Goal: Task Accomplishment & Management: Manage account settings

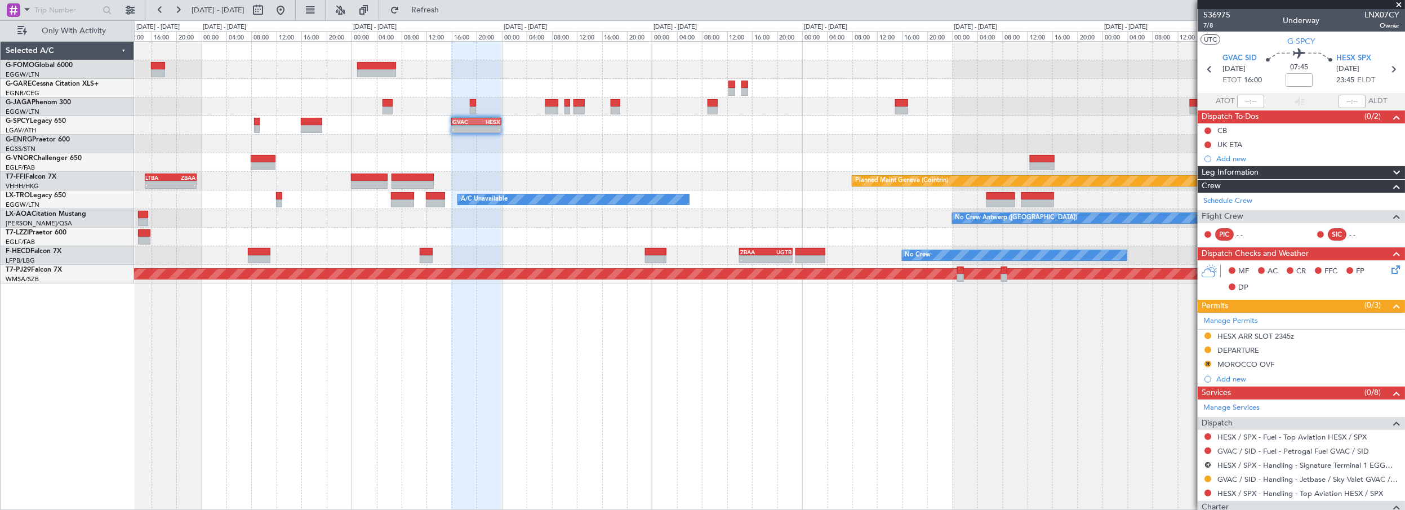
scroll to position [153, 0]
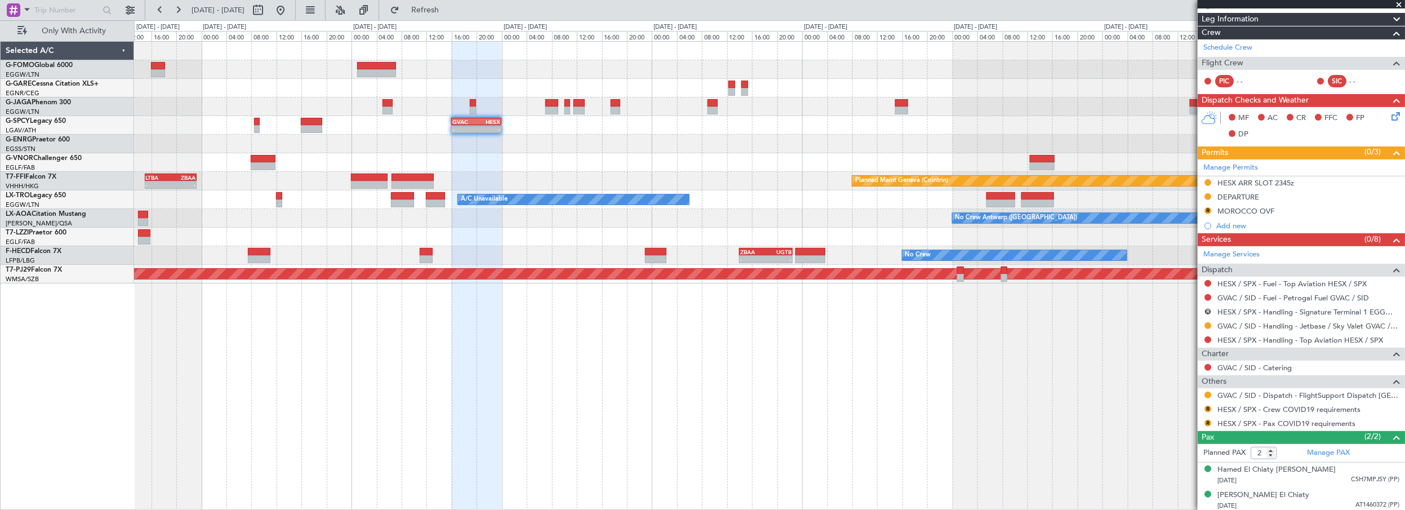
click at [653, 381] on div "- - GVAC 16:00 Z HESX 00:00 Z Planned Maint Geneva ([GEOGRAPHIC_DATA]) - - LTBA…" at bounding box center [770, 275] width 1272 height 469
click at [449, 9] on span "Refresh" at bounding box center [425, 10] width 47 height 8
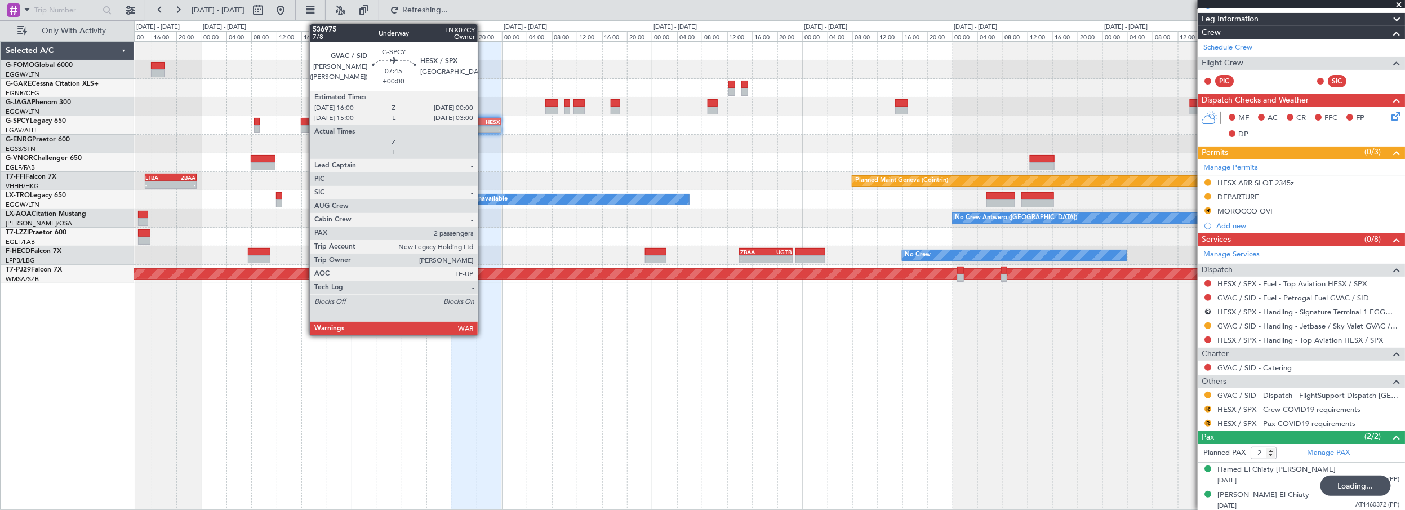
click at [483, 123] on div "HESX" at bounding box center [489, 121] width 24 height 7
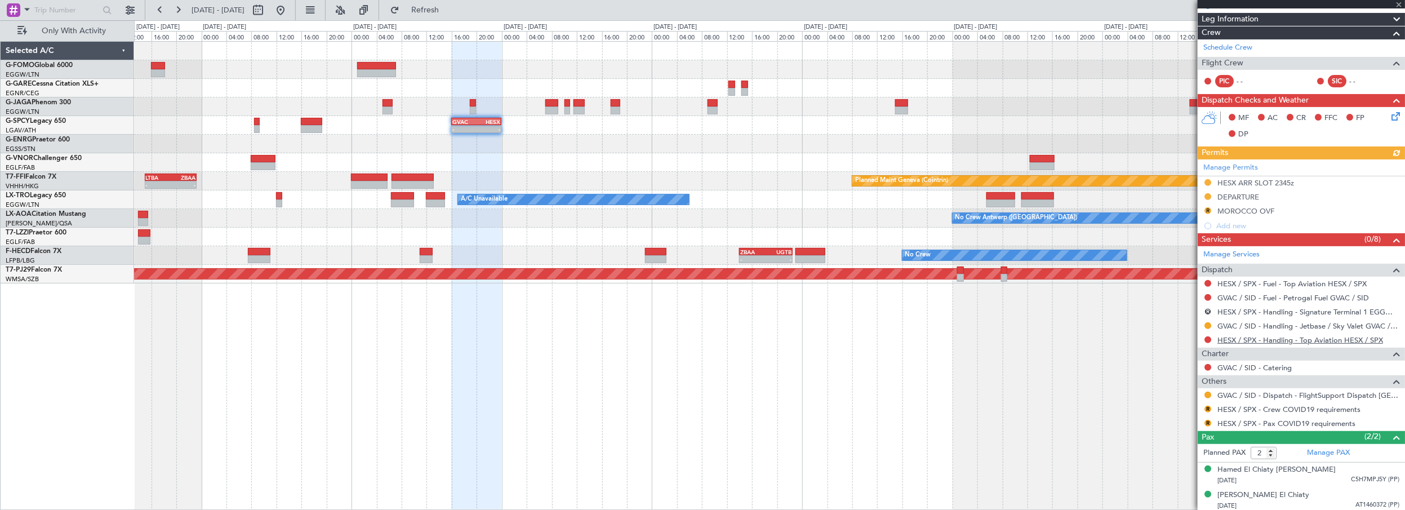
click at [1283, 338] on link "HESX / SPX - Handling - Top Aviation HESX / SPX" at bounding box center [1301, 340] width 166 height 10
click at [548, 338] on div "- - GVAC 16:00 Z HESX 00:00 Z Planned Maint Geneva ([GEOGRAPHIC_DATA]) - - LTBA…" at bounding box center [770, 275] width 1272 height 469
drag, startPoint x: 442, startPoint y: 5, endPoint x: 436, endPoint y: 12, distance: 9.6
click at [440, 5] on button "Refresh" at bounding box center [419, 10] width 68 height 18
click at [585, 131] on div "- - GVAC 16:00 Z HESX 00:00 Z" at bounding box center [769, 125] width 1271 height 19
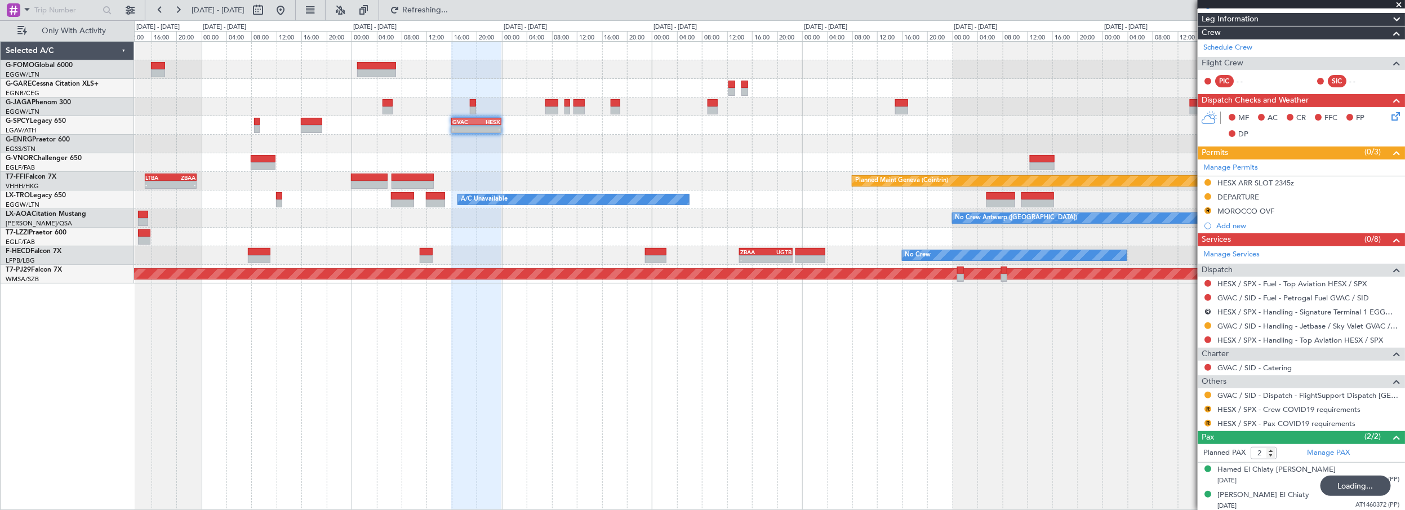
click at [375, 137] on div at bounding box center [769, 144] width 1271 height 19
click at [597, 150] on div at bounding box center [769, 144] width 1271 height 19
click at [461, 425] on div at bounding box center [476, 276] width 50 height 469
click at [449, 9] on span "Refresh" at bounding box center [425, 10] width 47 height 8
click at [641, 399] on div "- - GVAC 16:00 Z HESX 00:00 Z Planned Maint Geneva ([GEOGRAPHIC_DATA]) - - LTBA…" at bounding box center [770, 275] width 1272 height 469
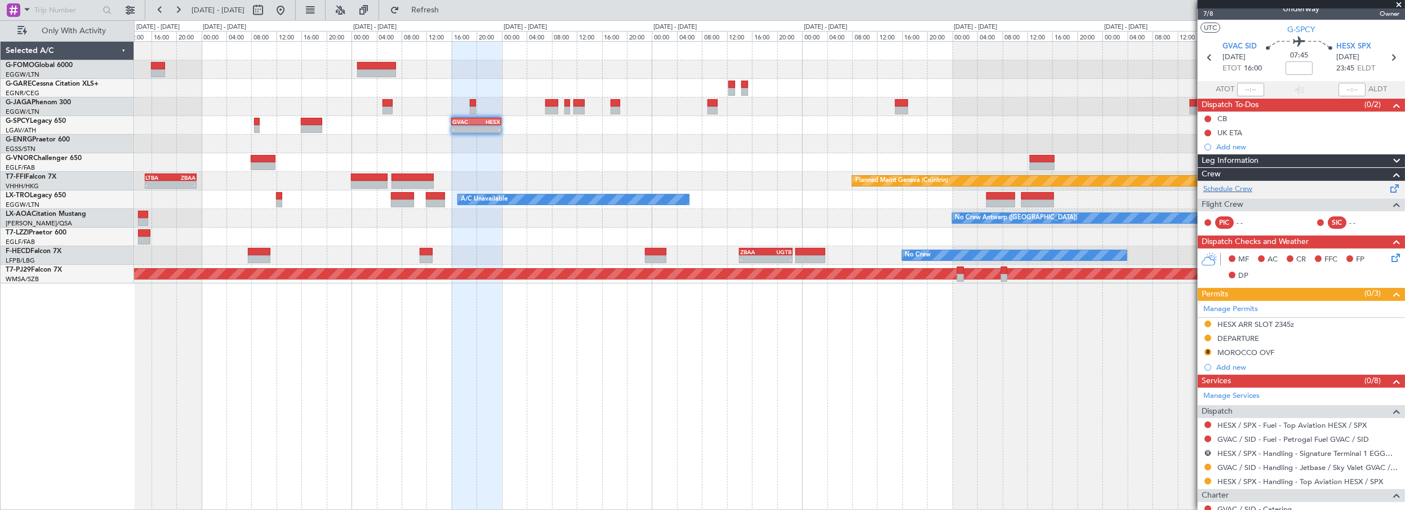
scroll to position [0, 0]
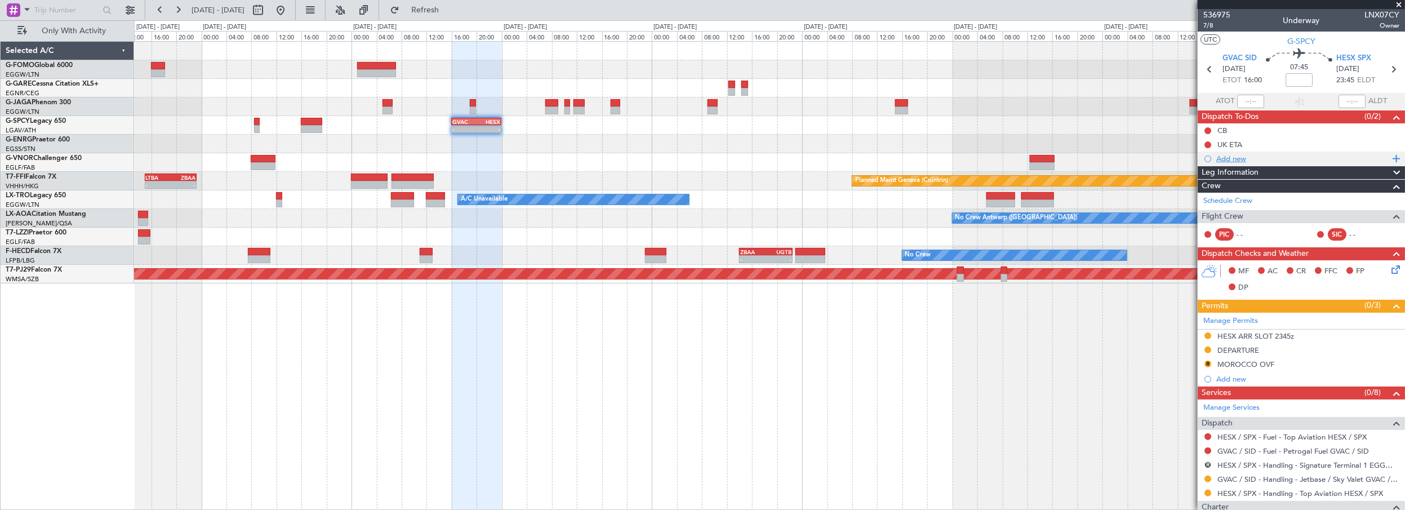
click at [1226, 161] on div "Add new" at bounding box center [1303, 159] width 173 height 10
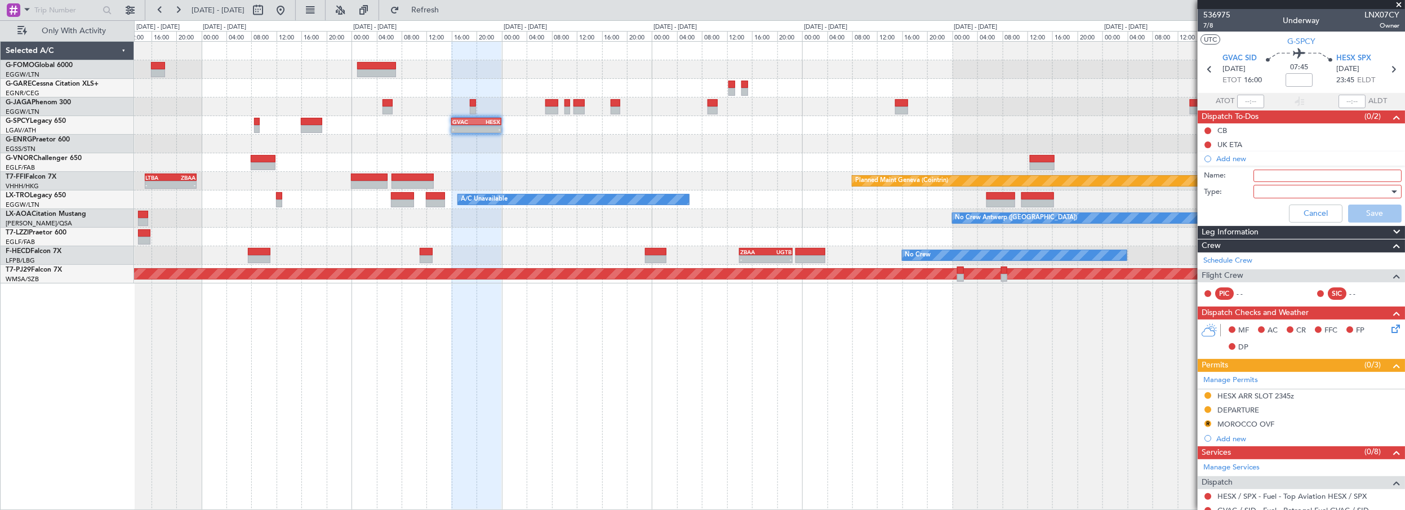
click at [1271, 174] on input "Name:" at bounding box center [1328, 176] width 148 height 12
type input "Parking HESX"
click at [1258, 193] on div at bounding box center [1323, 191] width 131 height 17
click at [1279, 213] on span "Generic" at bounding box center [1323, 214] width 132 height 17
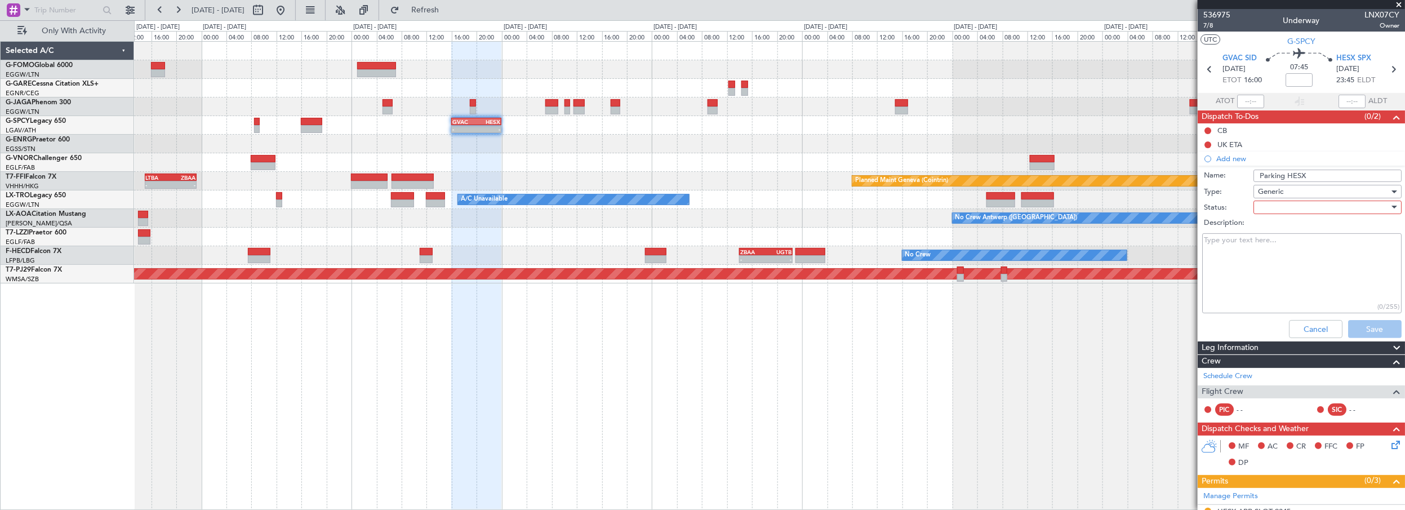
click at [1283, 206] on div at bounding box center [1323, 207] width 131 height 17
click at [1283, 247] on span "In Progress" at bounding box center [1323, 246] width 132 height 17
click at [1236, 255] on textarea "Description:" at bounding box center [1301, 273] width 199 height 81
paste textarea "-------------------------------------------------------------------------------…"
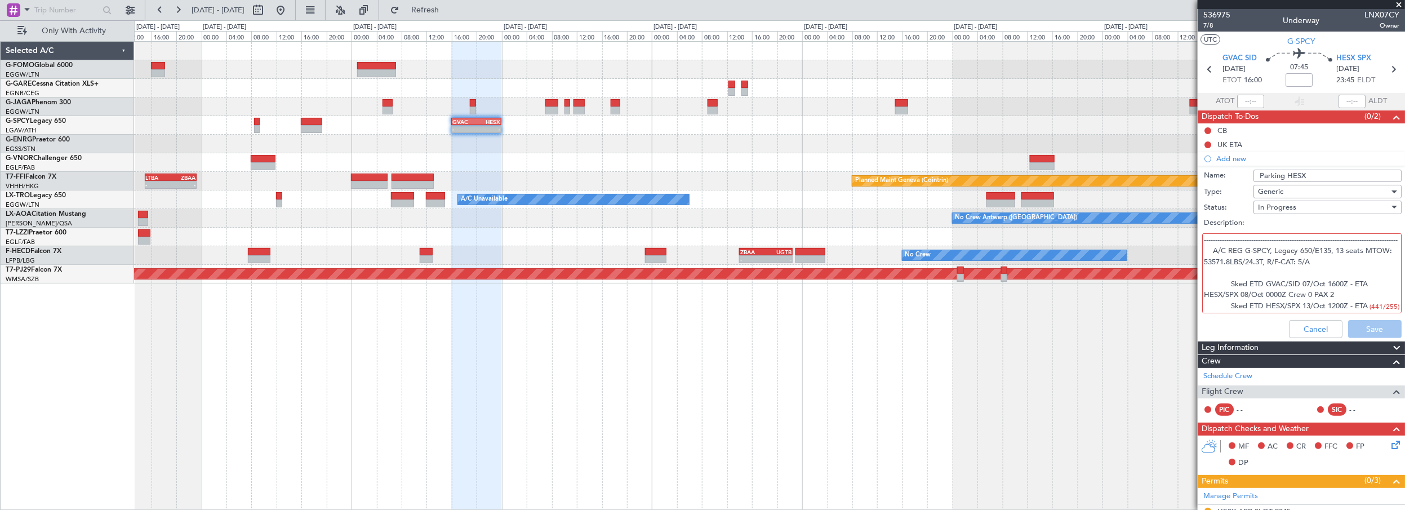
scroll to position [42, 0]
click at [1321, 264] on textarea "-------------------------------------------------------------------------------…" at bounding box center [1301, 273] width 199 height 81
drag, startPoint x: 1229, startPoint y: 273, endPoint x: 1193, endPoint y: 224, distance: 60.9
click at [1193, 224] on fb-app "[DATE] - [DATE] Refresh Quick Links Only With Activity - - GVAC 16:00 Z HESX 00…" at bounding box center [702, 258] width 1405 height 501
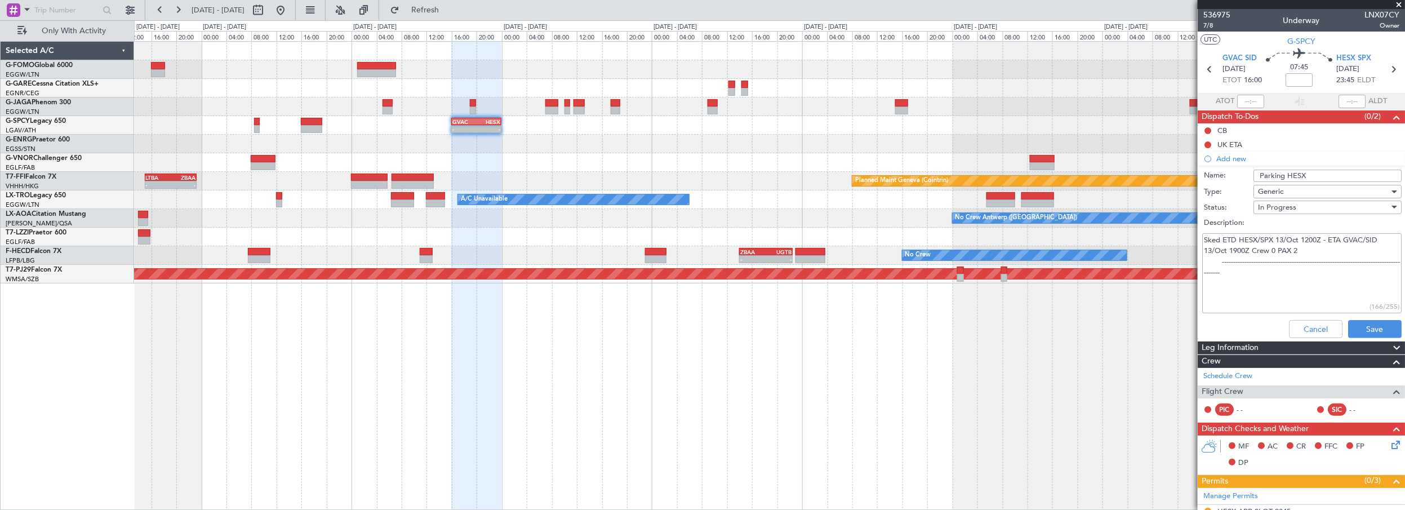
drag, startPoint x: 1242, startPoint y: 273, endPoint x: 1201, endPoint y: 261, distance: 42.8
click at [1201, 261] on div "Sked ETD HESX/SPX 13/Oct 1200Z - ETA GVAC/SID 13/Oct 1900Z Crew 0 PAX 2 -------…" at bounding box center [1301, 273] width 219 height 85
type textarea "Sked ETD HESX/SPX 13/Oct 1200Z - ETA GVAC/SID 13/Oct 1900Z Crew 0 PAX 2"
click at [1365, 327] on button "Save" at bounding box center [1375, 329] width 54 height 18
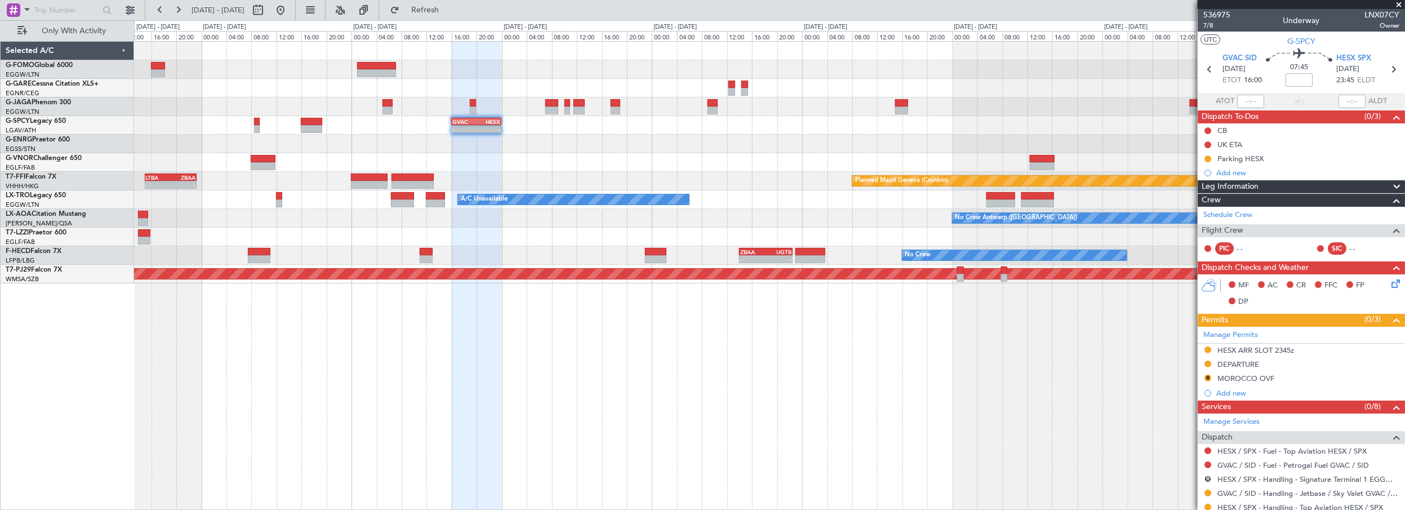
click at [757, 434] on div "- - GVAC 16:00 Z HESX 00:00 Z Planned Maint Geneva ([GEOGRAPHIC_DATA]) - - LTBA…" at bounding box center [770, 275] width 1272 height 469
click at [1268, 185] on div "Leg Information" at bounding box center [1301, 186] width 207 height 13
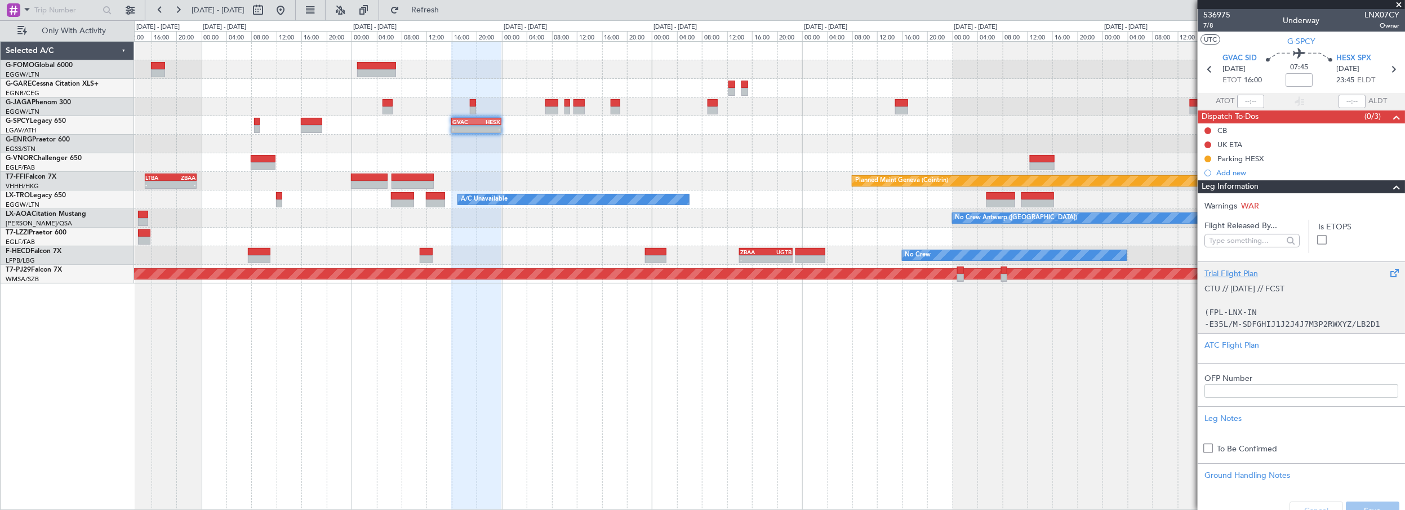
click at [1250, 272] on div "Trial Flight Plan" at bounding box center [1302, 274] width 194 height 12
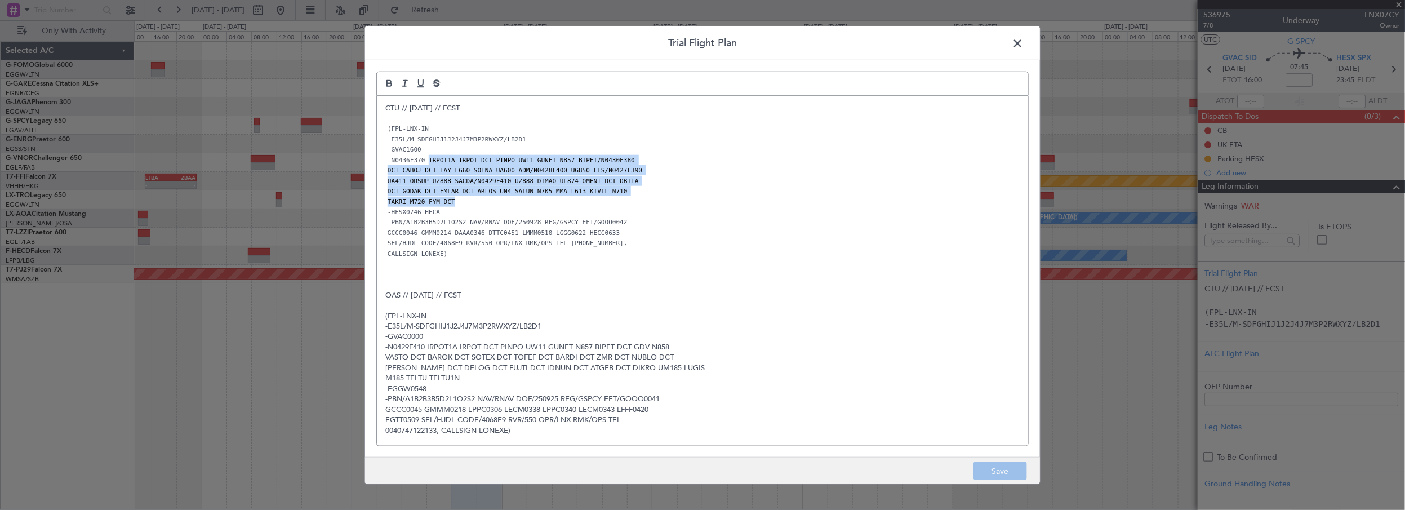
drag, startPoint x: 452, startPoint y: 202, endPoint x: 459, endPoint y: 165, distance: 37.2
click at [425, 158] on div "CTU // [DATE] // FCST (FPL-LNX-IN -E35L/M-SDFGHIJ1J2J4J7M3P2RWXYZ/LB2D1 -GVAC16…" at bounding box center [702, 271] width 651 height 350
copy div "IRPOT1A IRPOT DCT PINPO UW11 GUNET N857 BIPET/N0430F380 DCT CABOJ DCT LAY L660 …"
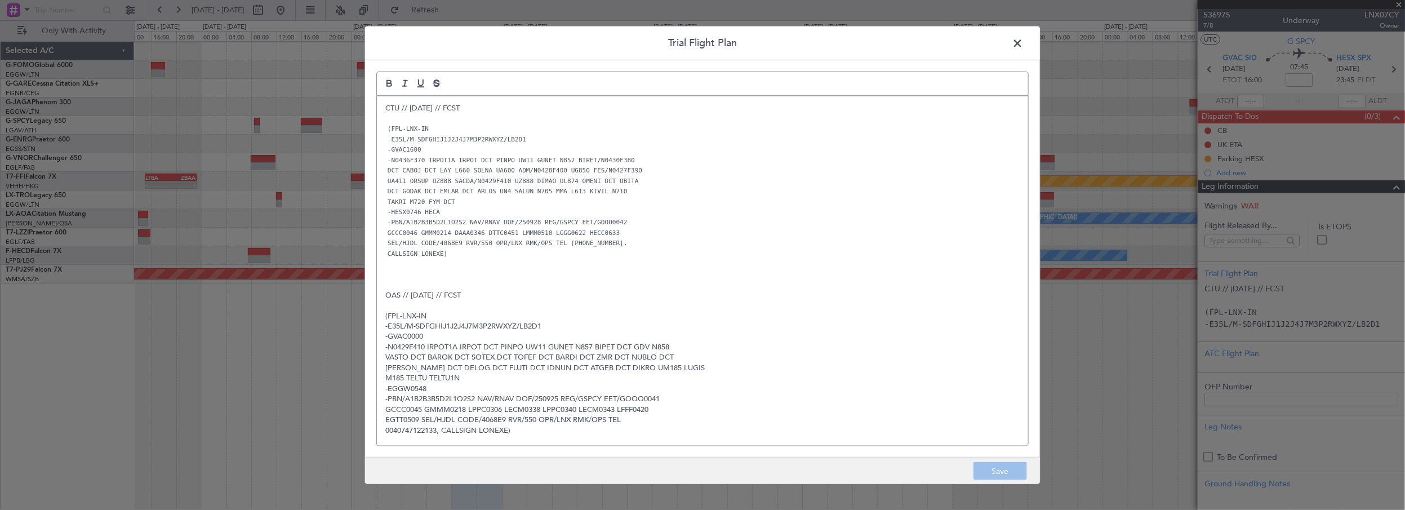
drag, startPoint x: 1014, startPoint y: 46, endPoint x: 1033, endPoint y: 50, distance: 18.9
click at [1023, 46] on span at bounding box center [1023, 45] width 0 height 23
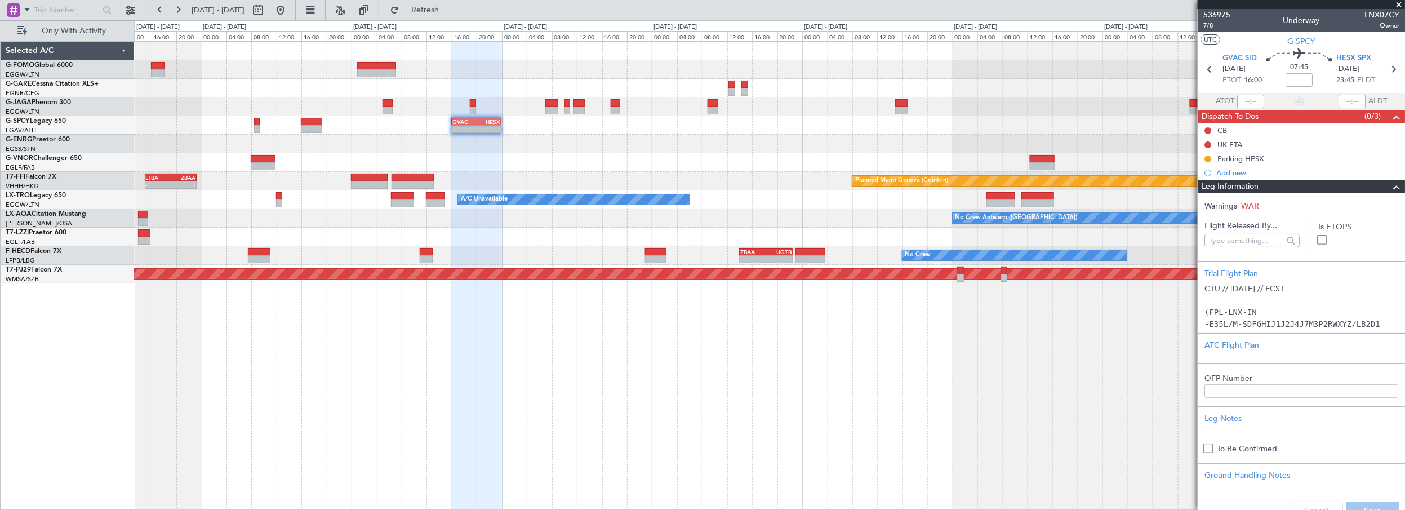
click at [1390, 188] on span at bounding box center [1397, 187] width 14 height 14
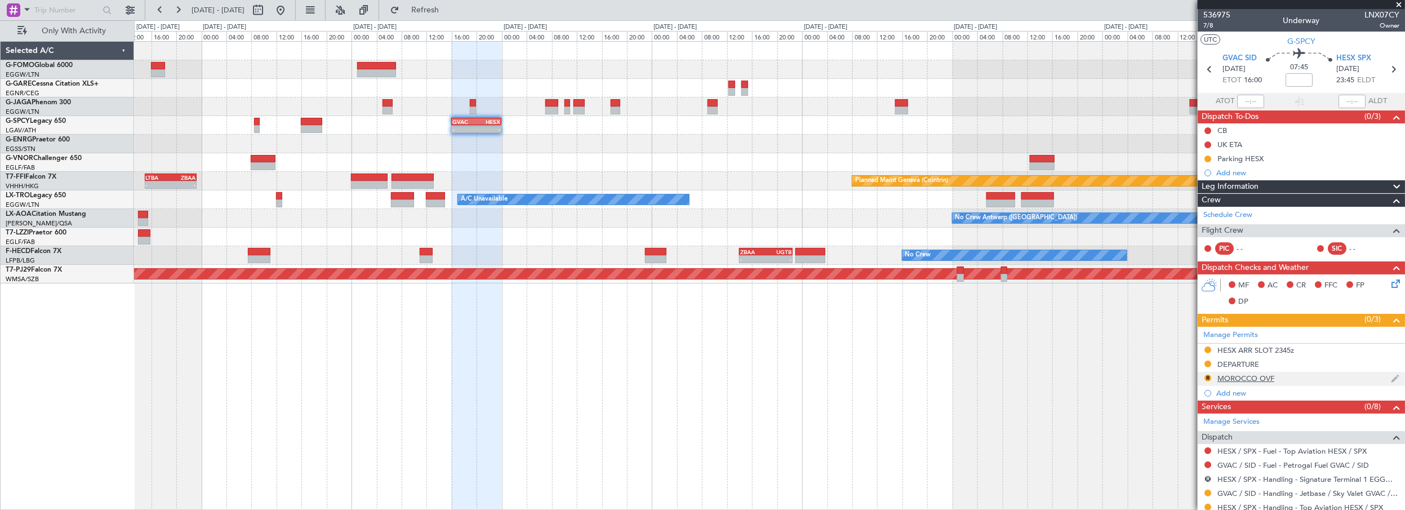
click at [1253, 374] on div "MOROCCO OVF" at bounding box center [1246, 379] width 57 height 10
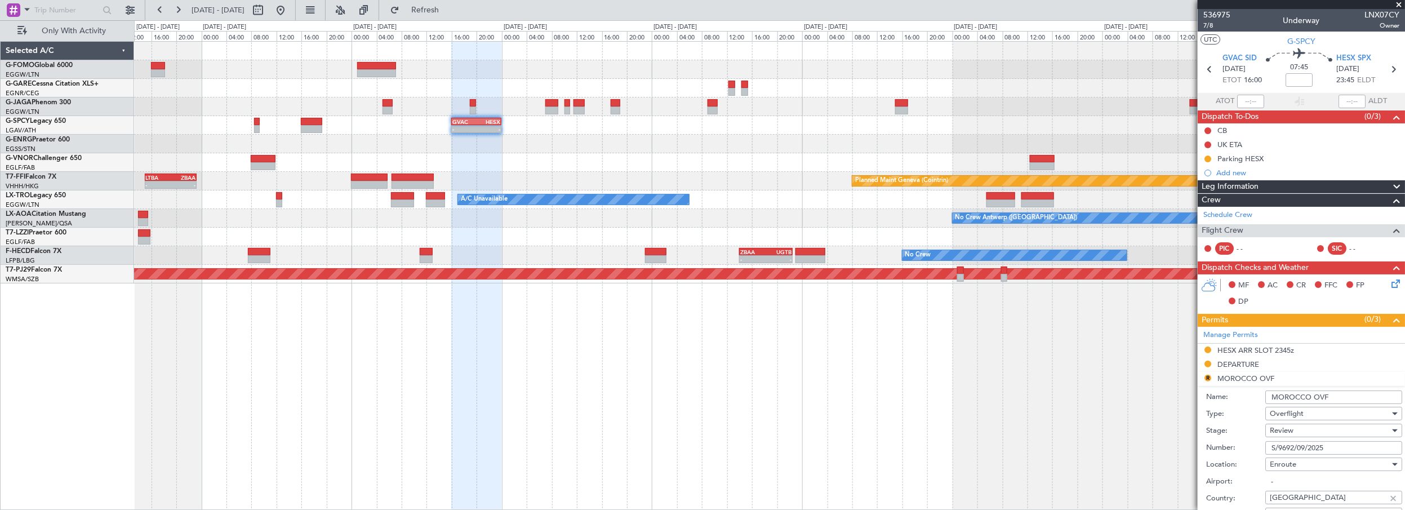
click at [1293, 429] on span "Review" at bounding box center [1282, 430] width 24 height 10
click at [1308, 486] on span "Requested" at bounding box center [1330, 485] width 119 height 17
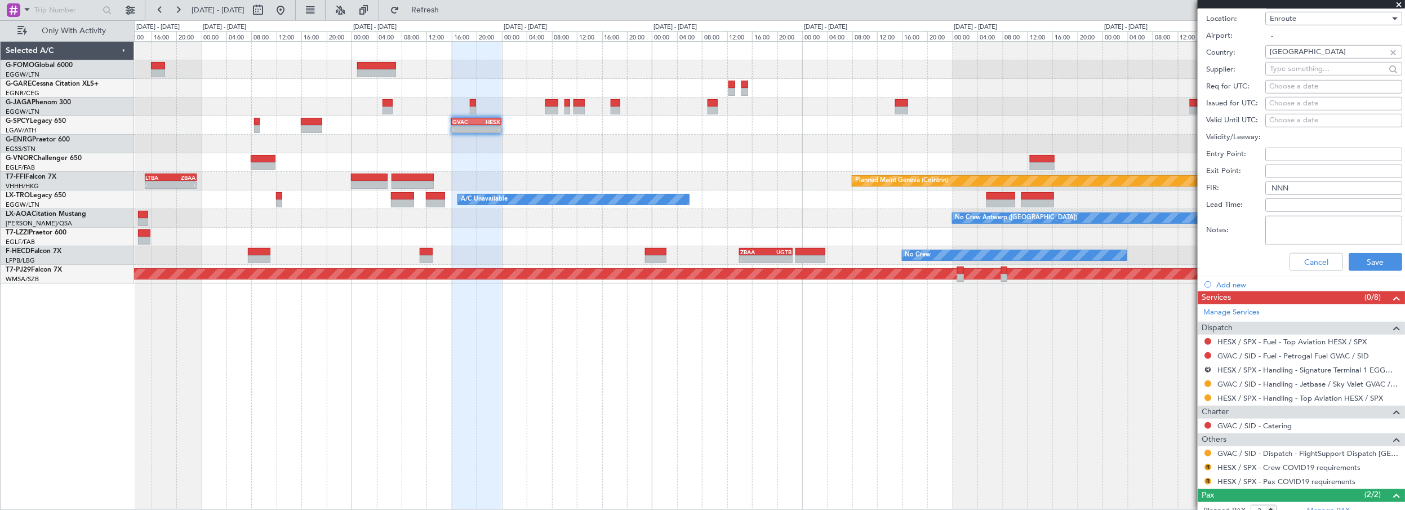
scroll to position [461, 0]
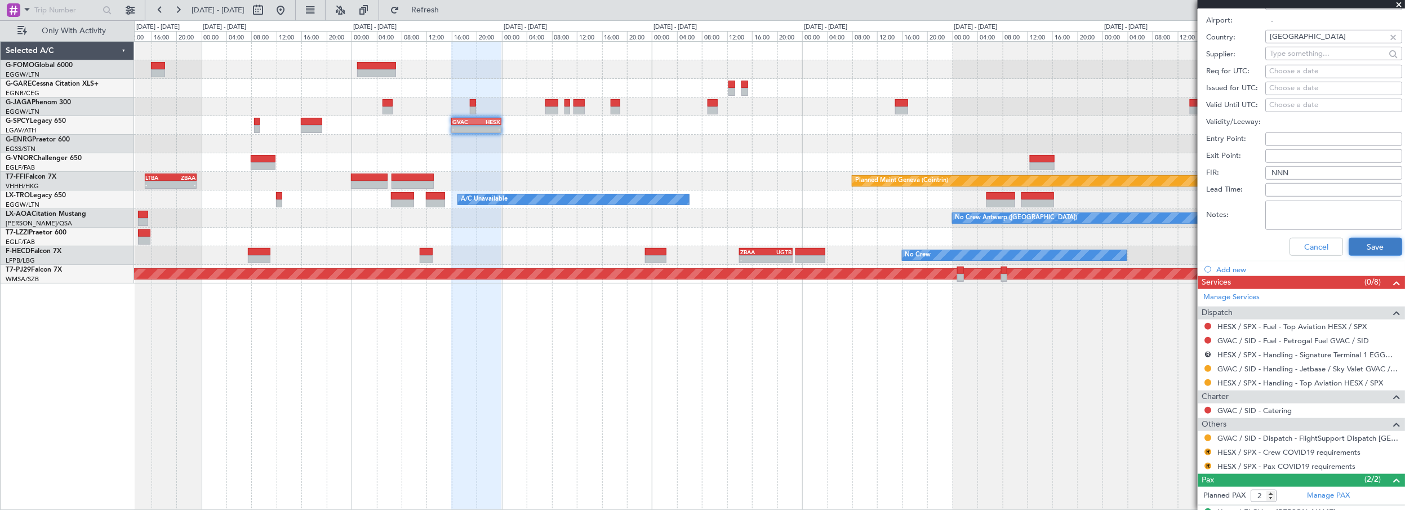
click at [1366, 247] on button "Save" at bounding box center [1376, 247] width 54 height 18
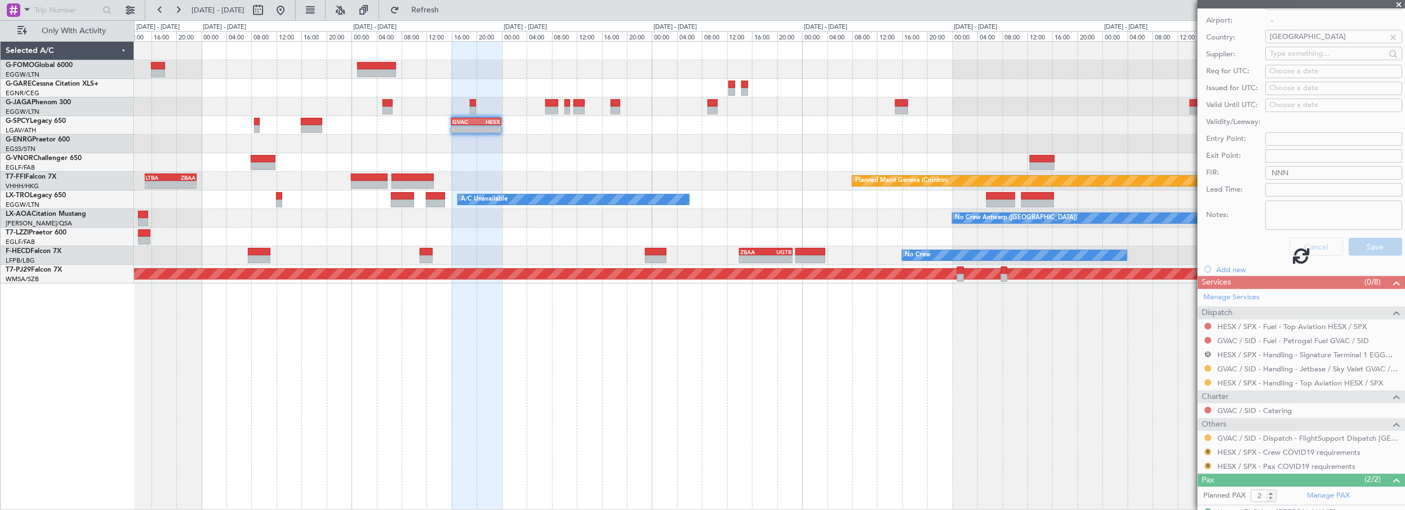
scroll to position [125, 0]
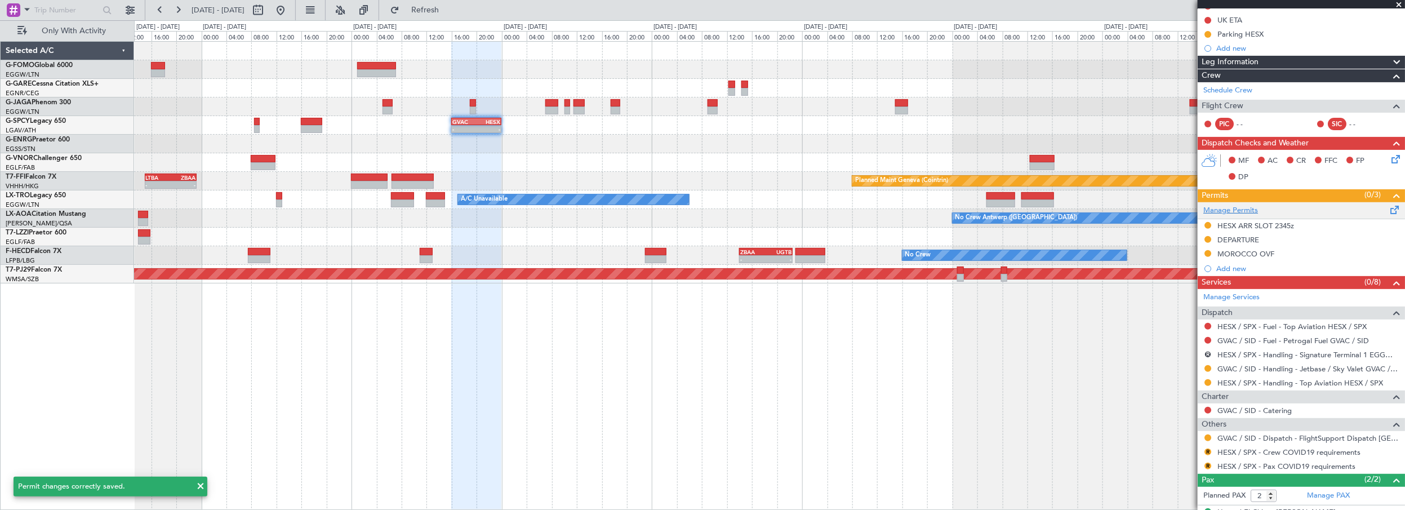
click at [1238, 208] on link "Manage Permits" at bounding box center [1231, 210] width 55 height 11
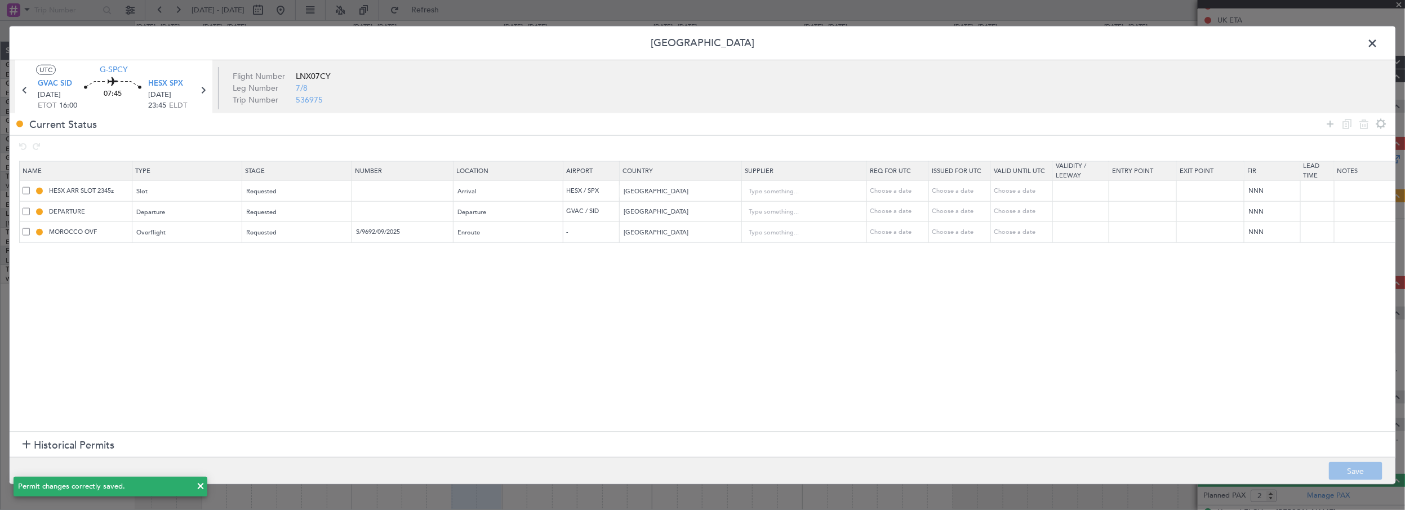
click at [194, 301] on section "Name Type Stage Number Location Airport Country Supplier Req For Utc Issued For…" at bounding box center [703, 294] width 1386 height 273
click at [1328, 122] on icon at bounding box center [1331, 124] width 14 height 14
click at [1329, 122] on icon at bounding box center [1331, 124] width 14 height 14
drag, startPoint x: 181, startPoint y: 388, endPoint x: 161, endPoint y: 356, distance: 37.8
click at [174, 376] on section "Name Type Stage Number Location Airport Country Supplier Req For Utc Issued For…" at bounding box center [703, 294] width 1386 height 273
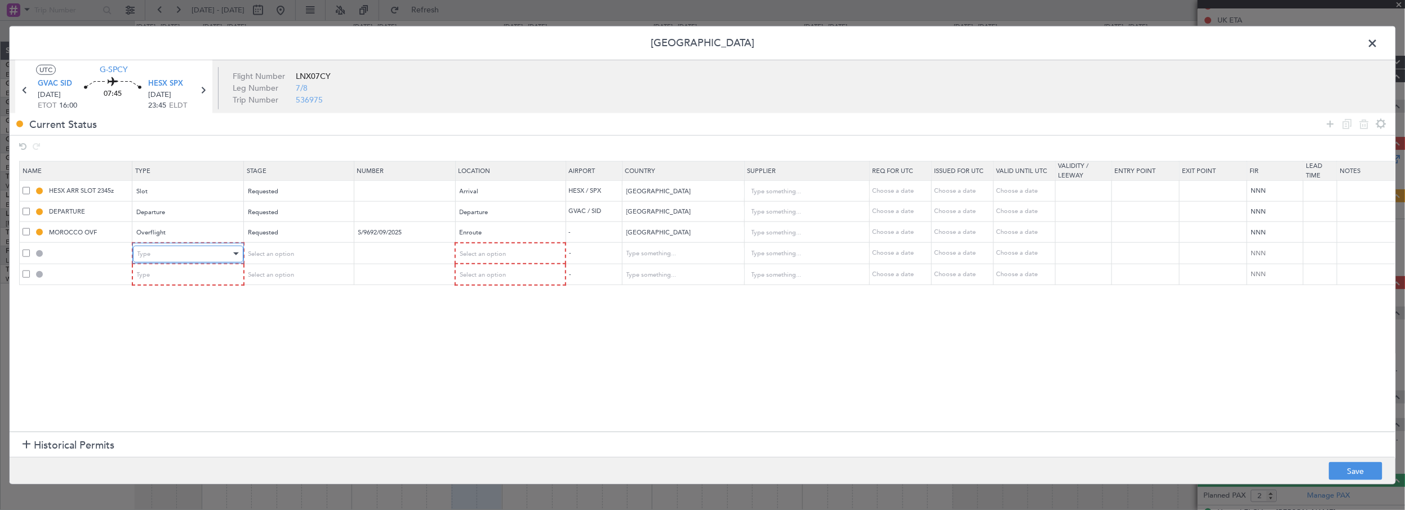
click at [175, 252] on div "Type" at bounding box center [184, 253] width 94 height 17
click at [166, 371] on span "Overflight" at bounding box center [187, 371] width 100 height 17
click at [195, 278] on div "Type" at bounding box center [184, 275] width 94 height 17
click at [169, 396] on span "Overflight" at bounding box center [187, 392] width 100 height 17
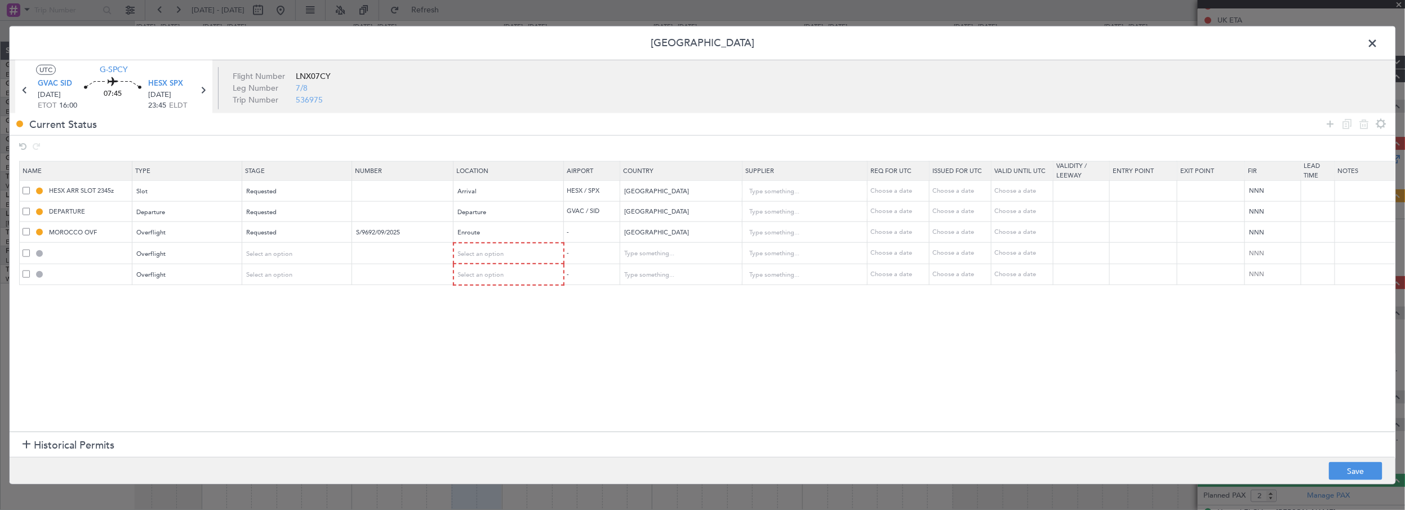
click at [73, 316] on section "Name Type Stage Number Location Airport Country Supplier Req For Utc Issued For…" at bounding box center [703, 294] width 1386 height 273
click at [79, 253] on input "text" at bounding box center [89, 253] width 85 height 10
click at [287, 253] on span "Select an option" at bounding box center [270, 253] width 46 height 8
click at [265, 327] on span "Requested" at bounding box center [297, 326] width 100 height 17
click at [287, 276] on span "Select an option" at bounding box center [270, 274] width 46 height 8
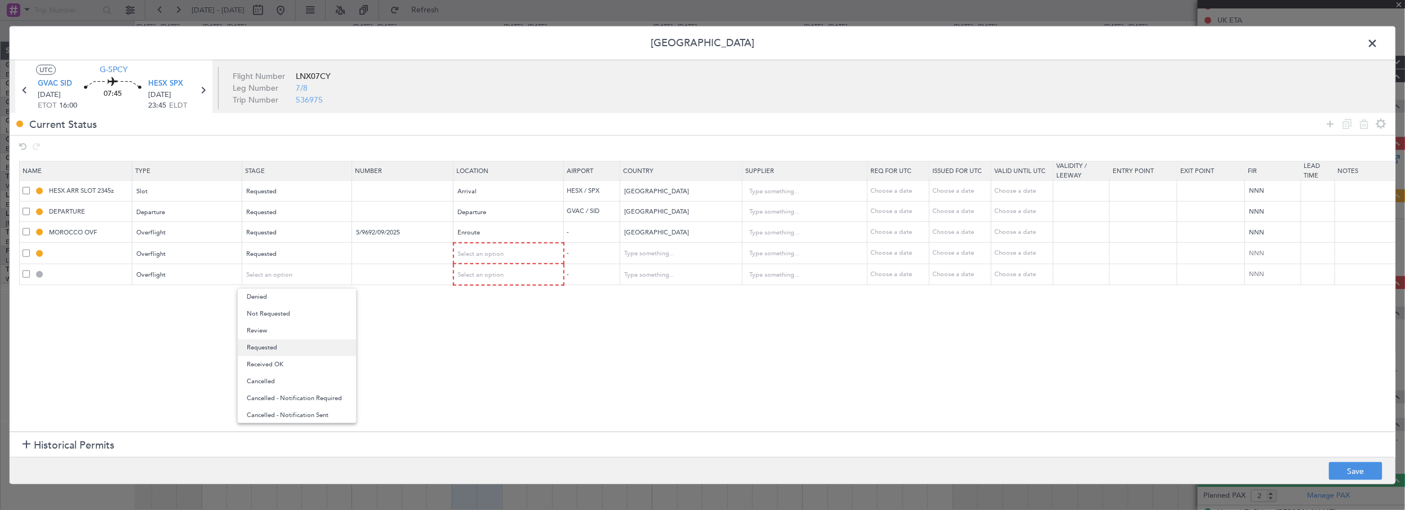
click at [269, 349] on span "Requested" at bounding box center [297, 347] width 100 height 17
drag, startPoint x: 458, startPoint y: 327, endPoint x: 443, endPoint y: 292, distance: 37.6
click at [455, 325] on section "Name Type Stage Number Location Airport Country Supplier Req For Utc Issued For…" at bounding box center [703, 294] width 1386 height 273
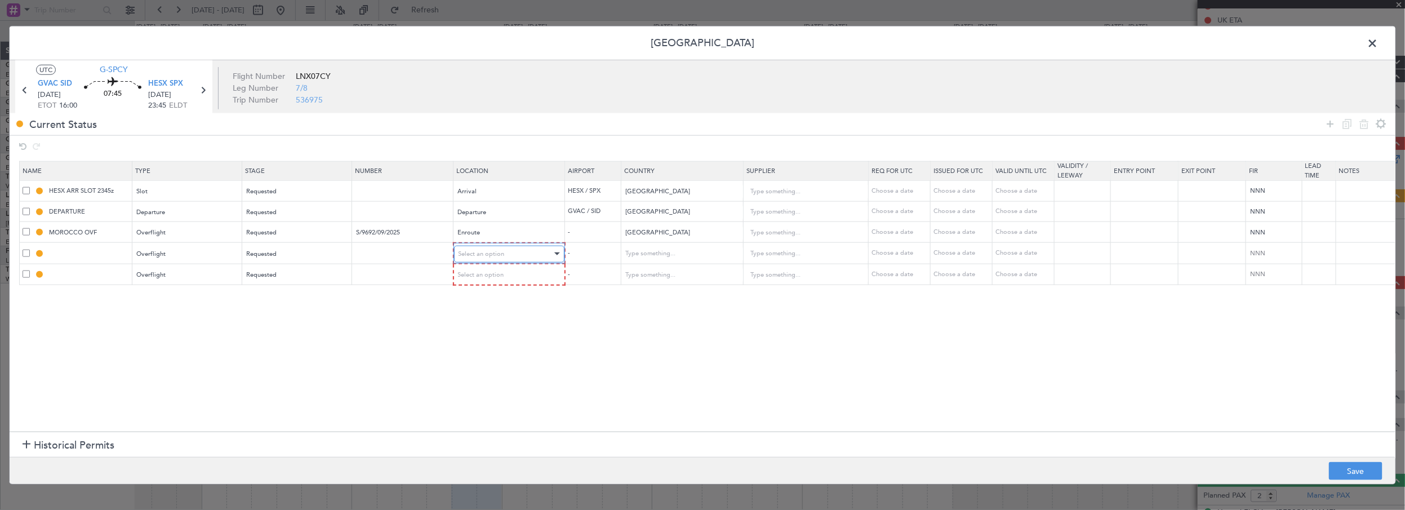
click at [474, 251] on span "Select an option" at bounding box center [482, 253] width 46 height 8
click at [474, 343] on span "Enroute" at bounding box center [508, 343] width 100 height 17
click at [478, 279] on div "Select an option" at bounding box center [506, 274] width 94 height 17
drag, startPoint x: 475, startPoint y: 365, endPoint x: 460, endPoint y: 360, distance: 15.9
click at [474, 365] on span "Enroute" at bounding box center [508, 364] width 100 height 17
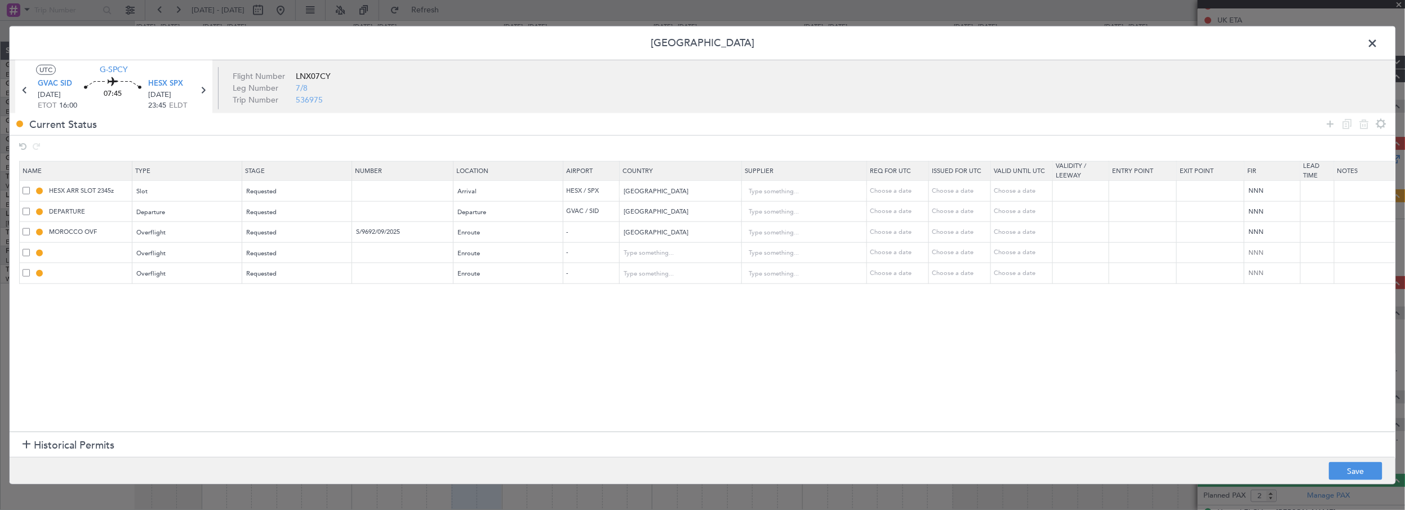
click at [281, 337] on section "Name Type Stage Number Location Airport Country Supplier Req For Utc Issued For…" at bounding box center [703, 294] width 1386 height 273
drag, startPoint x: 72, startPoint y: 246, endPoint x: 79, endPoint y: 248, distance: 7.5
click at [72, 248] on input "text" at bounding box center [89, 253] width 85 height 10
type input "TUNI"
drag, startPoint x: 72, startPoint y: 247, endPoint x: 42, endPoint y: 253, distance: 29.8
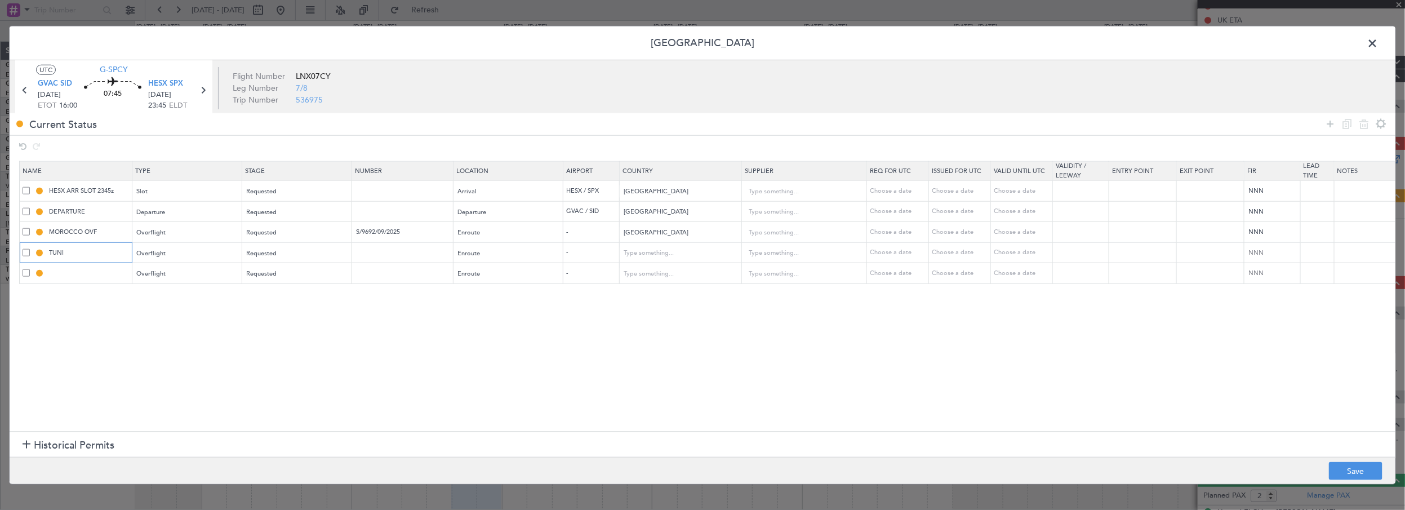
click at [42, 253] on div "TUNI" at bounding box center [77, 253] width 109 height 10
click at [682, 254] on input "text" at bounding box center [674, 253] width 101 height 17
click at [655, 274] on span "[GEOGRAPHIC_DATA]" at bounding box center [680, 269] width 104 height 17
type input "[GEOGRAPHIC_DATA]"
click at [659, 269] on input "text" at bounding box center [674, 273] width 101 height 17
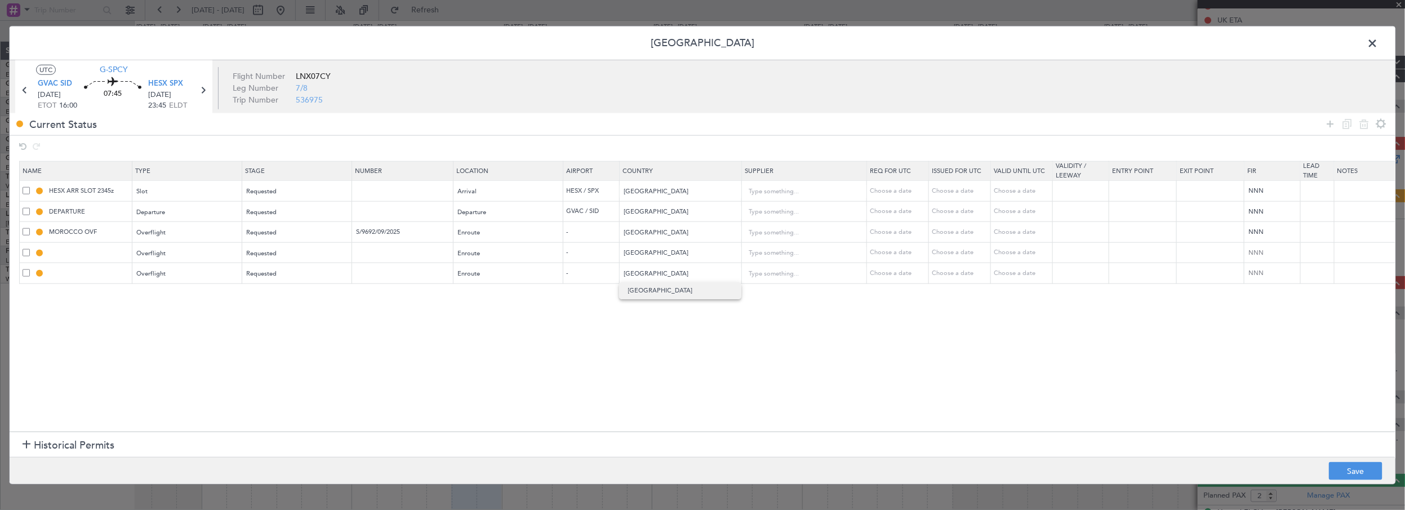
click at [661, 288] on span "[GEOGRAPHIC_DATA]" at bounding box center [680, 290] width 104 height 17
type input "[GEOGRAPHIC_DATA]"
click at [664, 344] on section "Name Type Stage Number Location Airport Country Supplier Req For Utc Issued For…" at bounding box center [703, 294] width 1386 height 273
click at [1344, 471] on button "Save" at bounding box center [1356, 471] width 54 height 18
type input "TUNISIA OVF"
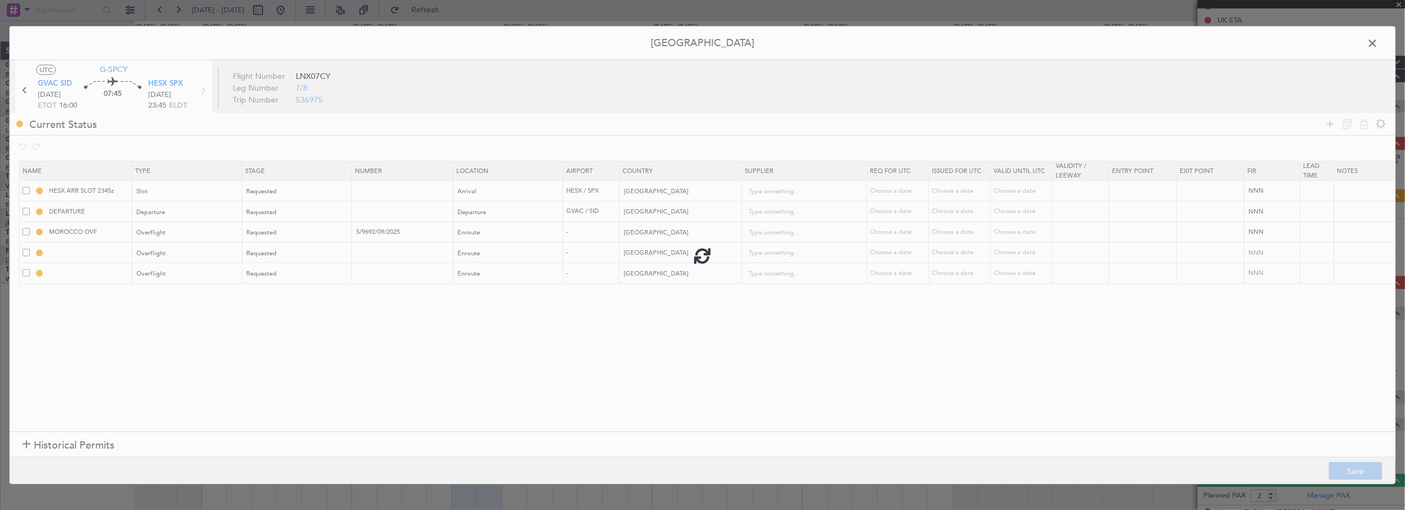
type input "NNN"
type input "ALGERIA OVF"
type input "NNN"
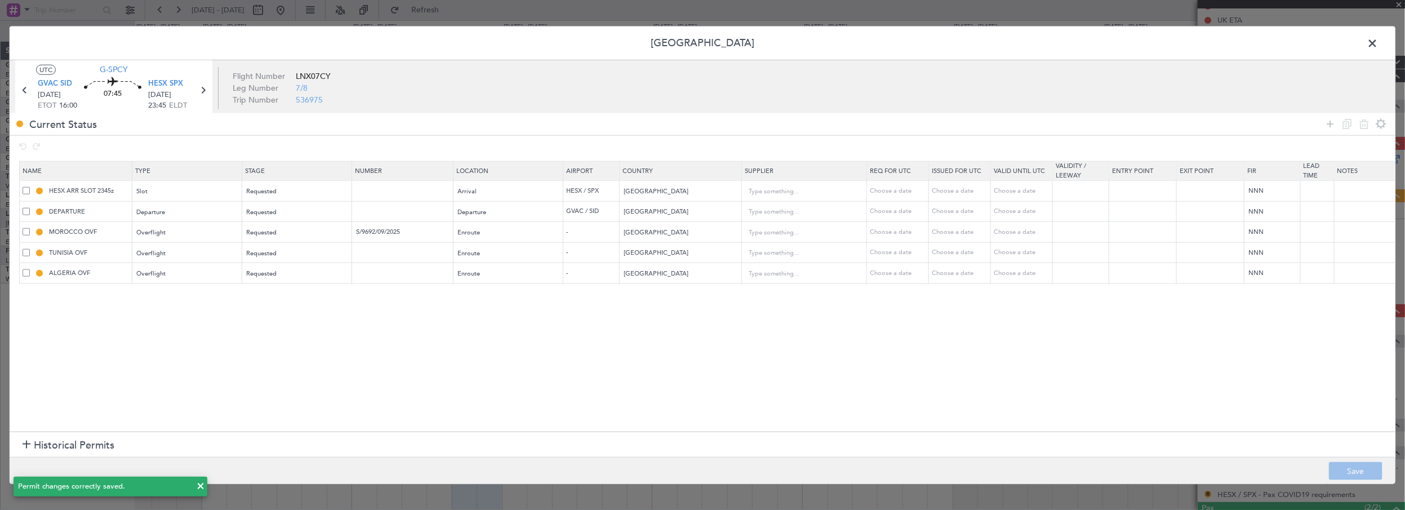
click at [1379, 41] on span at bounding box center [1379, 45] width 0 height 23
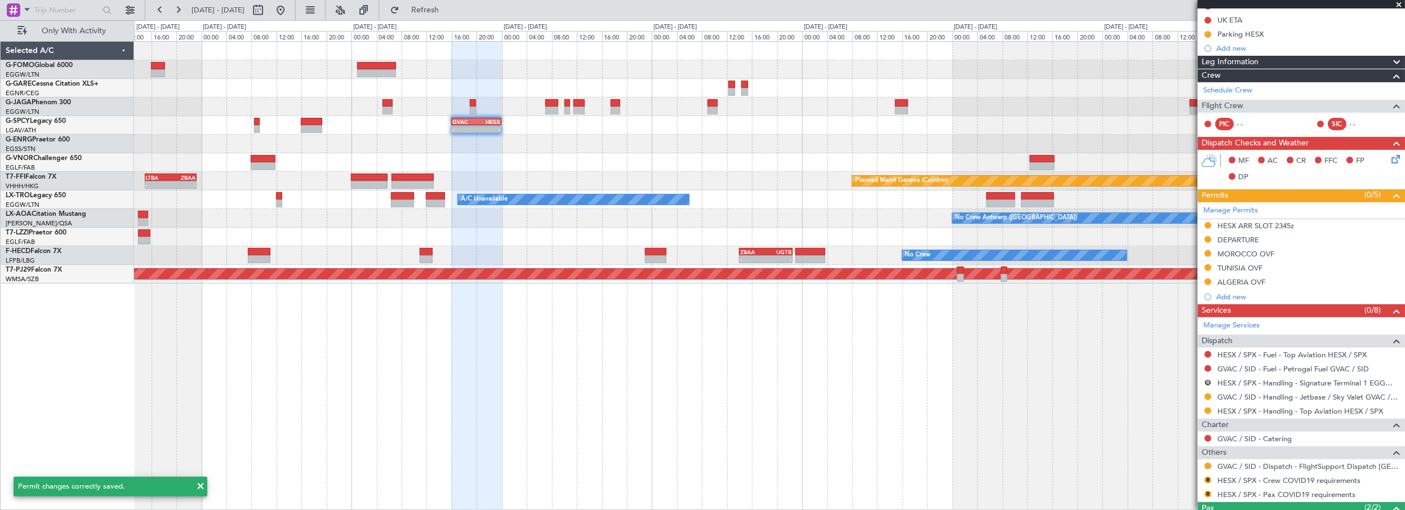
click at [1041, 415] on div "- - GVAC 16:00 Z HESX 00:00 Z Planned Maint Geneva ([GEOGRAPHIC_DATA]) - - LTBA…" at bounding box center [770, 275] width 1272 height 469
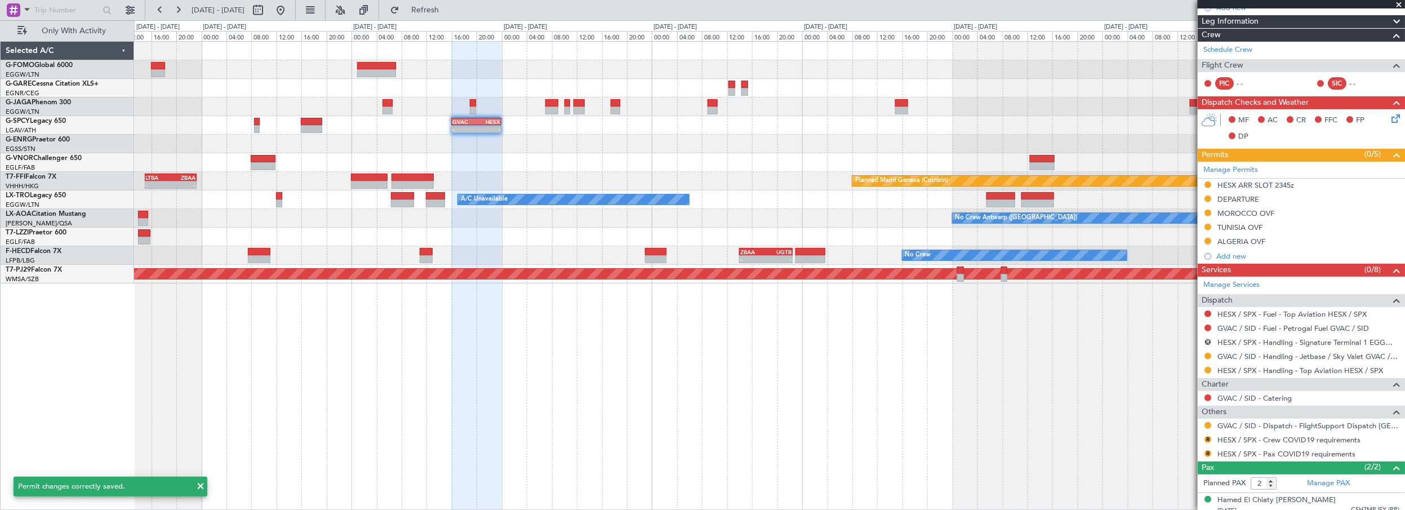
scroll to position [196, 0]
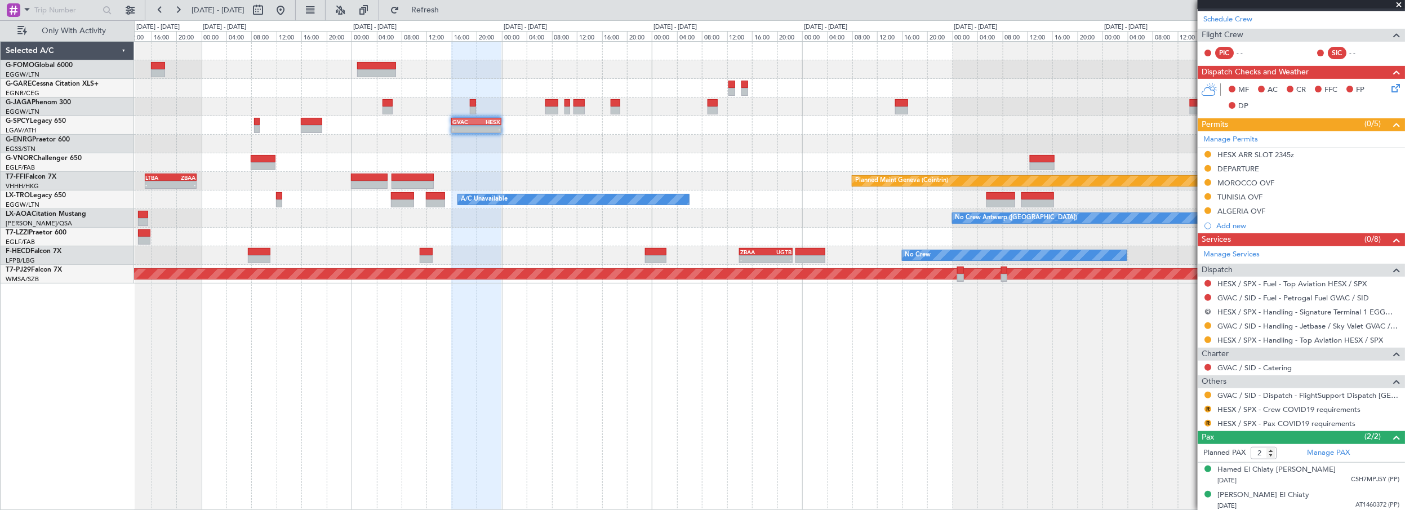
click at [1208, 308] on button "R" at bounding box center [1208, 311] width 7 height 7
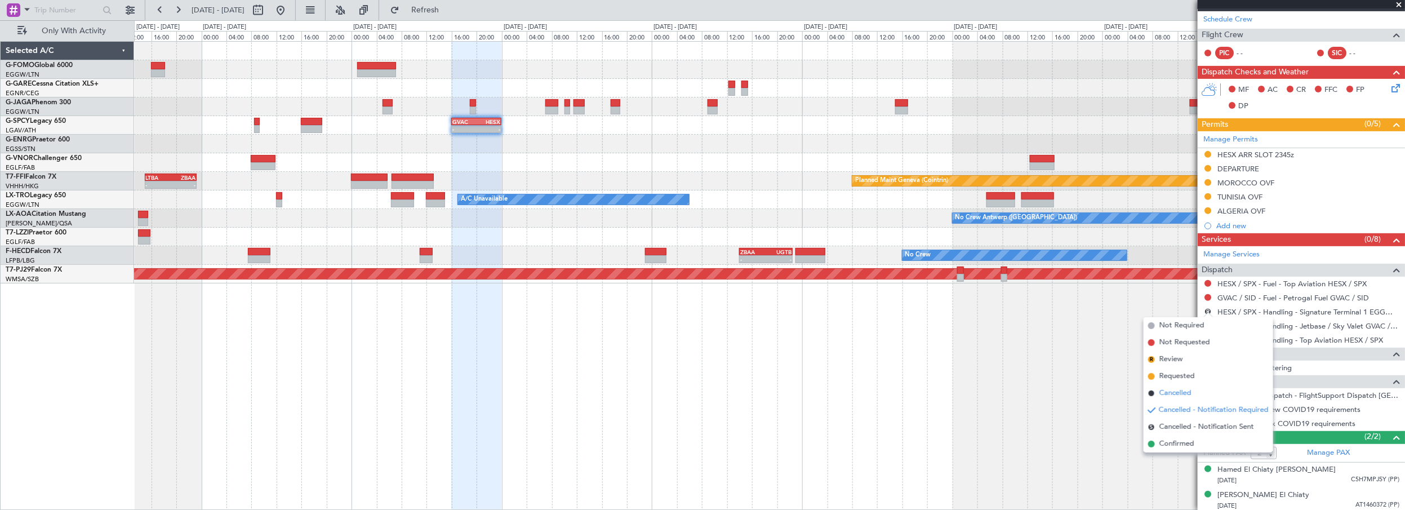
click at [1179, 393] on span "Cancelled" at bounding box center [1176, 393] width 32 height 11
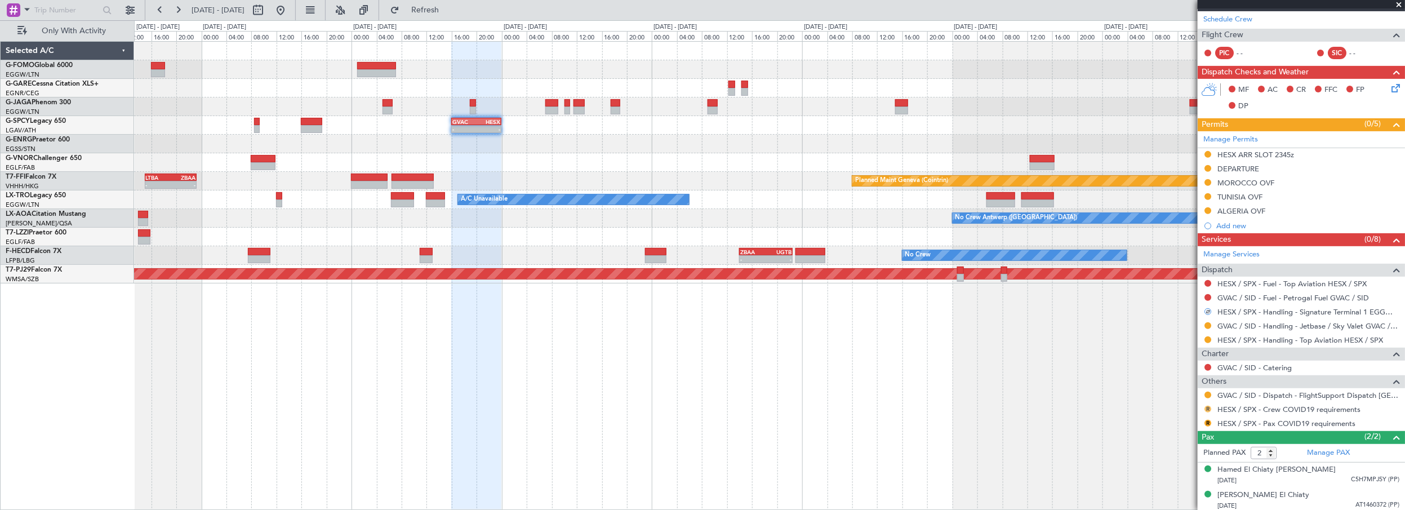
click at [1209, 407] on button "R" at bounding box center [1208, 409] width 7 height 7
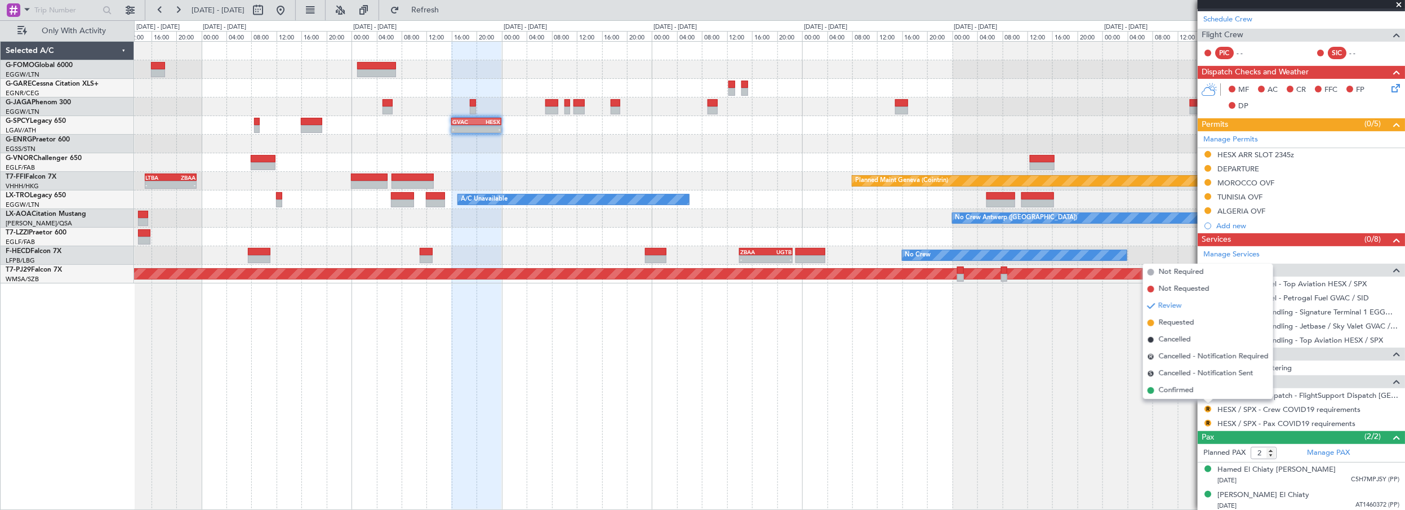
click at [1186, 274] on span "Not Required" at bounding box center [1181, 272] width 45 height 11
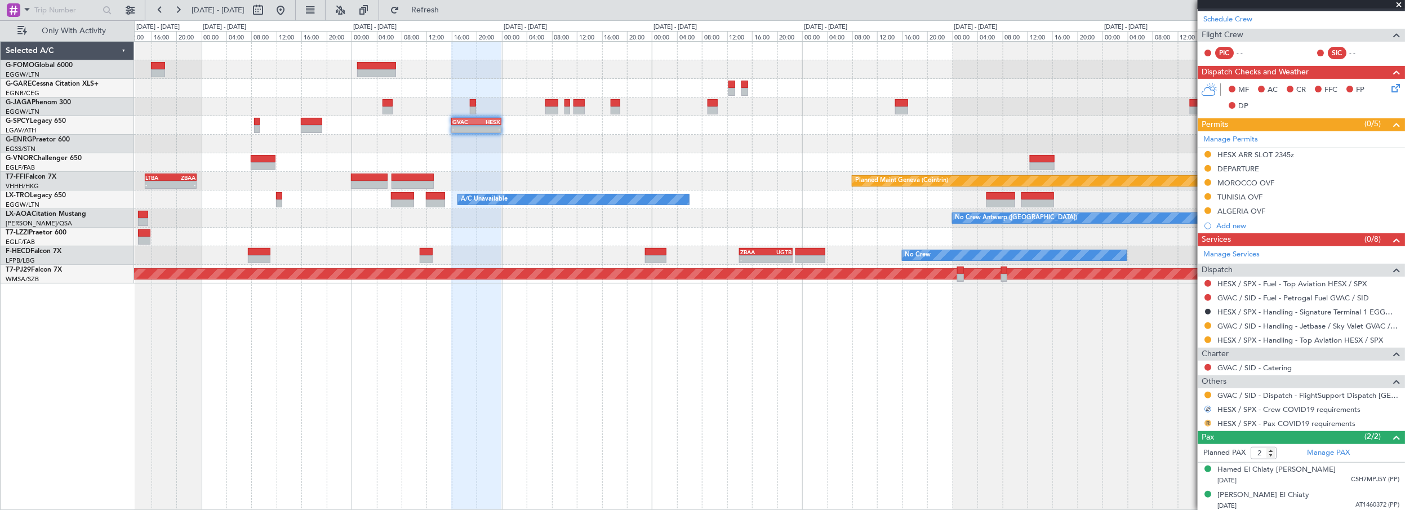
click at [1209, 420] on button "R" at bounding box center [1208, 423] width 7 height 7
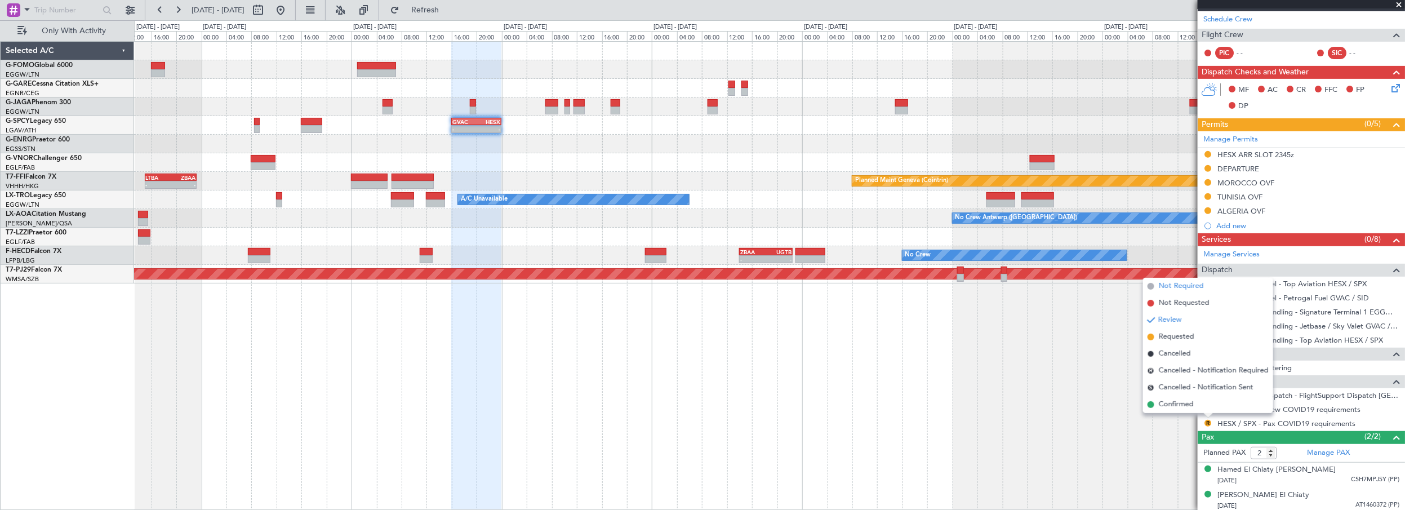
click at [1193, 285] on span "Not Required" at bounding box center [1181, 286] width 45 height 11
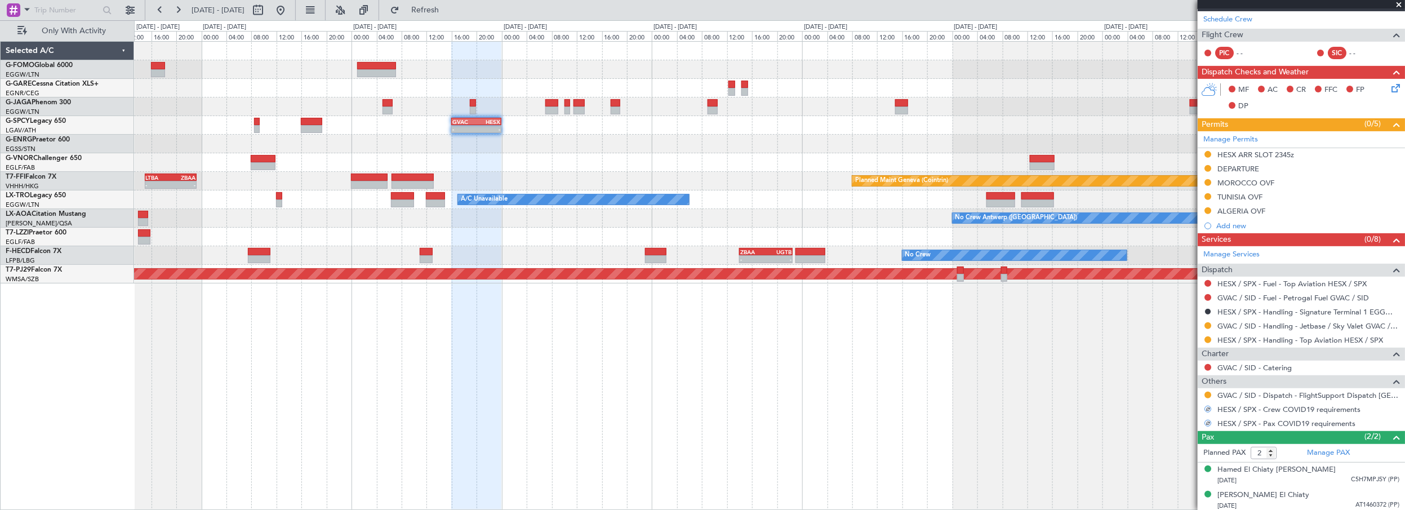
click at [1115, 367] on div "- - GVAC 16:00 Z HESX 00:00 Z Planned Maint Geneva ([GEOGRAPHIC_DATA]) - - LTBA…" at bounding box center [770, 275] width 1272 height 469
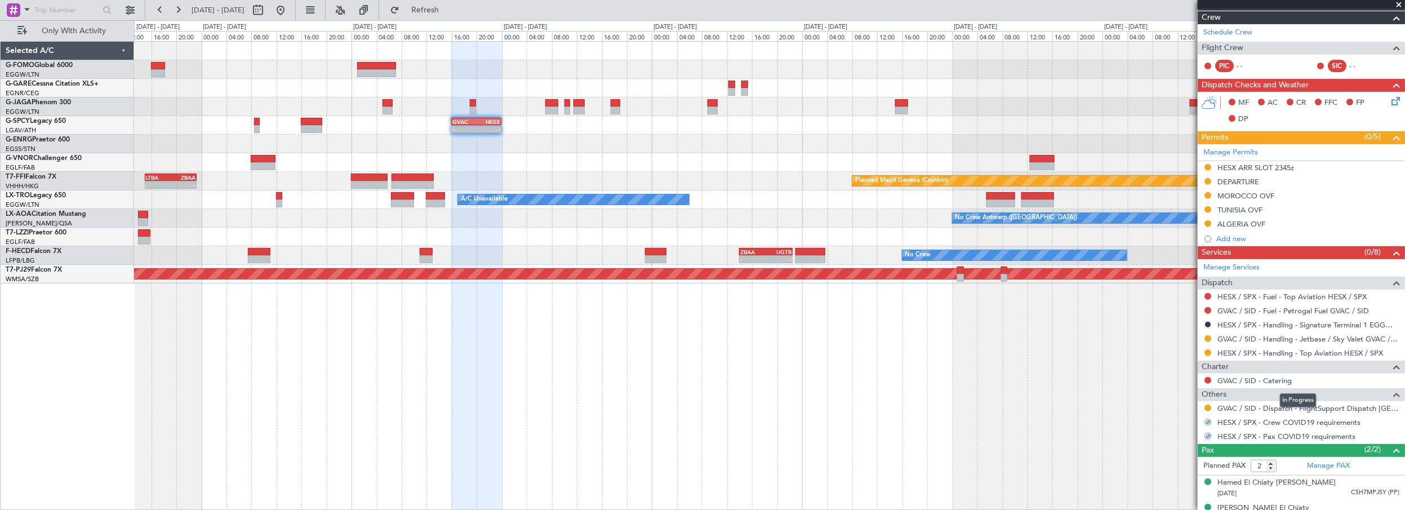
scroll to position [0, 0]
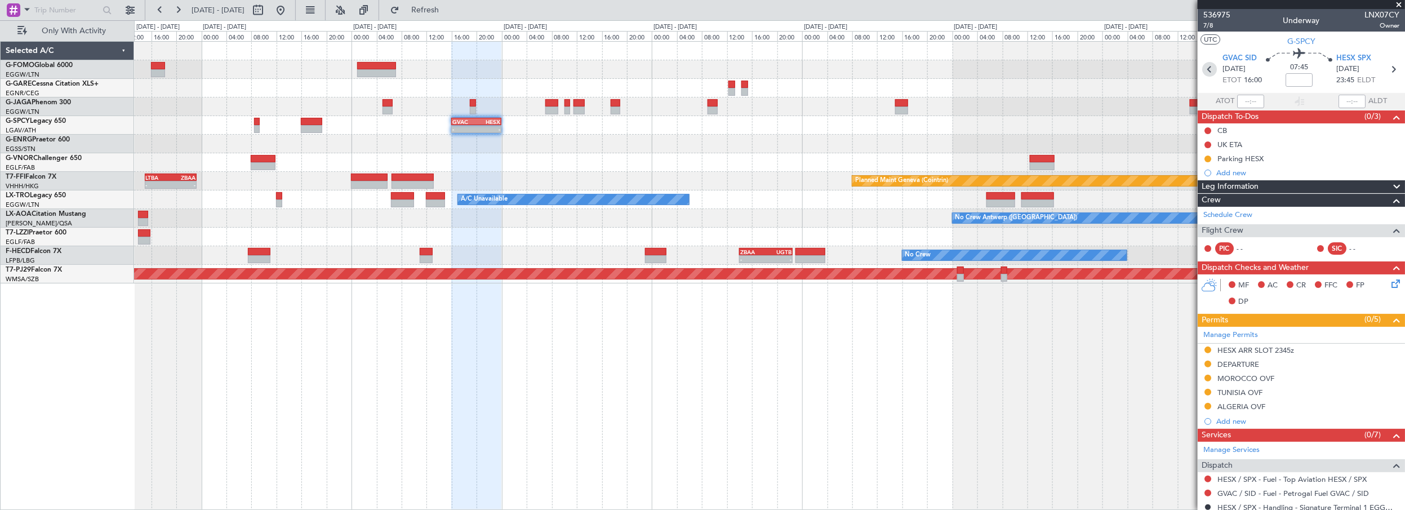
click at [1206, 71] on icon at bounding box center [1209, 69] width 15 height 15
type input "+00:10"
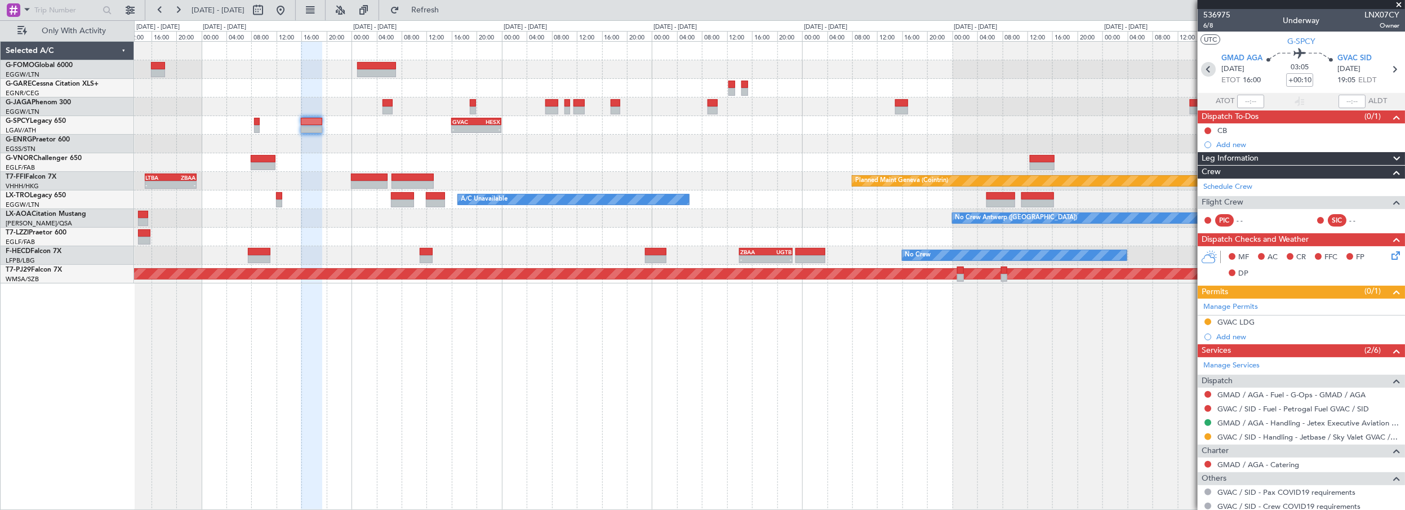
click at [1206, 64] on icon at bounding box center [1208, 69] width 15 height 15
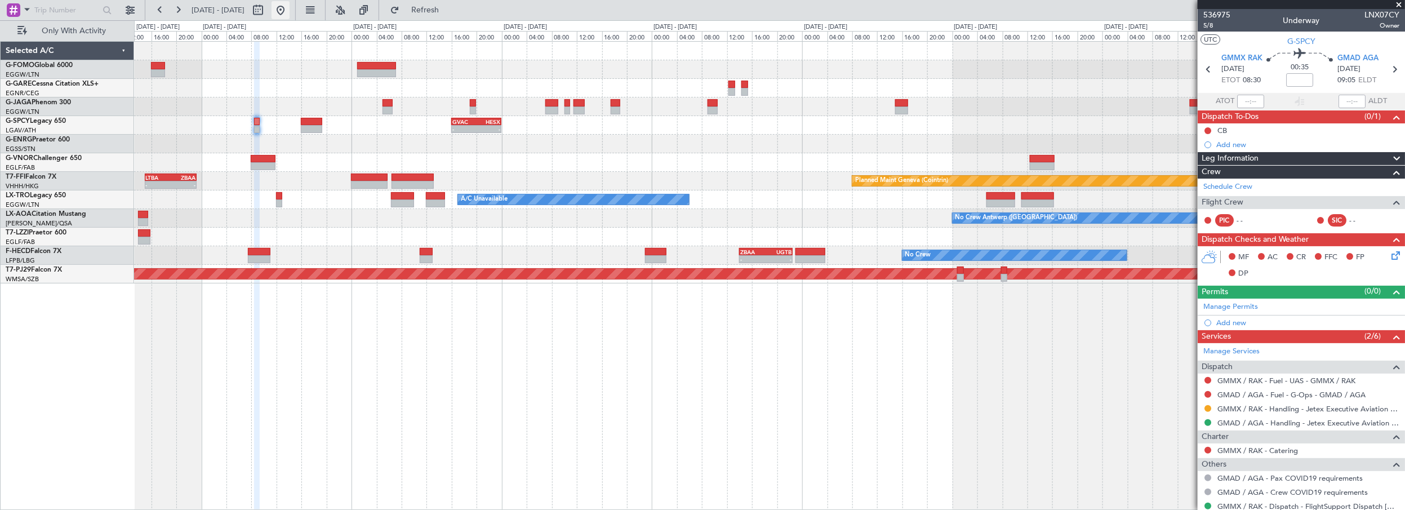
click at [290, 14] on button at bounding box center [281, 10] width 18 height 18
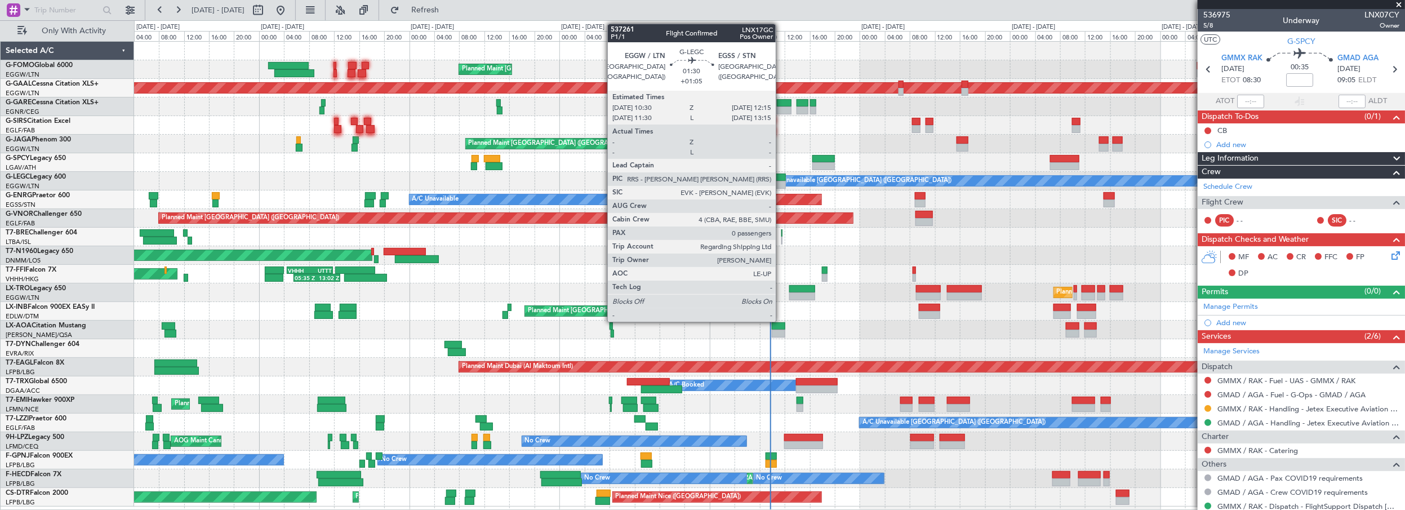
click at [782, 179] on div at bounding box center [780, 178] width 11 height 8
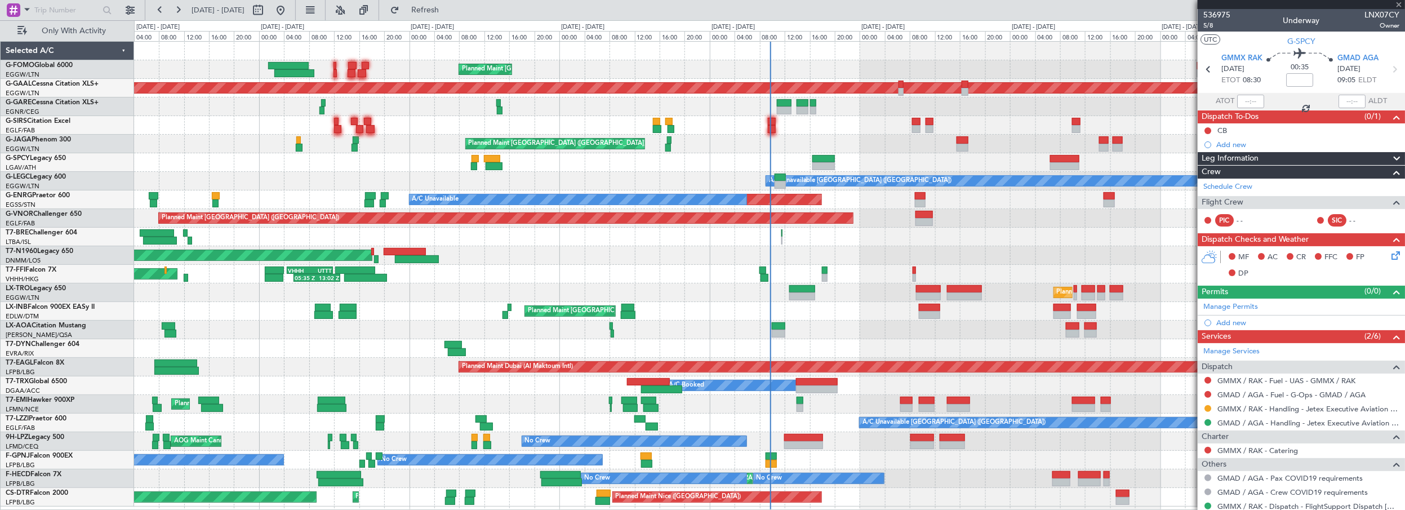
type input "+01:05"
type input "0"
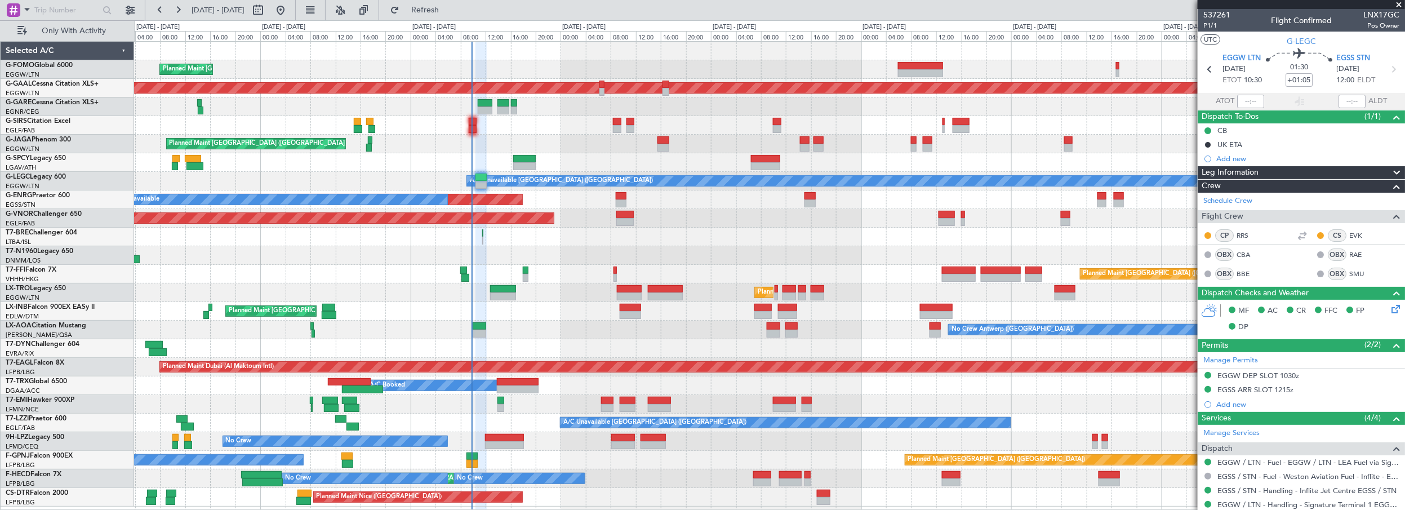
click at [669, 153] on div "Planned Maint [GEOGRAPHIC_DATA] ([GEOGRAPHIC_DATA]) Planned [GEOGRAPHIC_DATA] O…" at bounding box center [769, 274] width 1271 height 465
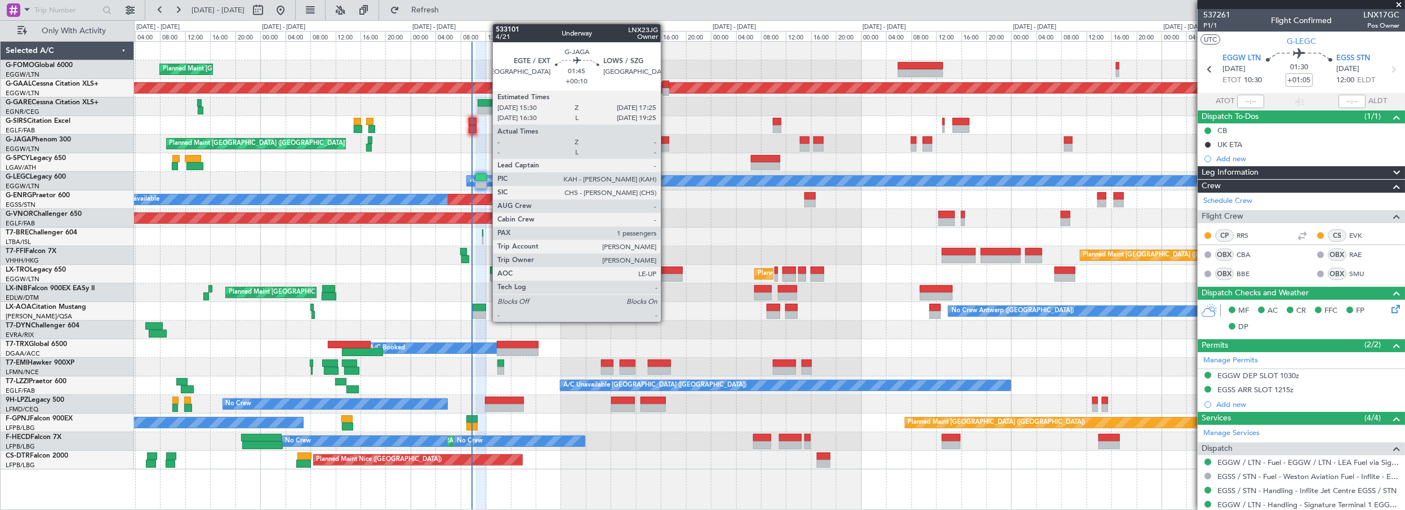
click at [667, 137] on div at bounding box center [664, 140] width 12 height 8
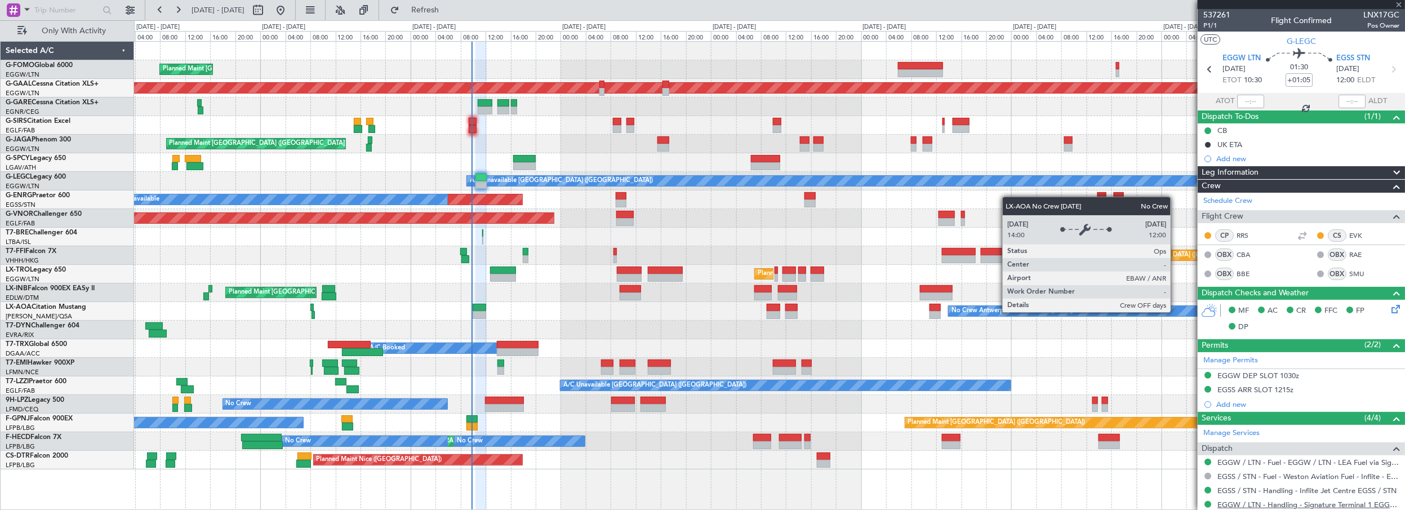
type input "+00:10"
type input "1"
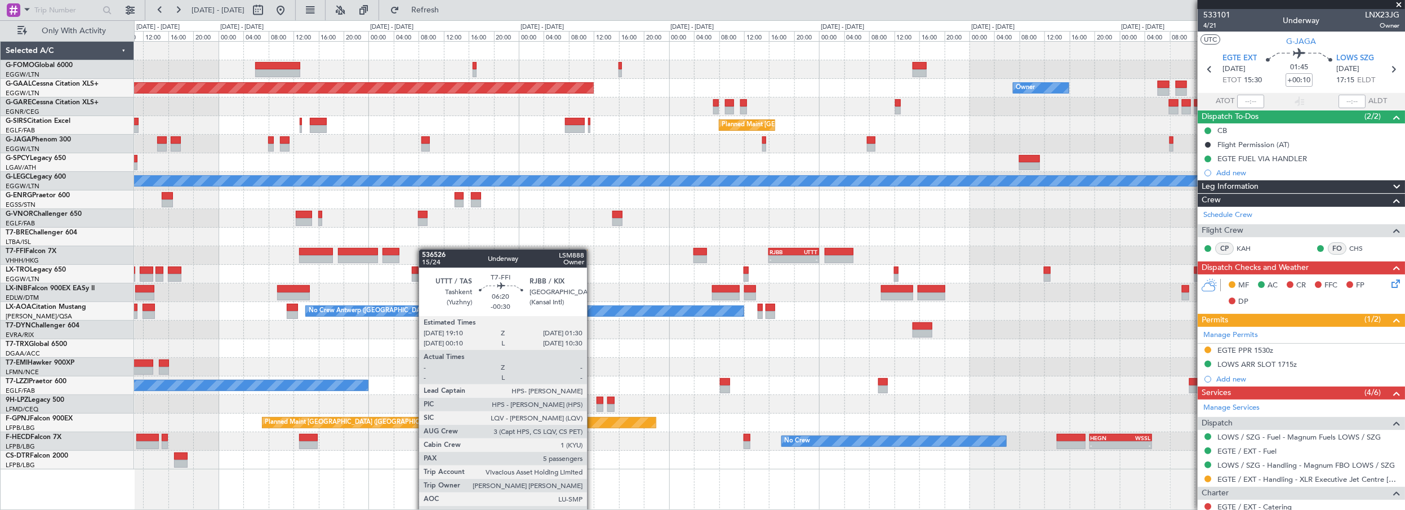
click at [361, 255] on div "Planned Maint Dusseldorf Owner Planned Maint [GEOGRAPHIC_DATA] ([GEOGRAPHIC_DAT…" at bounding box center [769, 256] width 1271 height 428
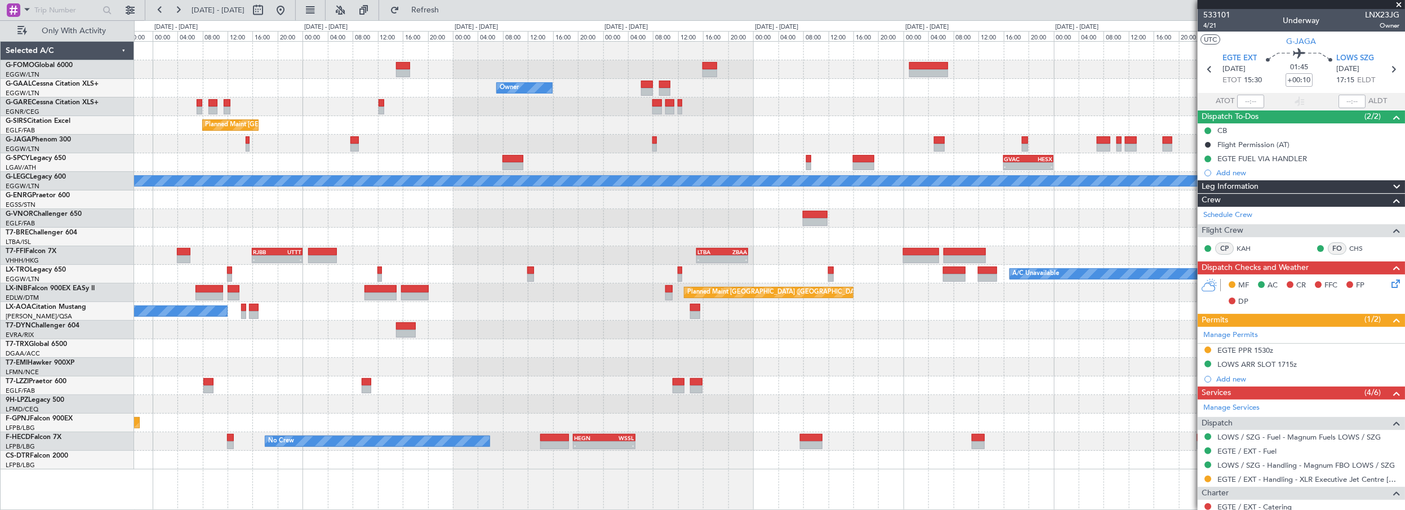
click at [463, 241] on div "Owner Owner Owner Planned [GEOGRAPHIC_DATA] Planned Maint [GEOGRAPHIC_DATA] ([G…" at bounding box center [769, 256] width 1271 height 428
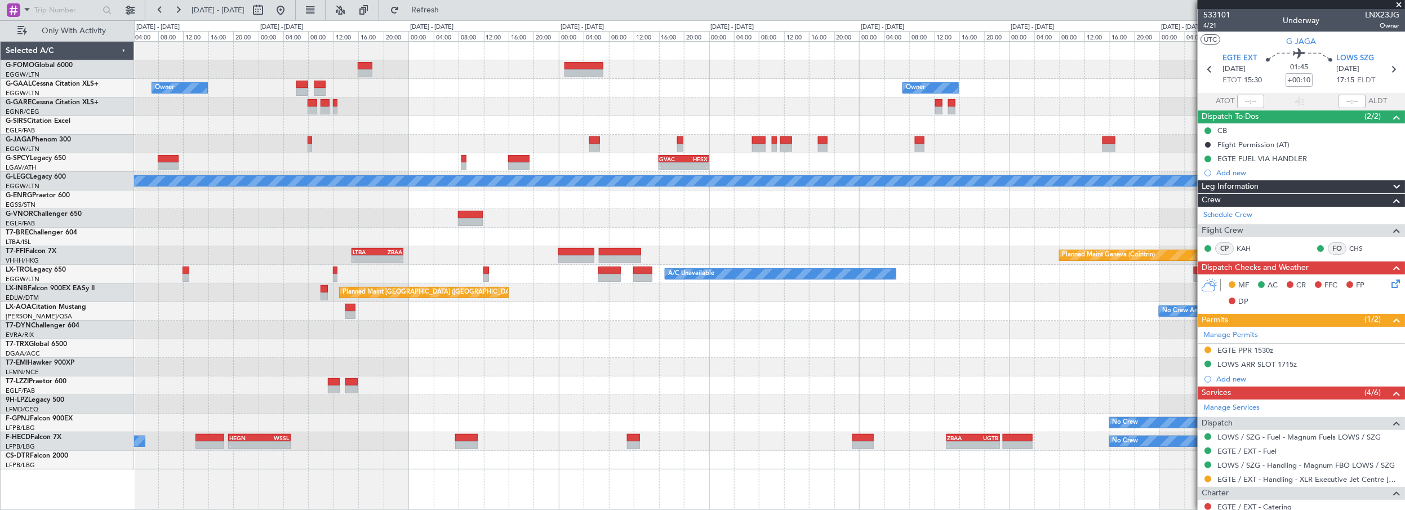
click at [646, 234] on div at bounding box center [769, 237] width 1271 height 19
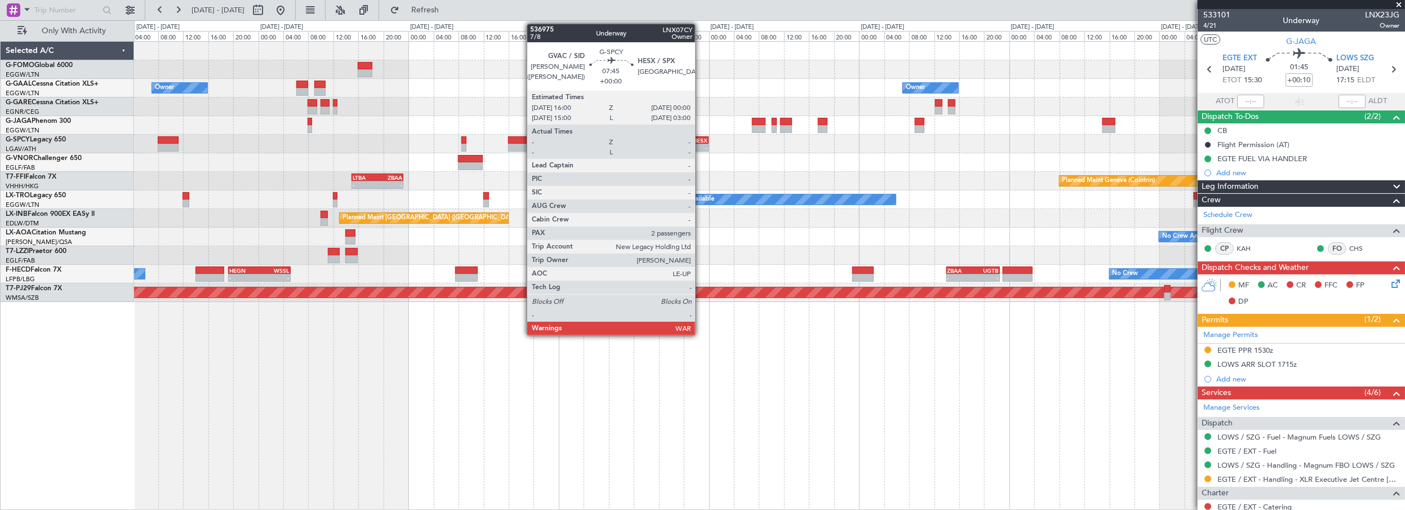
click at [701, 139] on div "HESX" at bounding box center [695, 140] width 24 height 7
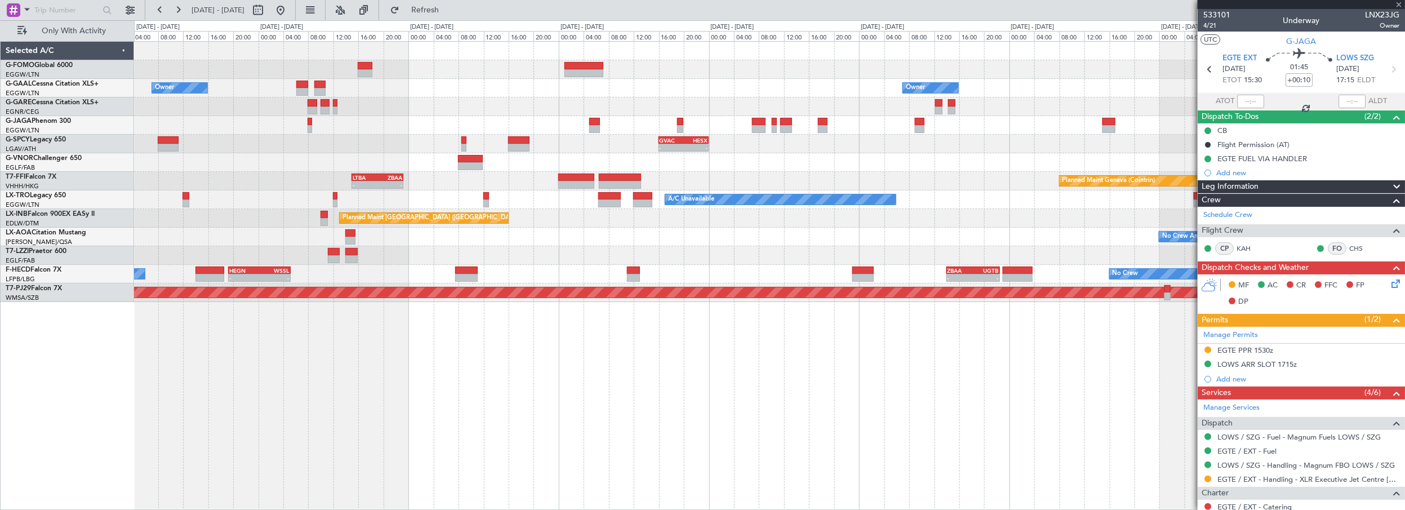
type input "2"
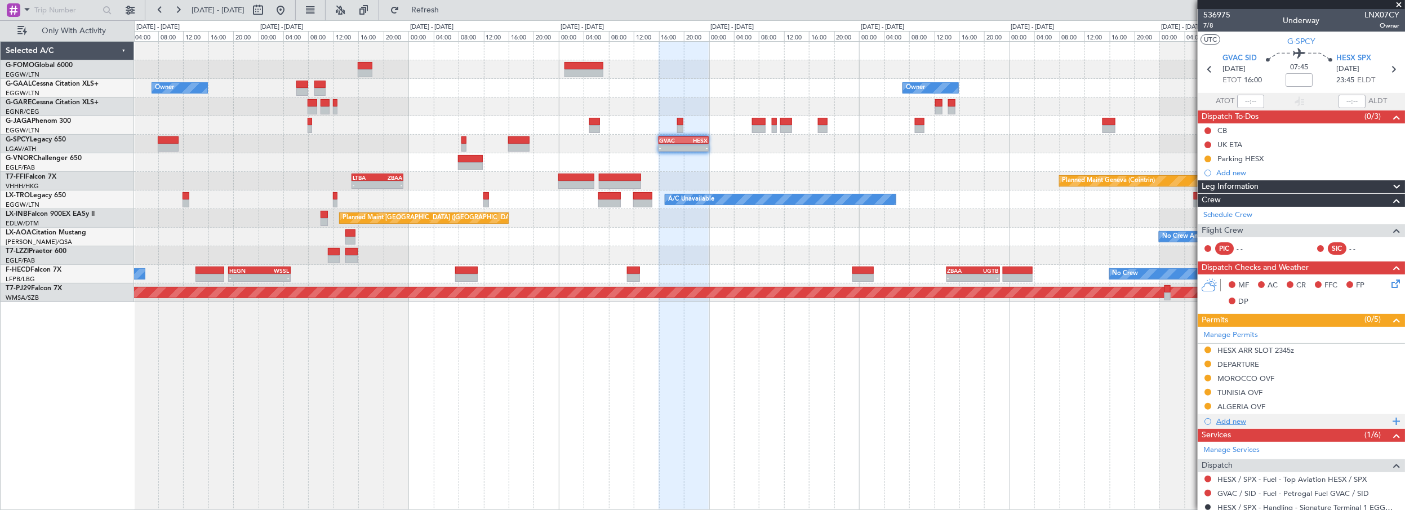
click at [1230, 423] on div "Add new" at bounding box center [1303, 421] width 173 height 10
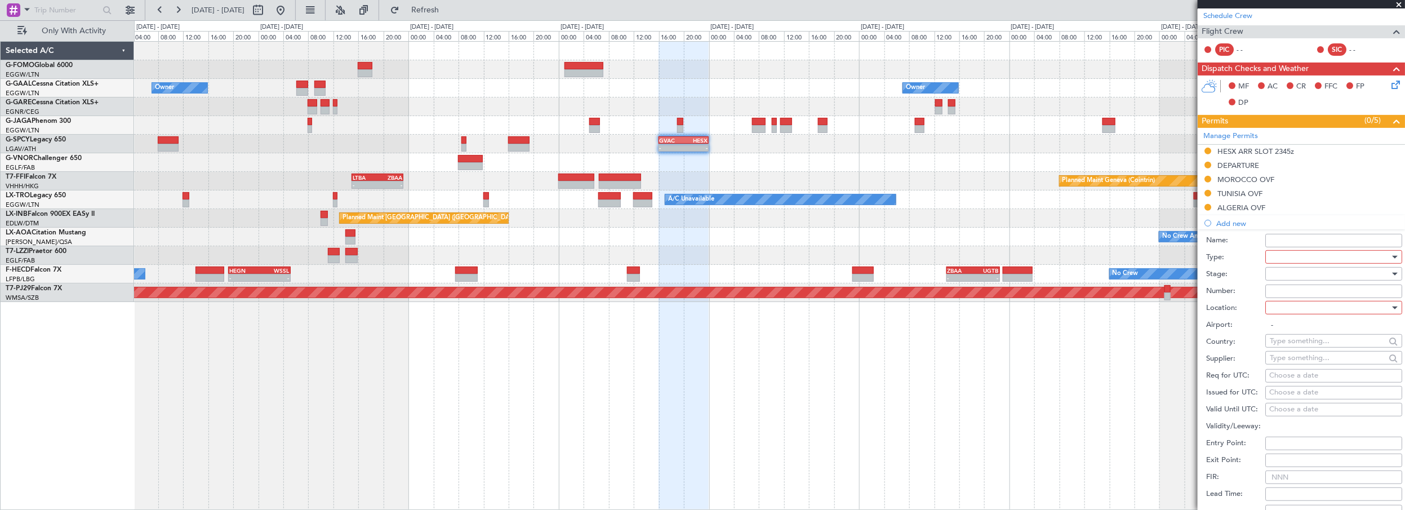
scroll to position [205, 0]
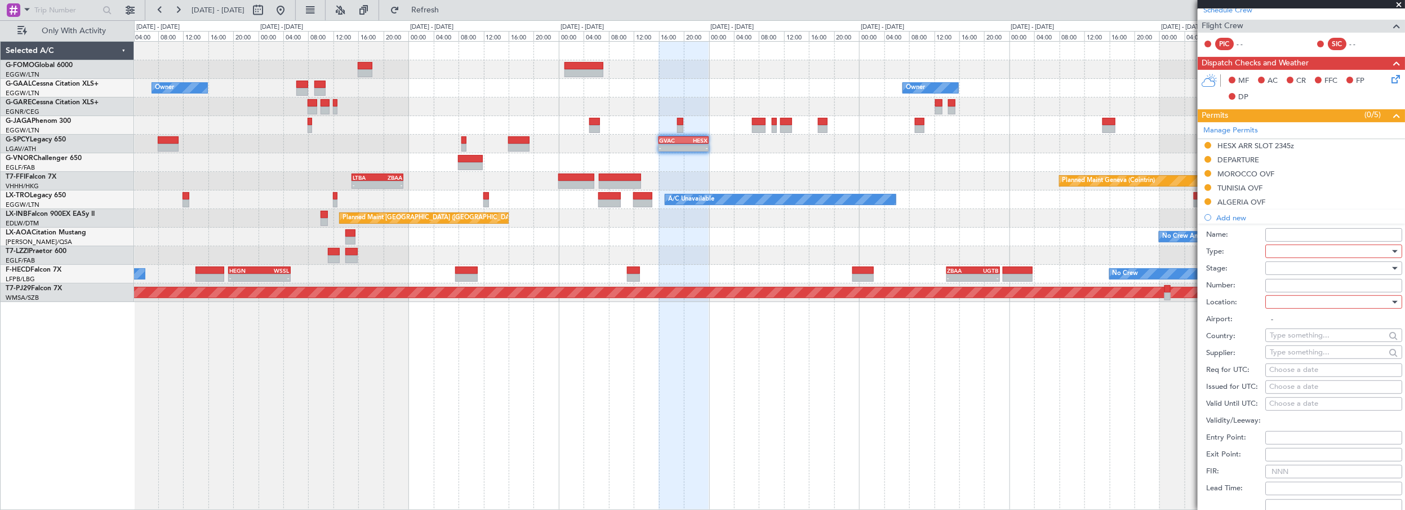
click at [1287, 249] on div at bounding box center [1330, 251] width 120 height 17
click at [1307, 307] on span "Overflight" at bounding box center [1330, 303] width 119 height 17
click at [1303, 306] on div at bounding box center [1330, 302] width 120 height 17
click at [1281, 384] on span "Enroute" at bounding box center [1330, 391] width 119 height 17
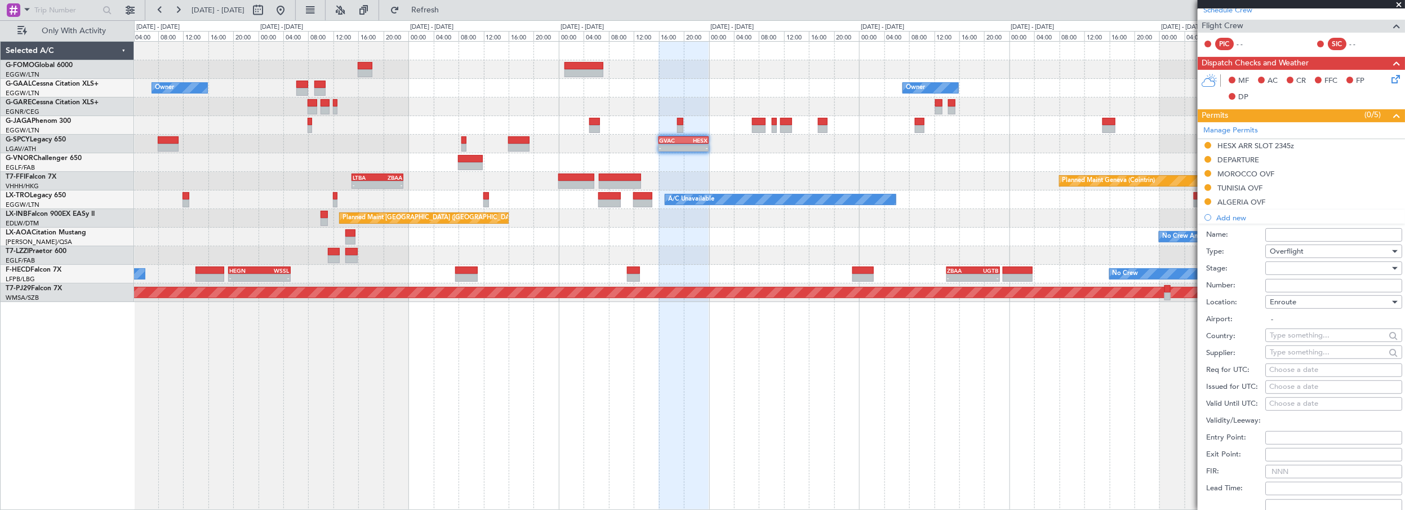
click at [1290, 337] on input "text" at bounding box center [1328, 335] width 116 height 17
click at [1321, 349] on span "[GEOGRAPHIC_DATA]" at bounding box center [1330, 350] width 111 height 17
type input "[GEOGRAPHIC_DATA]"
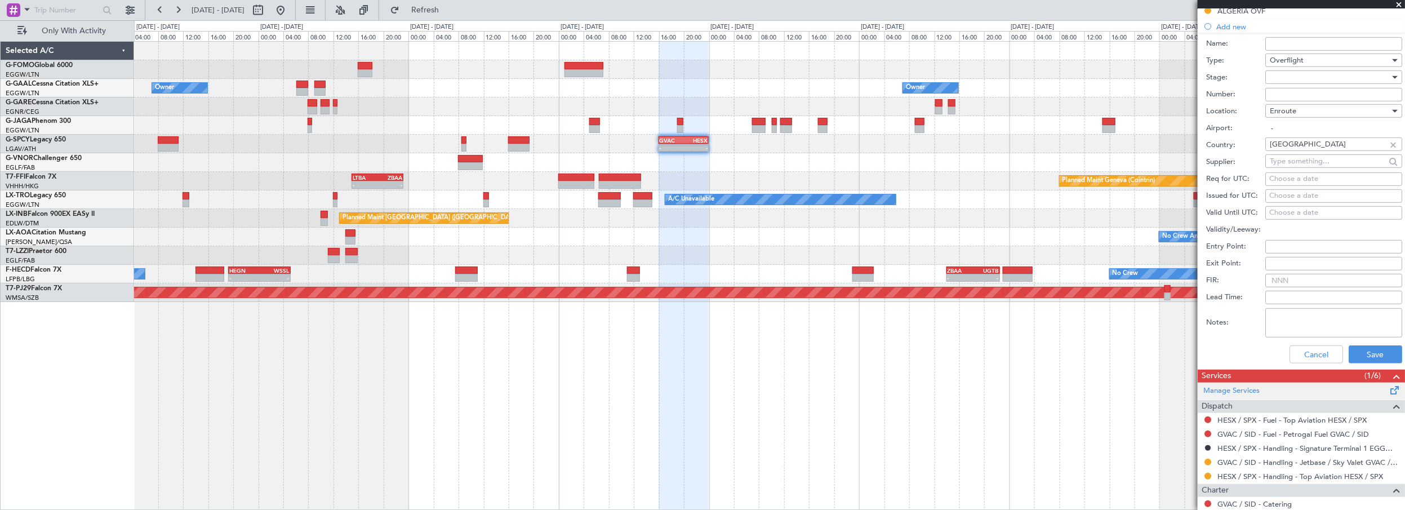
scroll to position [410, 0]
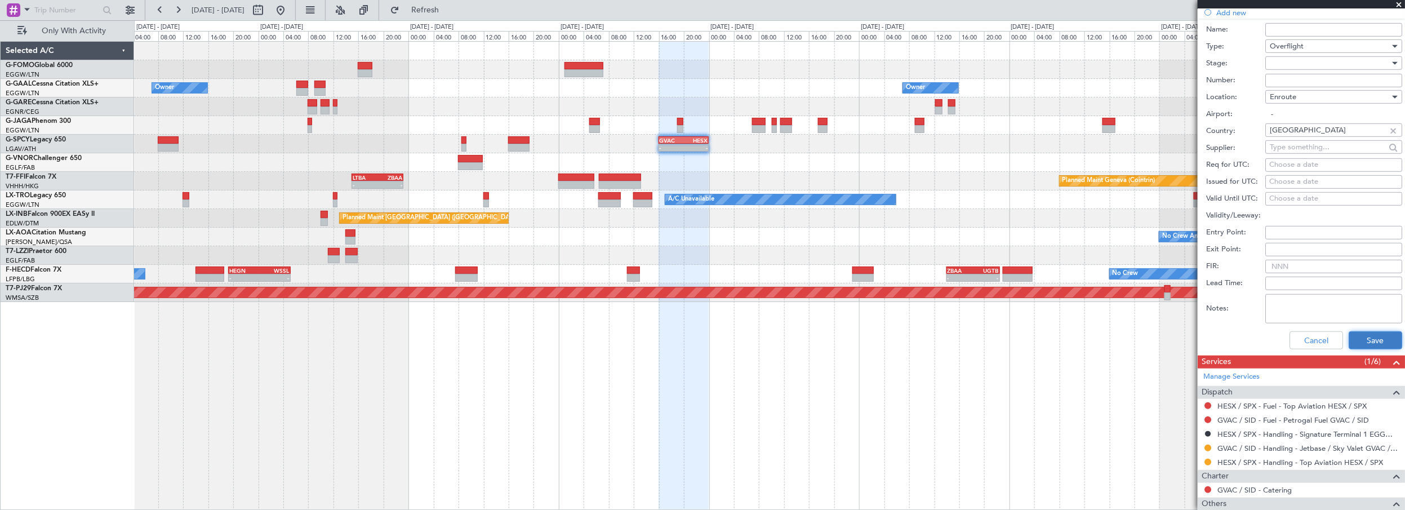
click at [1356, 342] on button "Save" at bounding box center [1376, 340] width 54 height 18
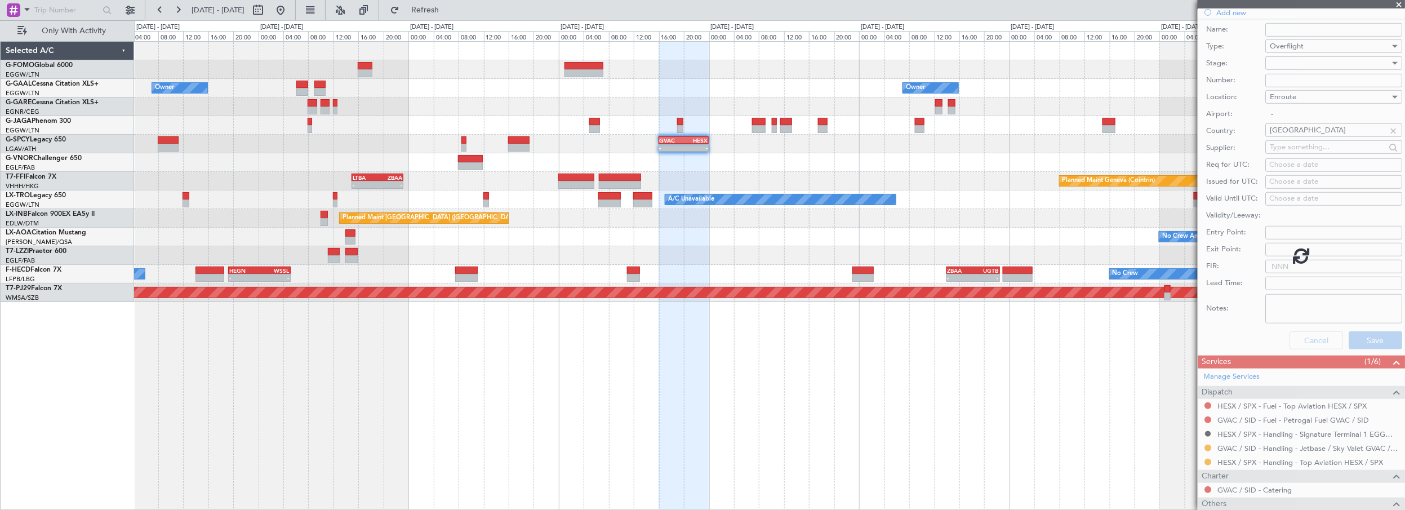
scroll to position [210, 0]
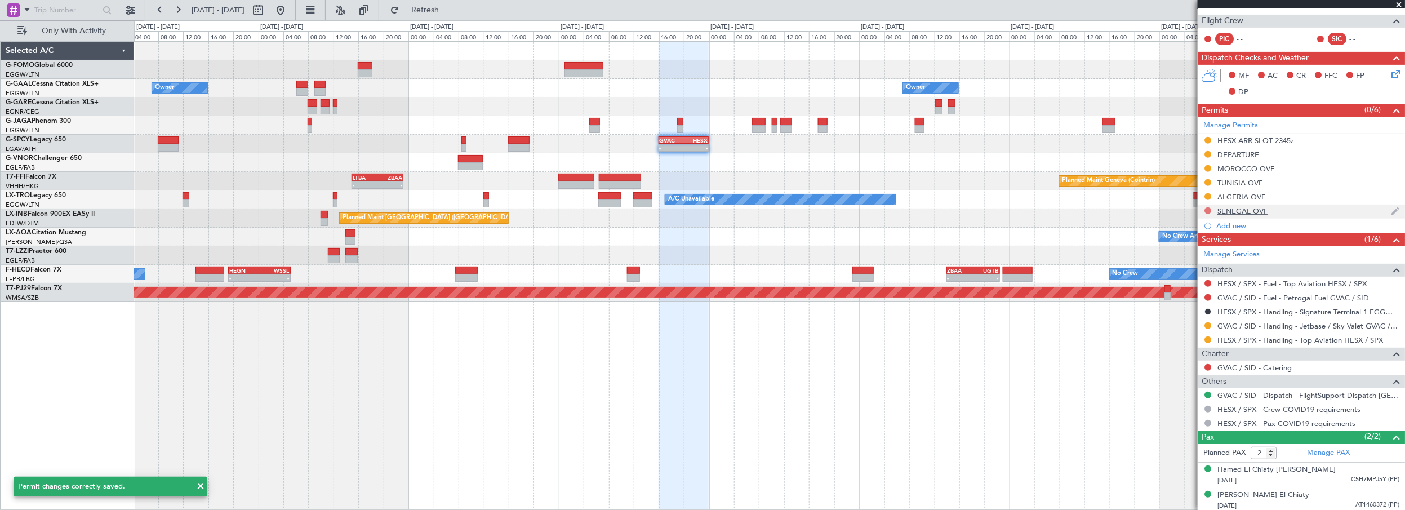
click at [1209, 208] on button at bounding box center [1208, 210] width 7 height 7
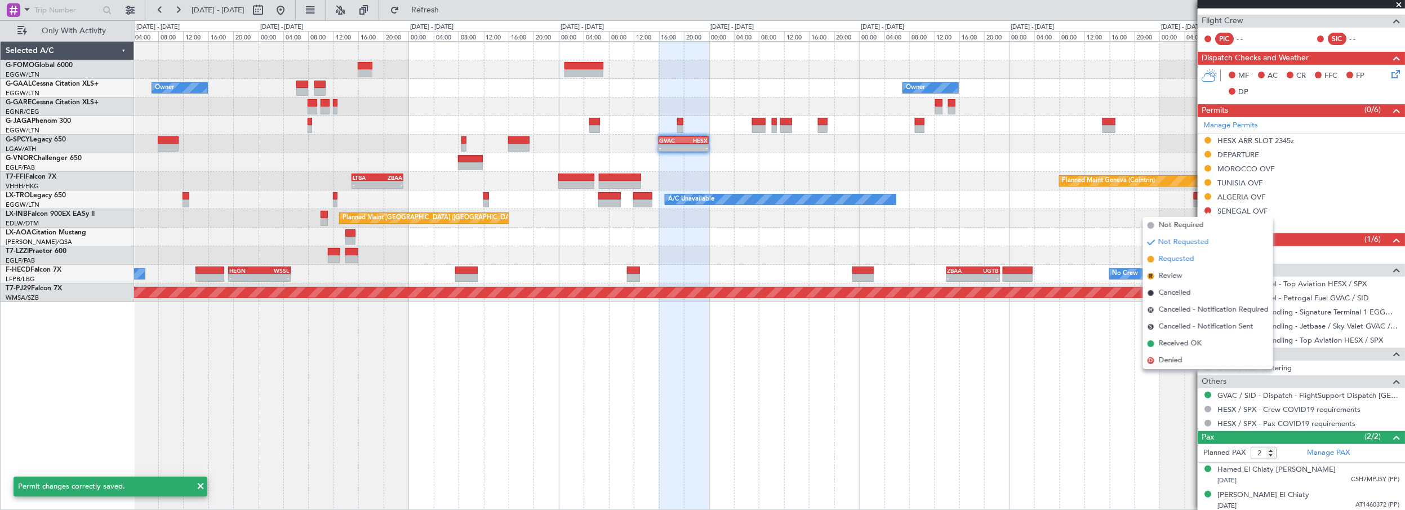
click at [1179, 253] on li "Requested" at bounding box center [1208, 259] width 130 height 17
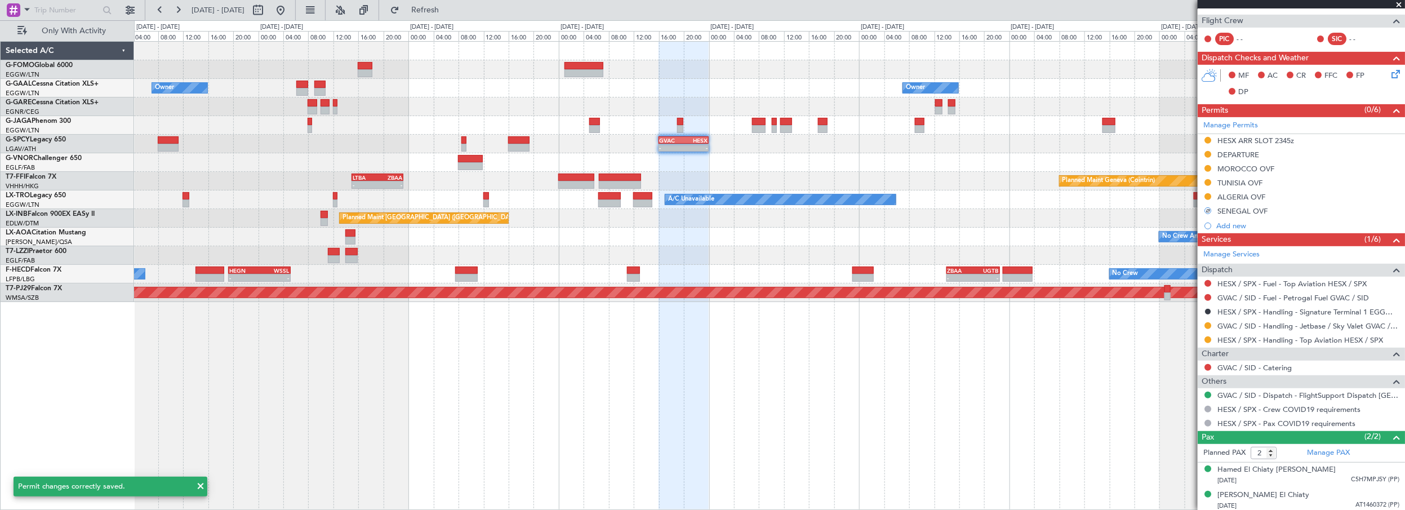
click at [1098, 460] on div "Owner Owner Owner Owner - - GVAC 16:00 Z HESX 00:00 Z Planned Maint Geneva ([GE…" at bounding box center [770, 275] width 1272 height 469
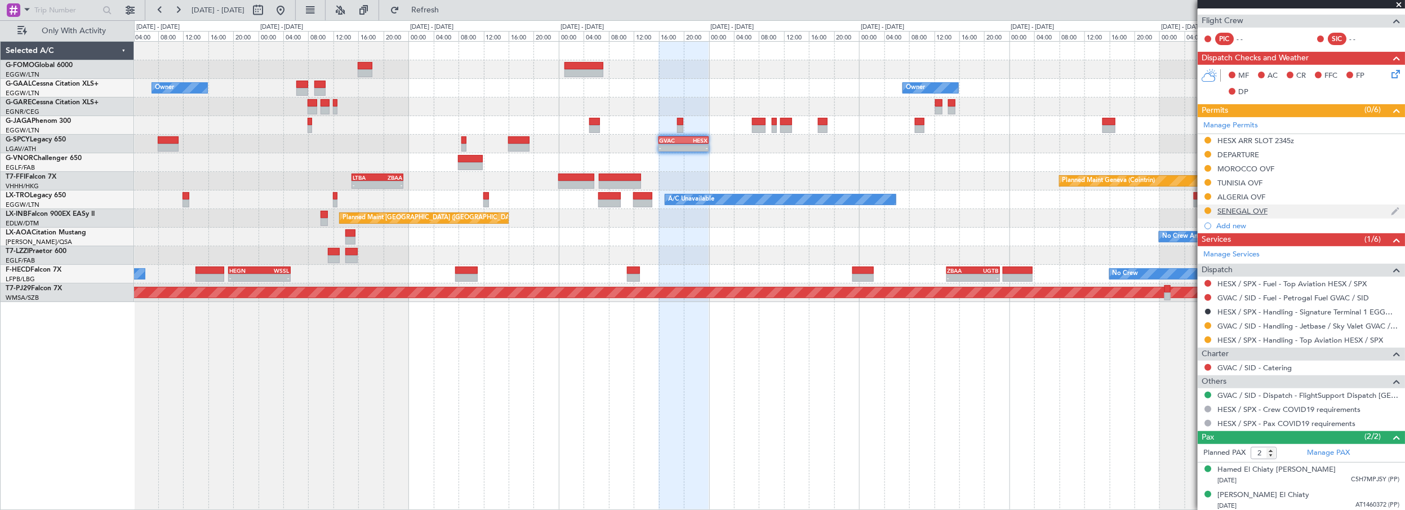
click at [1251, 209] on div "SENEGAL OVF" at bounding box center [1243, 211] width 50 height 10
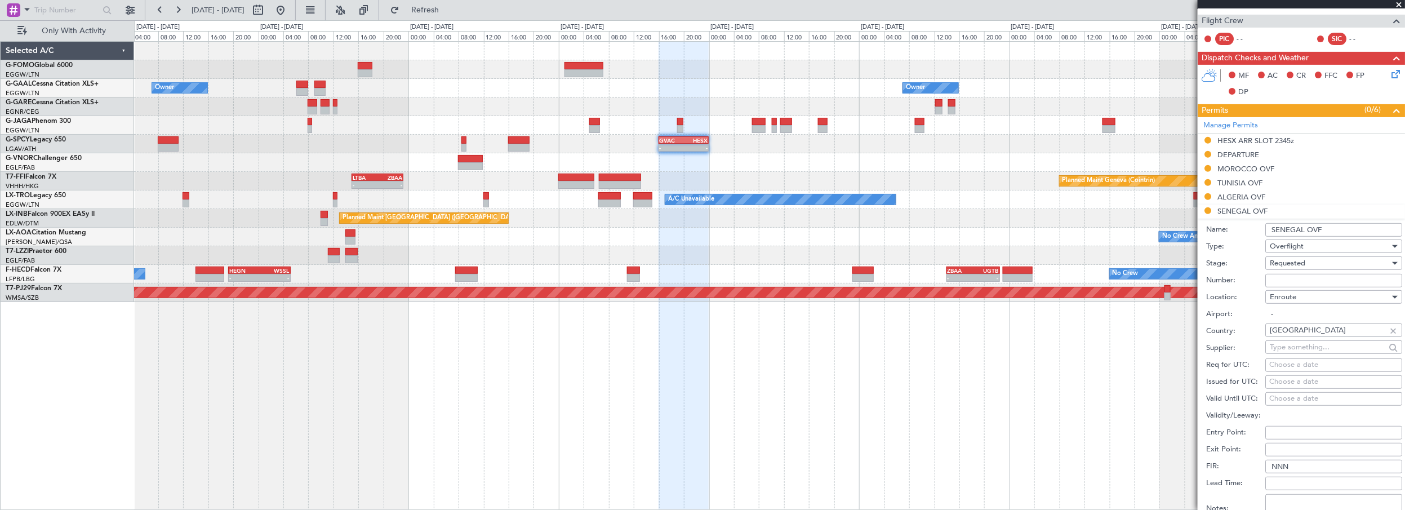
click at [1304, 279] on input "Number:" at bounding box center [1334, 281] width 137 height 14
paste input "1984/2025/ANACIM/DG/DTA/HD"
type input "1984/2025/ANACIM/DG/DTA/HD"
click at [1297, 260] on span "Requested" at bounding box center [1287, 263] width 35 height 10
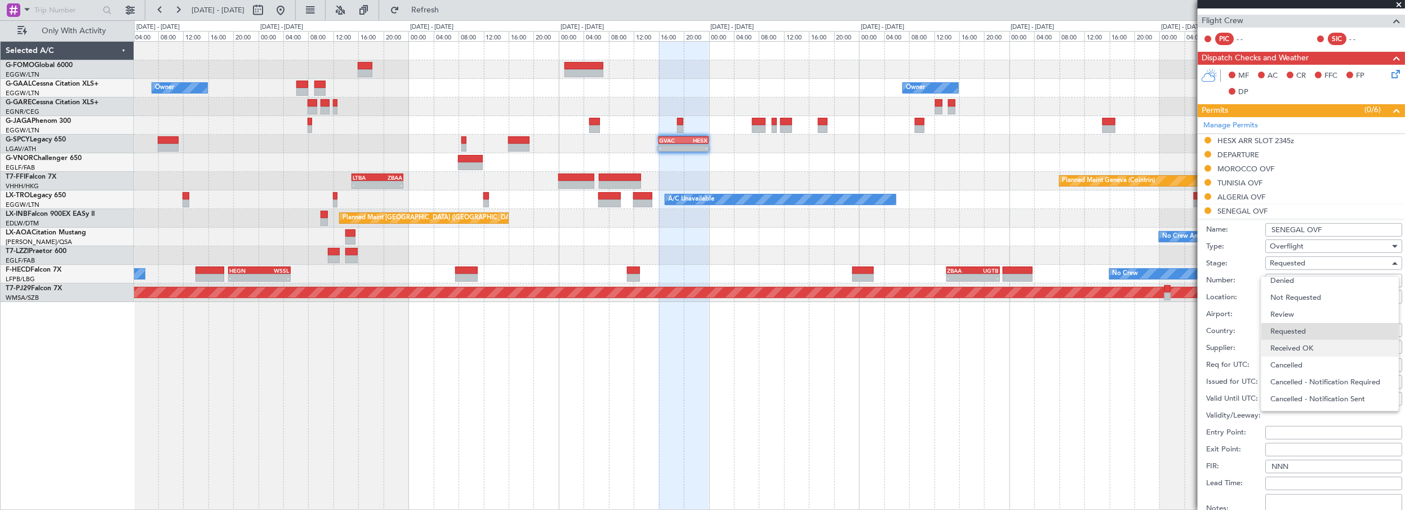
click at [1294, 345] on span "Received OK" at bounding box center [1330, 348] width 119 height 17
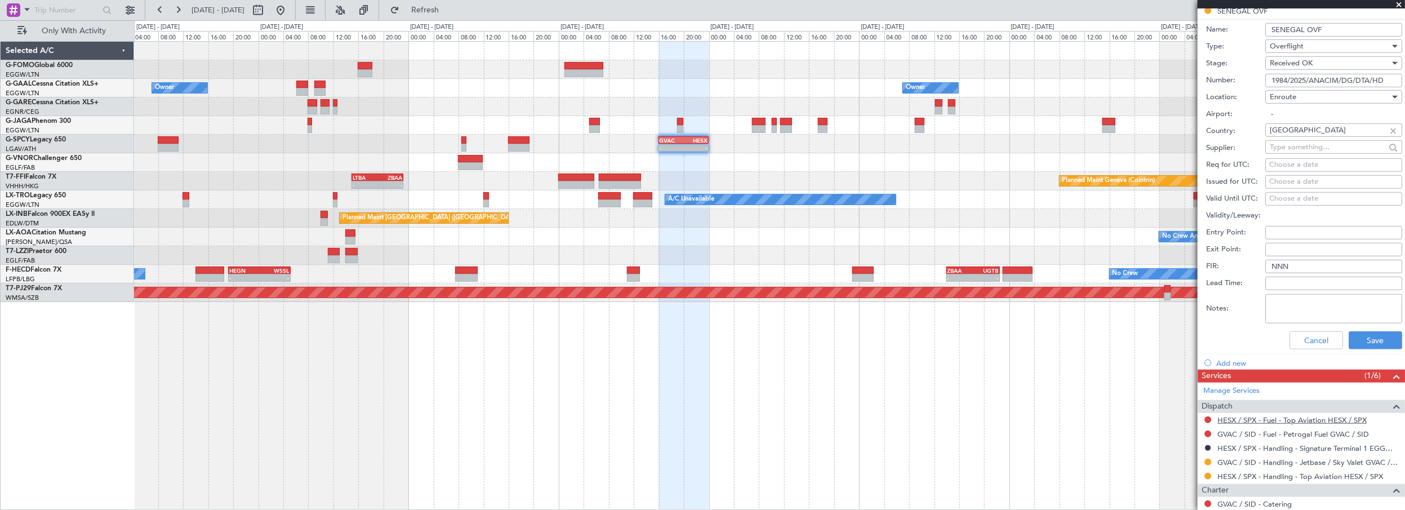
scroll to position [415, 0]
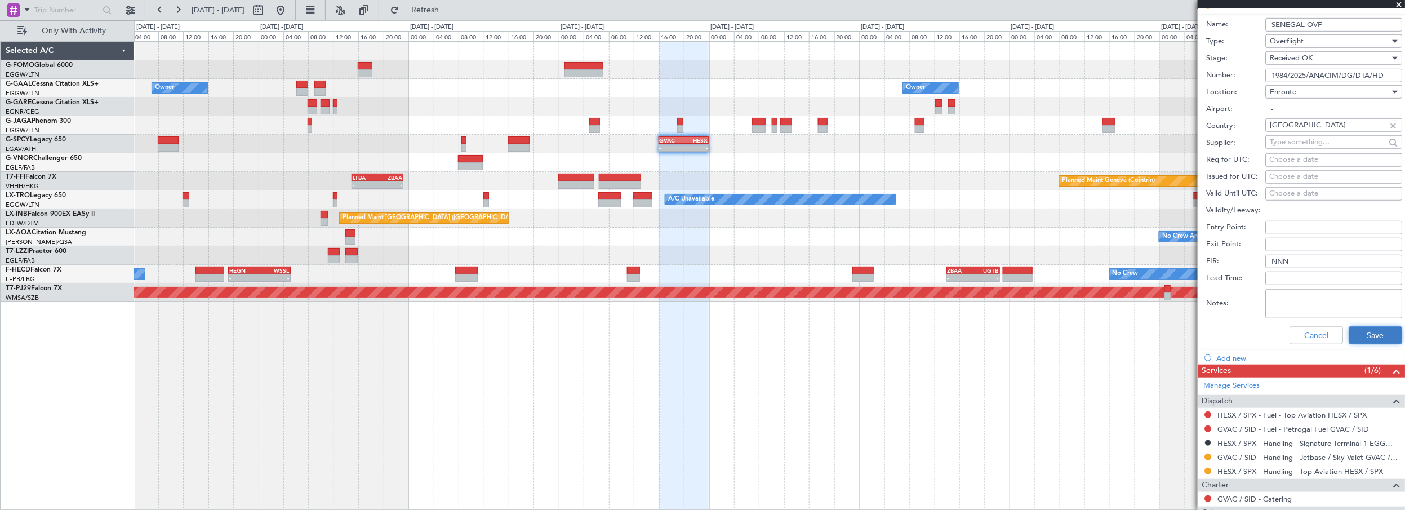
click at [1356, 336] on button "Save" at bounding box center [1376, 335] width 54 height 18
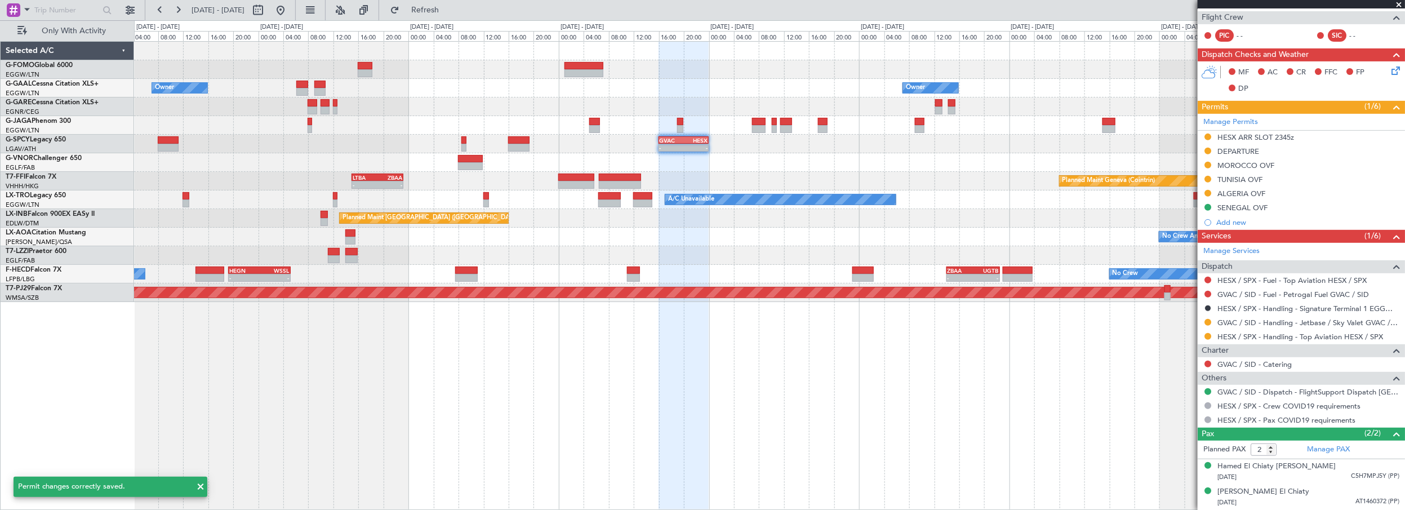
scroll to position [78, 0]
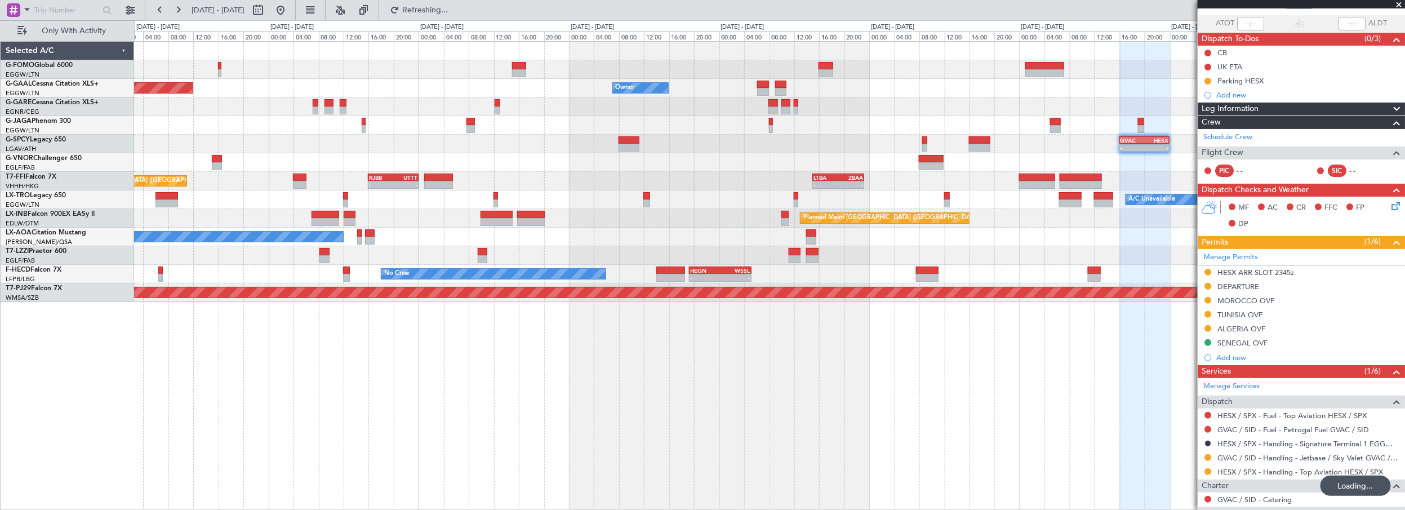
click at [834, 389] on div "Owner Owner Planned [GEOGRAPHIC_DATA] Owner - - GVAC 16:00 Z HESX 00:00 Z - - L…" at bounding box center [770, 275] width 1272 height 469
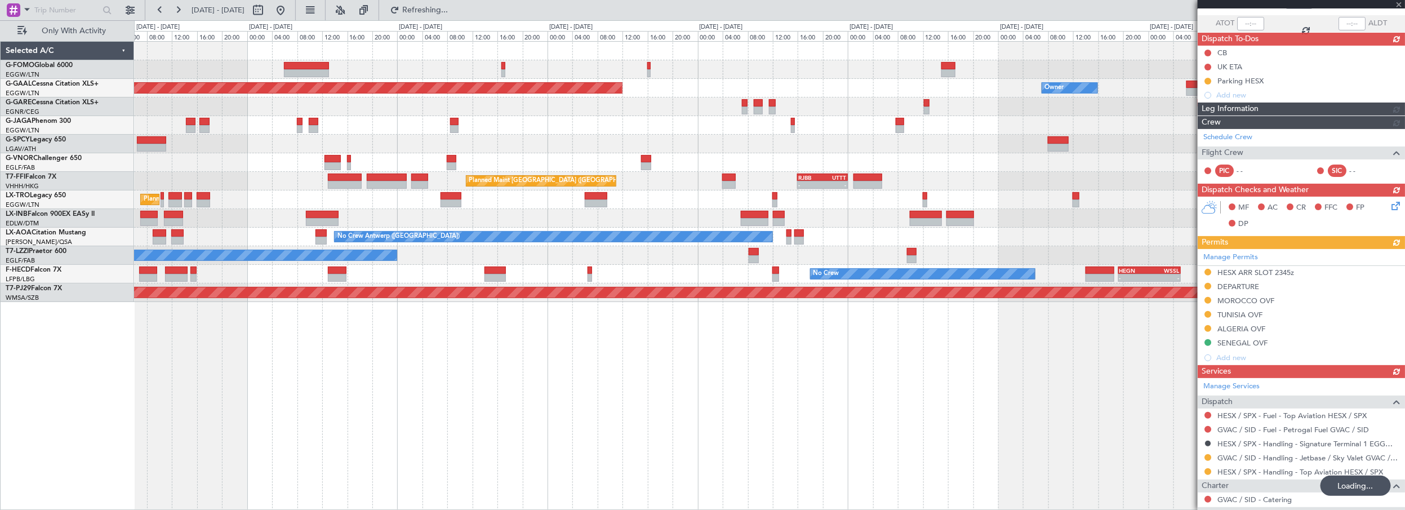
click at [802, 400] on div "Planned Maint Dusseldorf Owner - - GVAC 16:00 Z HESX 00:00 Z Planned Maint [GEO…" at bounding box center [770, 275] width 1272 height 469
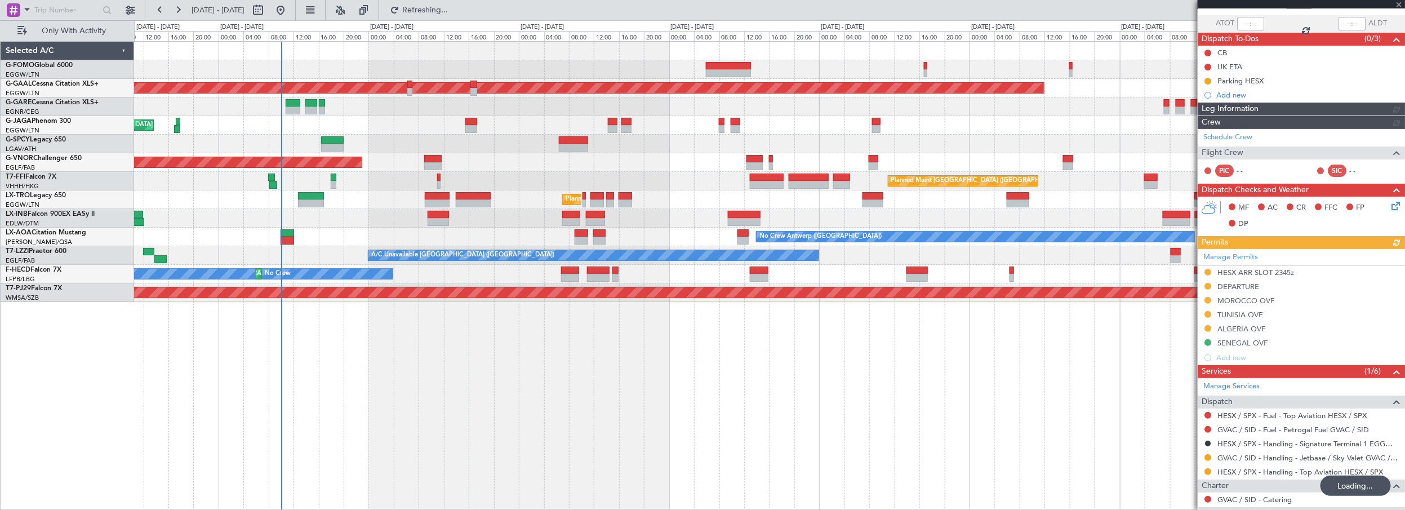
click at [730, 401] on div "Planned Maint [GEOGRAPHIC_DATA] ([GEOGRAPHIC_DATA]) Planned [GEOGRAPHIC_DATA] O…" at bounding box center [770, 275] width 1272 height 469
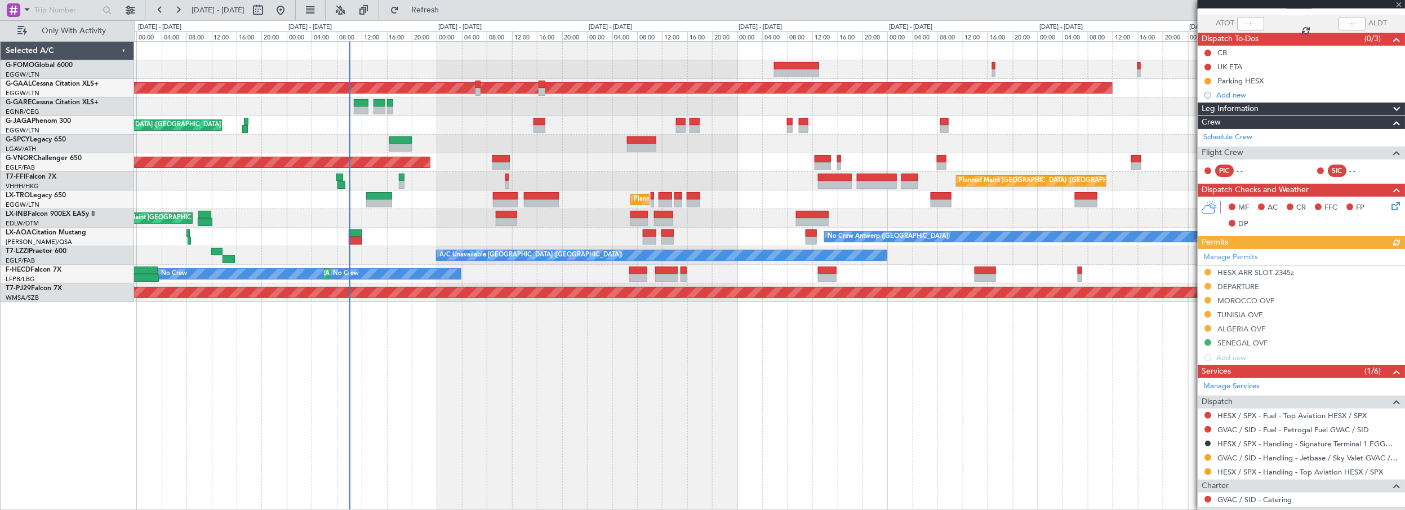
click at [403, 427] on div "Planned Maint Dusseldorf Planned Maint [GEOGRAPHIC_DATA] ([GEOGRAPHIC_DATA]) Pl…" at bounding box center [770, 275] width 1272 height 469
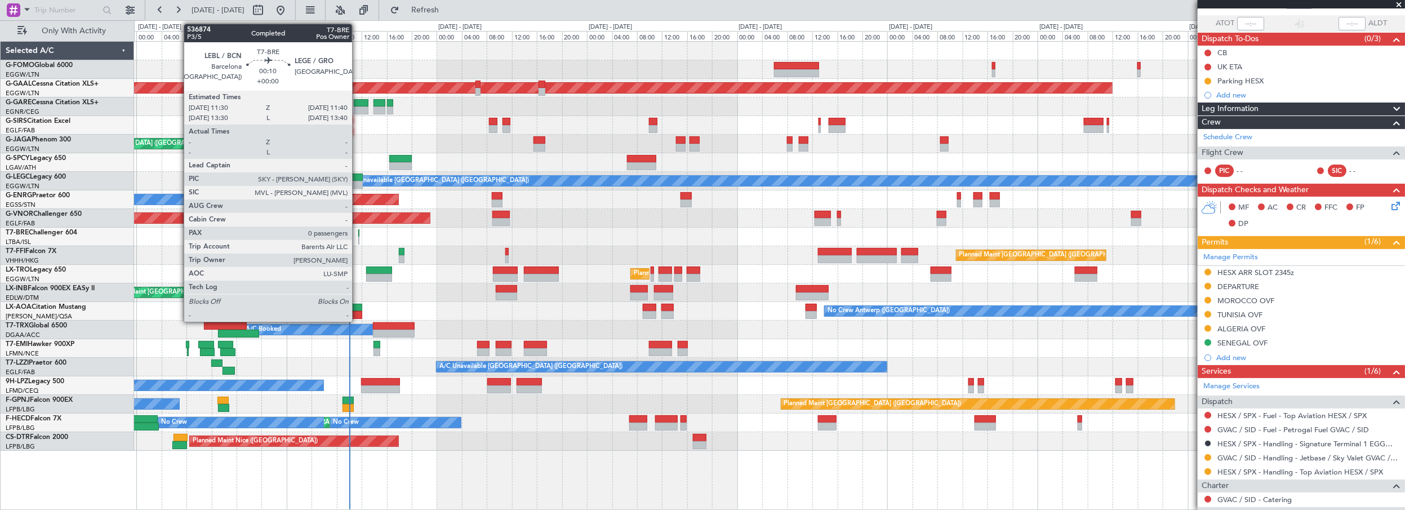
click at [358, 233] on div at bounding box center [358, 233] width 1 height 8
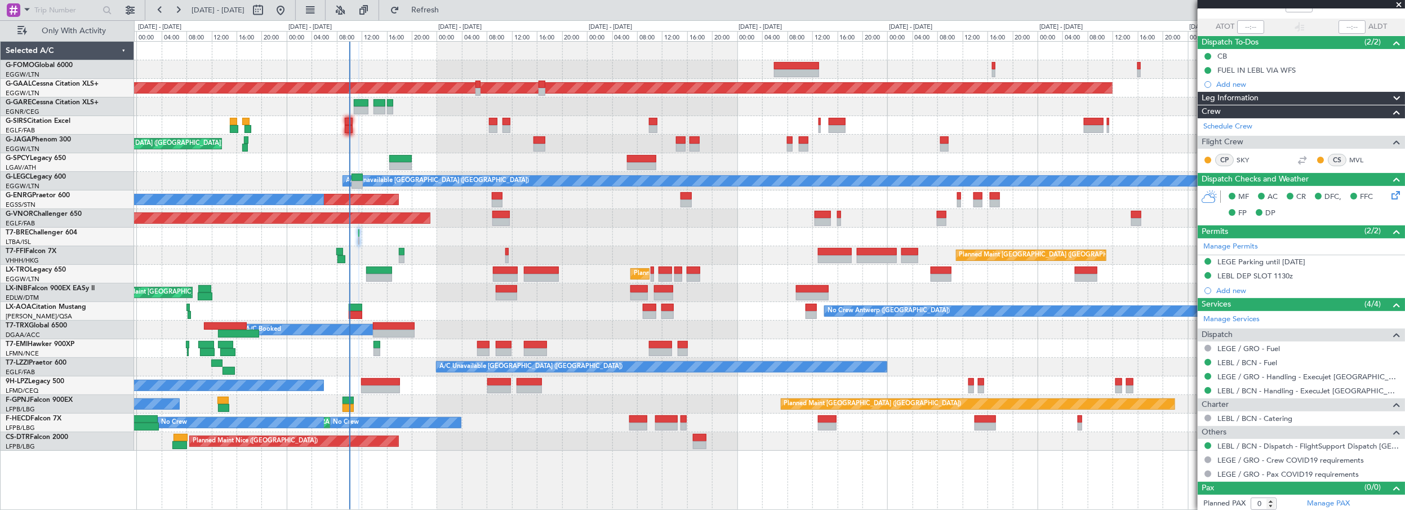
scroll to position [0, 0]
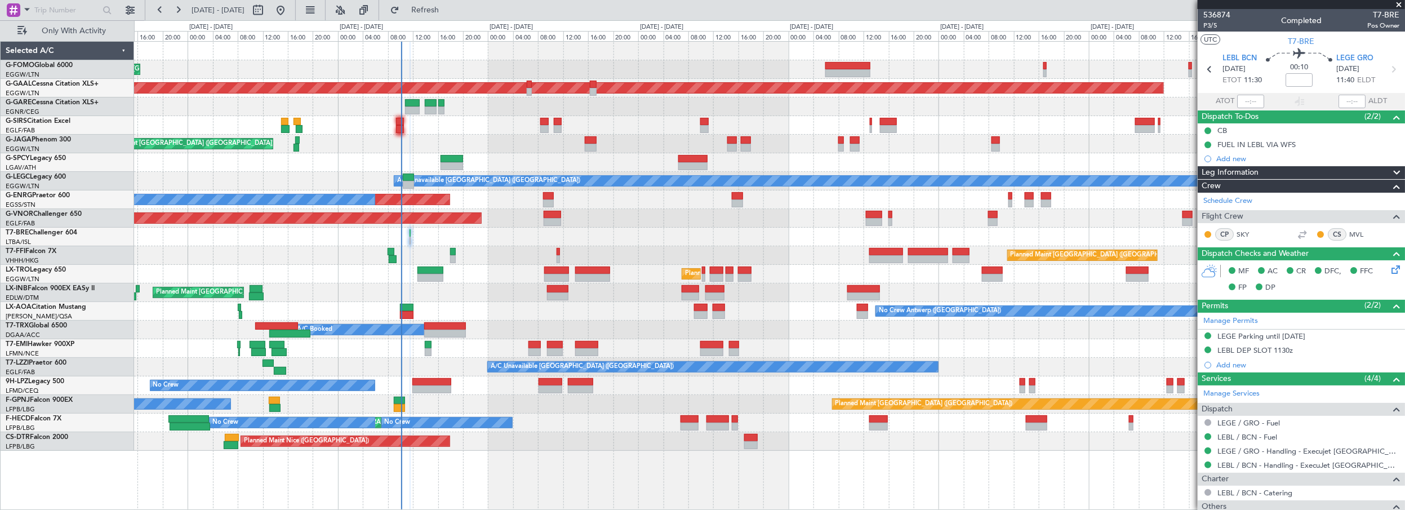
click at [455, 314] on div "No Crew Antwerp ([GEOGRAPHIC_DATA])" at bounding box center [769, 311] width 1271 height 19
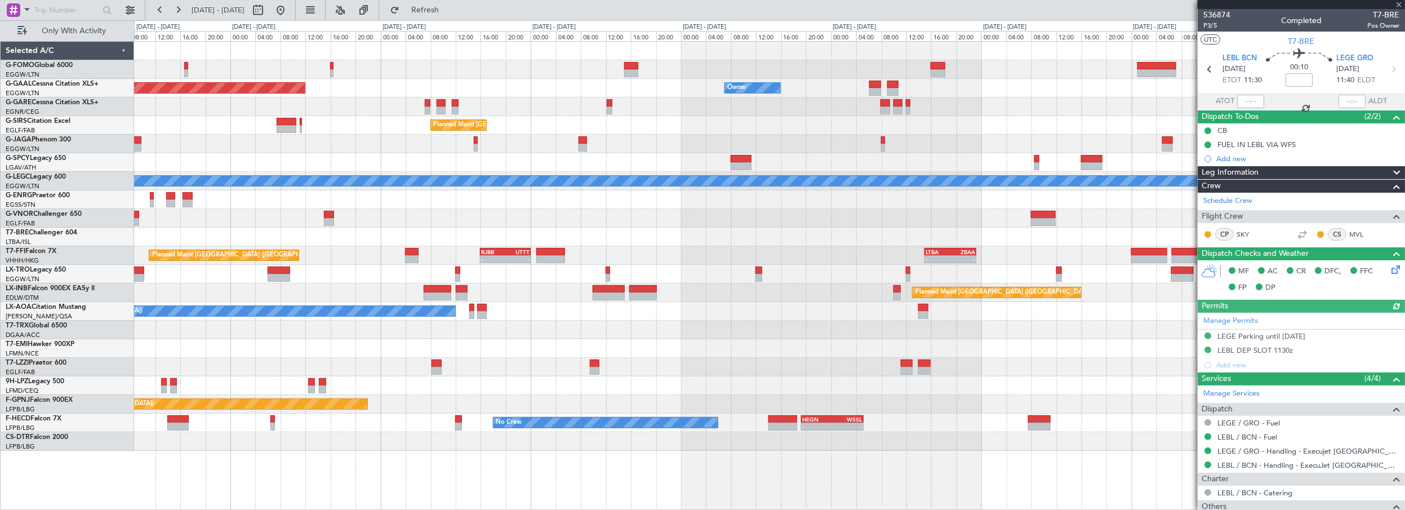
click at [508, 168] on div "Planned Maint Dusseldorf Owner Owner Planned Maint [GEOGRAPHIC_DATA] ([GEOGRAPH…" at bounding box center [769, 246] width 1271 height 409
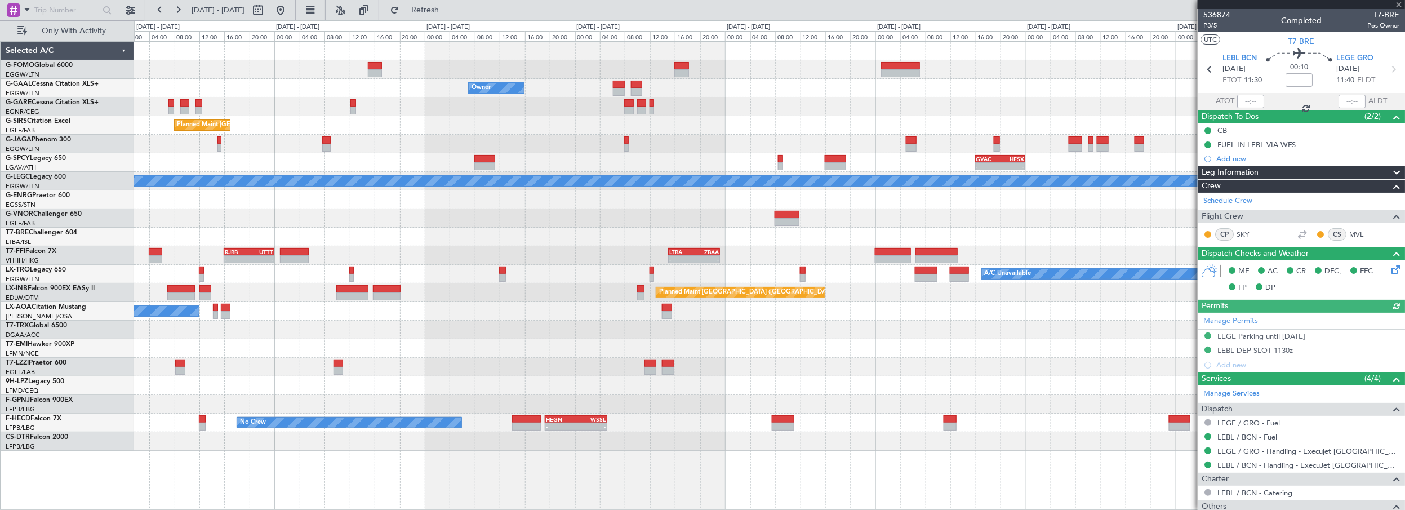
click at [368, 279] on div "Owner Owner Owner Planned [GEOGRAPHIC_DATA] Planned Maint [GEOGRAPHIC_DATA] ([G…" at bounding box center [769, 246] width 1271 height 409
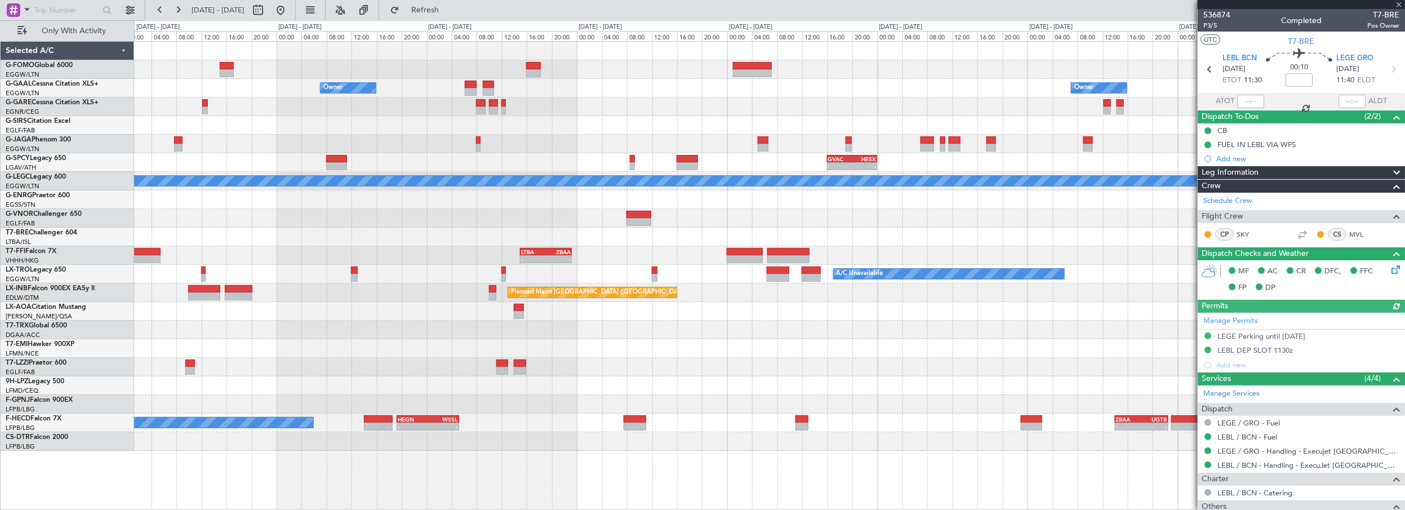
click at [553, 220] on div "Owner Owner Owner Planned [GEOGRAPHIC_DATA] Planned Maint [GEOGRAPHIC_DATA] ([G…" at bounding box center [769, 246] width 1271 height 409
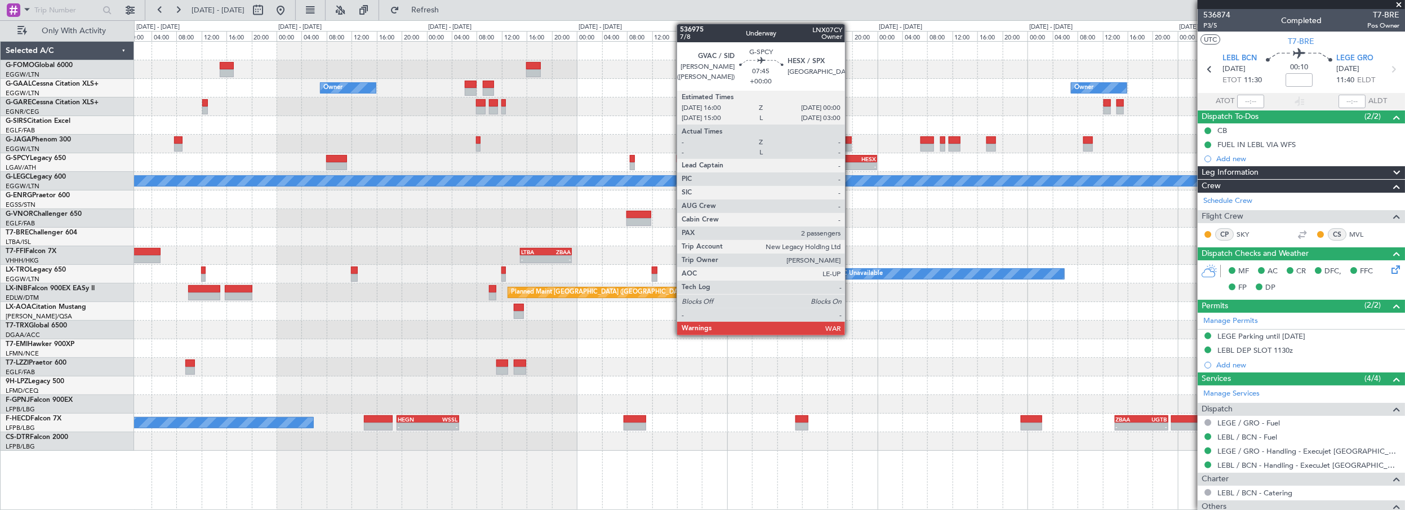
click at [852, 156] on div "HESX" at bounding box center [864, 159] width 24 height 7
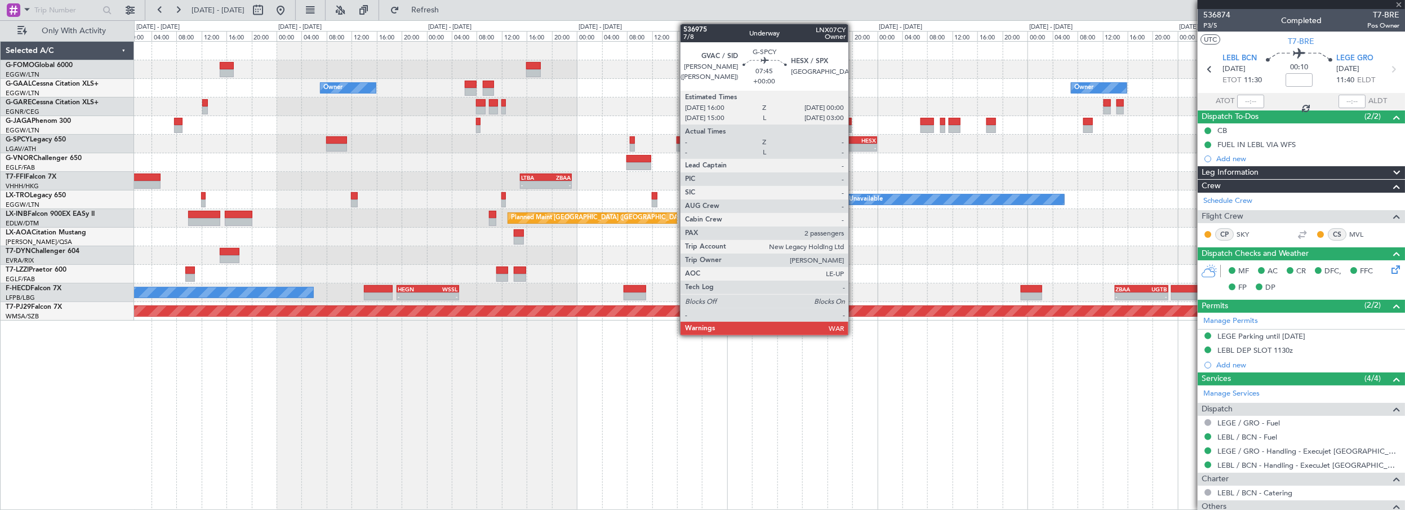
type input "2"
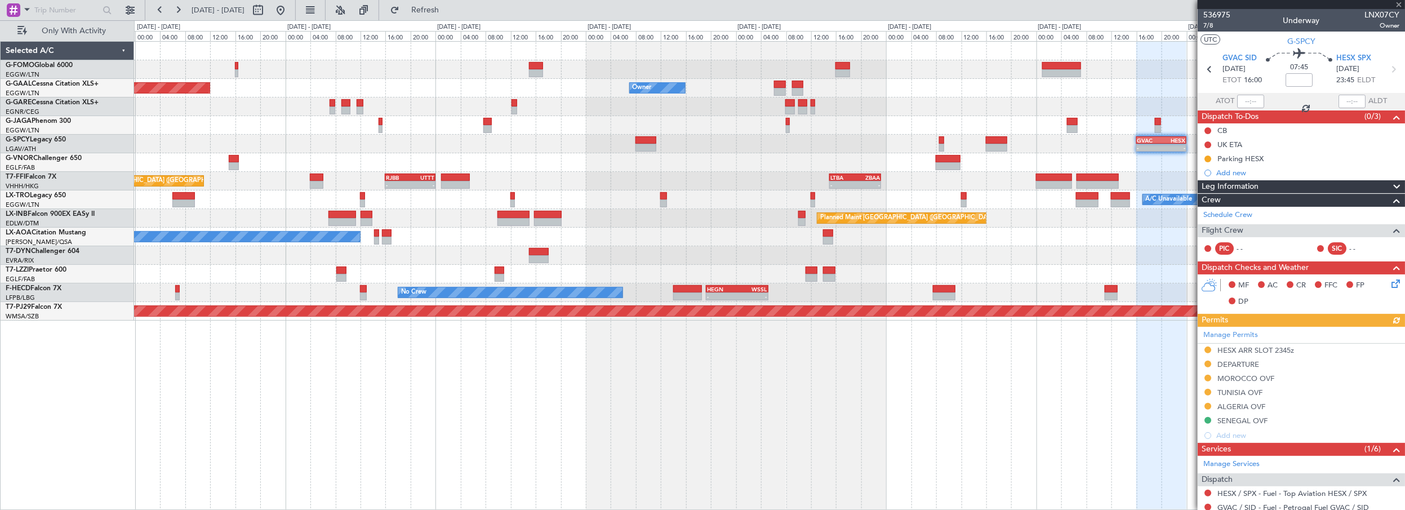
click at [783, 140] on div "Owner Owner Planned [GEOGRAPHIC_DATA] Owner - - GVAC 16:00 Z HESX 00:00 Z - - L…" at bounding box center [769, 181] width 1271 height 279
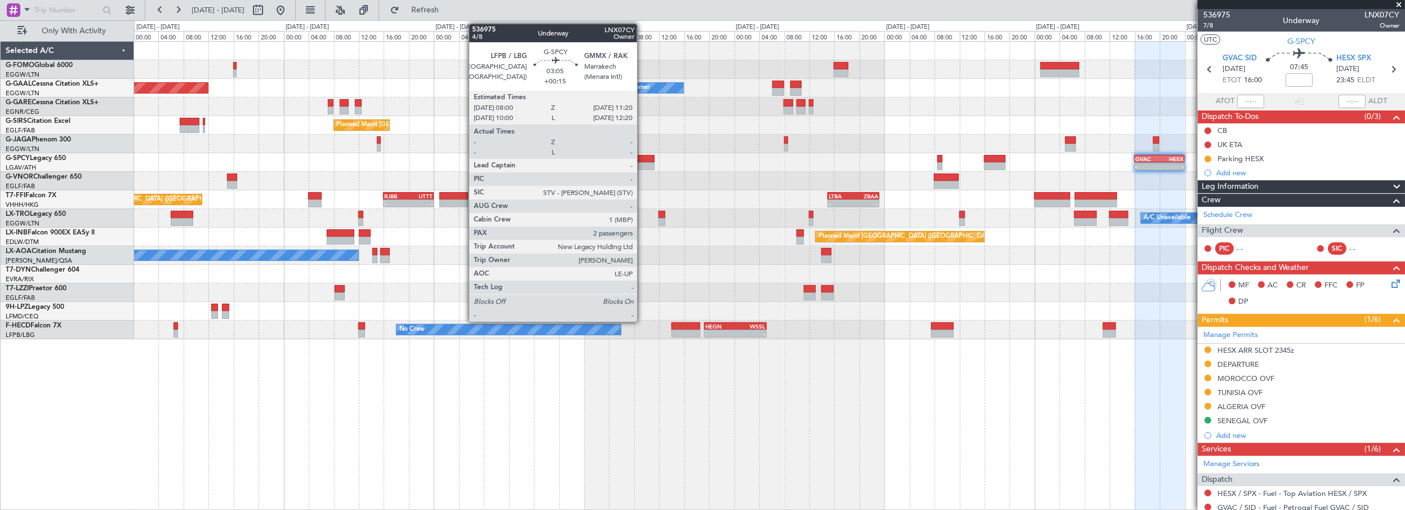
click at [643, 161] on div at bounding box center [644, 159] width 21 height 8
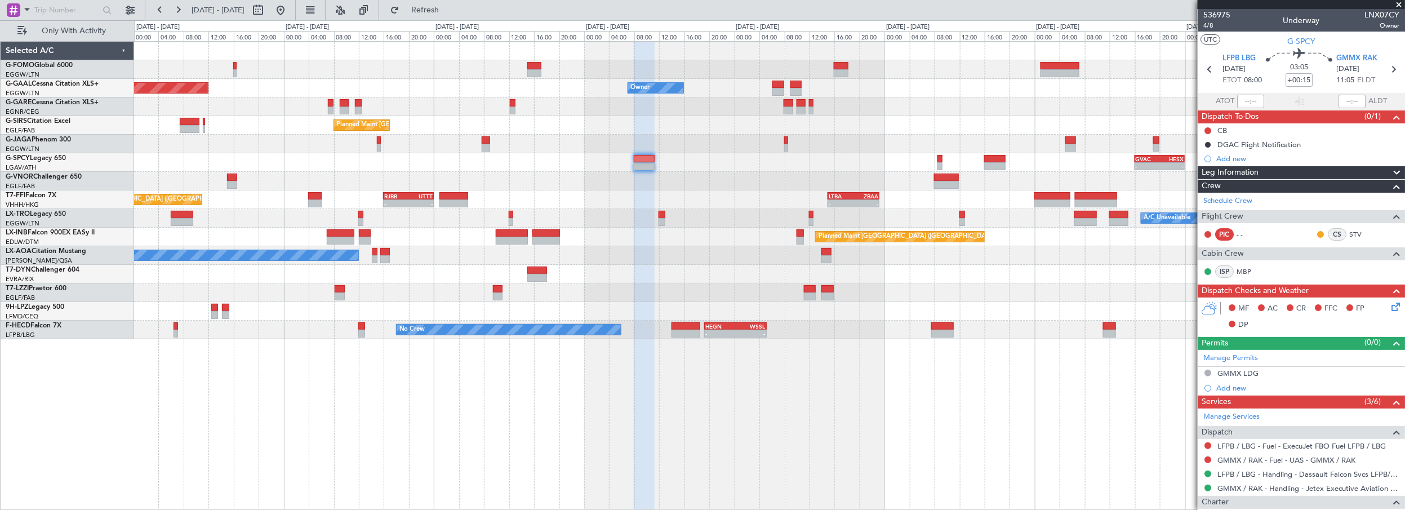
click at [689, 427] on div "Owner Owner Planned [GEOGRAPHIC_DATA] Owner Planned Maint [GEOGRAPHIC_DATA] ([G…" at bounding box center [770, 275] width 1272 height 469
click at [528, 432] on div "Owner Owner Planned [GEOGRAPHIC_DATA] Owner Planned Maint [GEOGRAPHIC_DATA] ([G…" at bounding box center [770, 275] width 1272 height 469
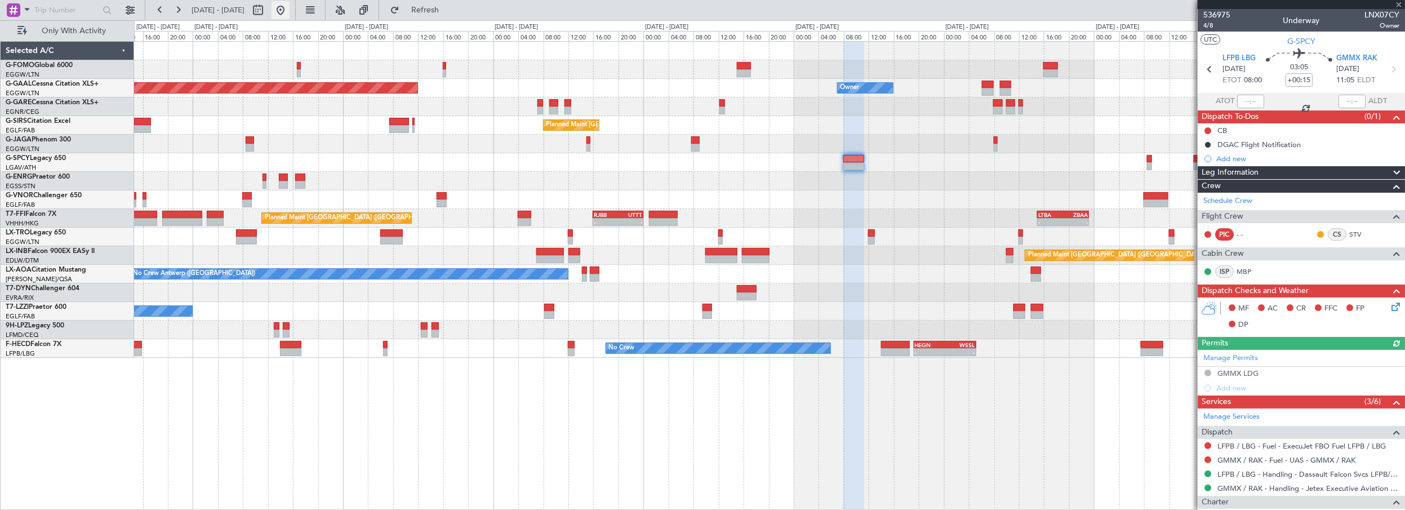
click at [290, 7] on button at bounding box center [281, 10] width 18 height 18
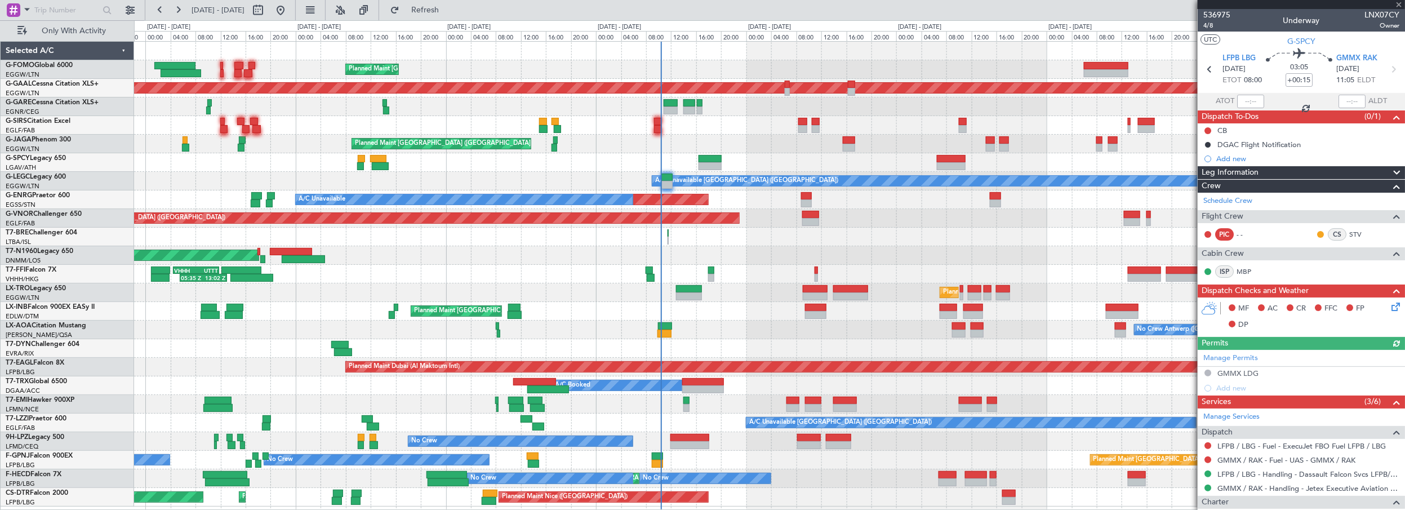
click at [792, 256] on div "Planned Maint [GEOGRAPHIC_DATA] ([GEOGRAPHIC_DATA]) Planned [GEOGRAPHIC_DATA] P…" at bounding box center [769, 274] width 1271 height 465
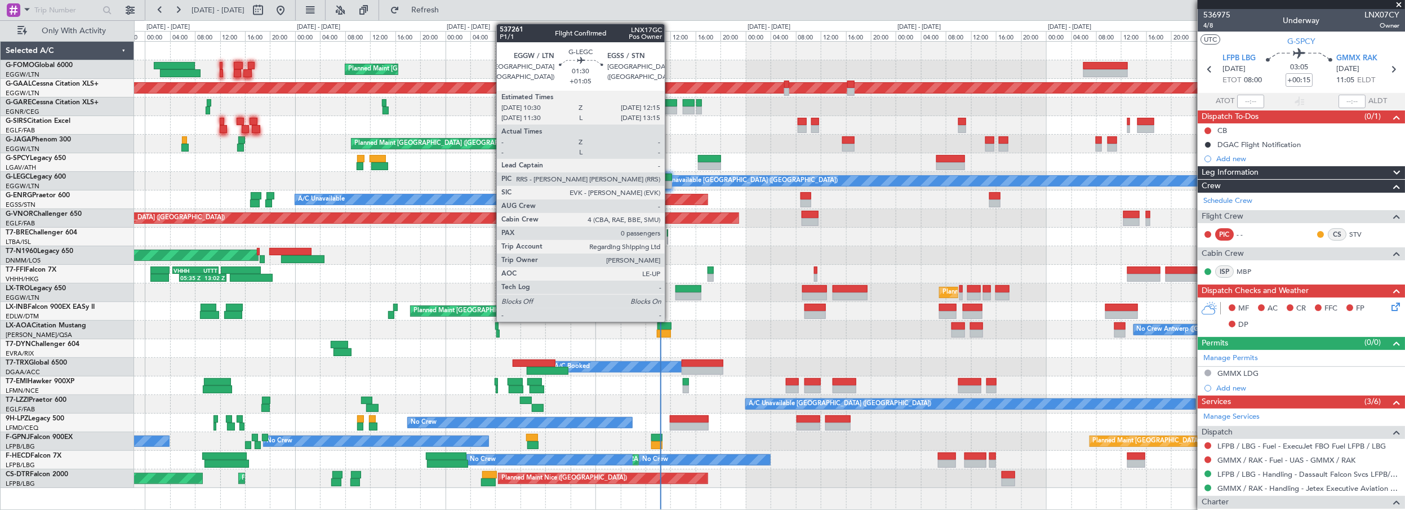
click at [670, 177] on div at bounding box center [666, 178] width 11 height 8
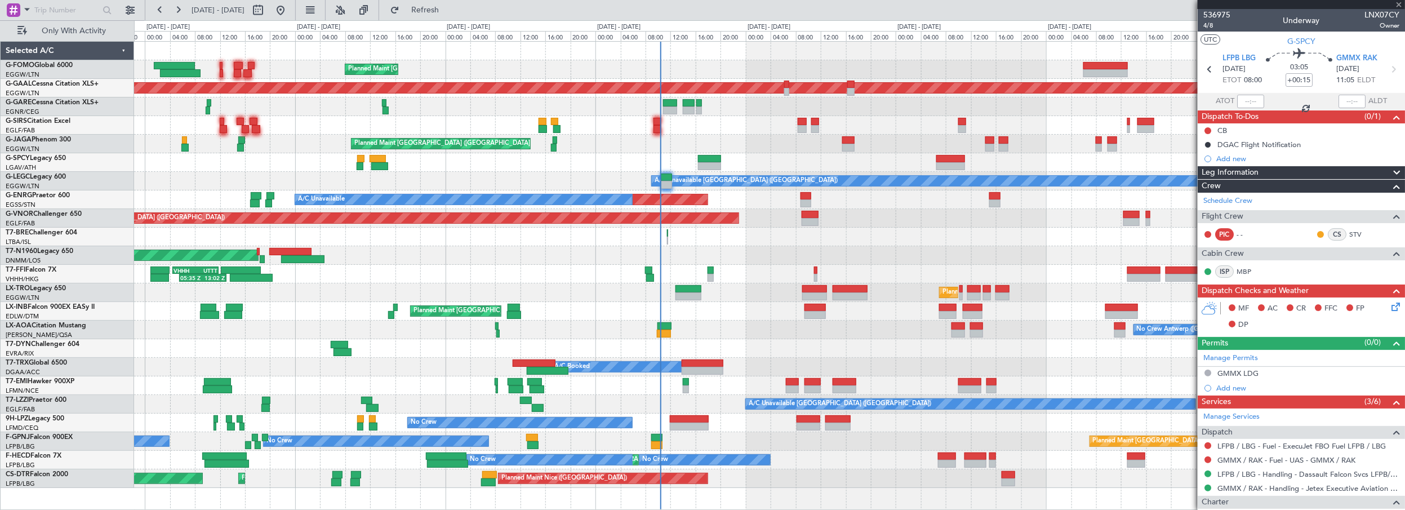
type input "+01:05"
type input "0"
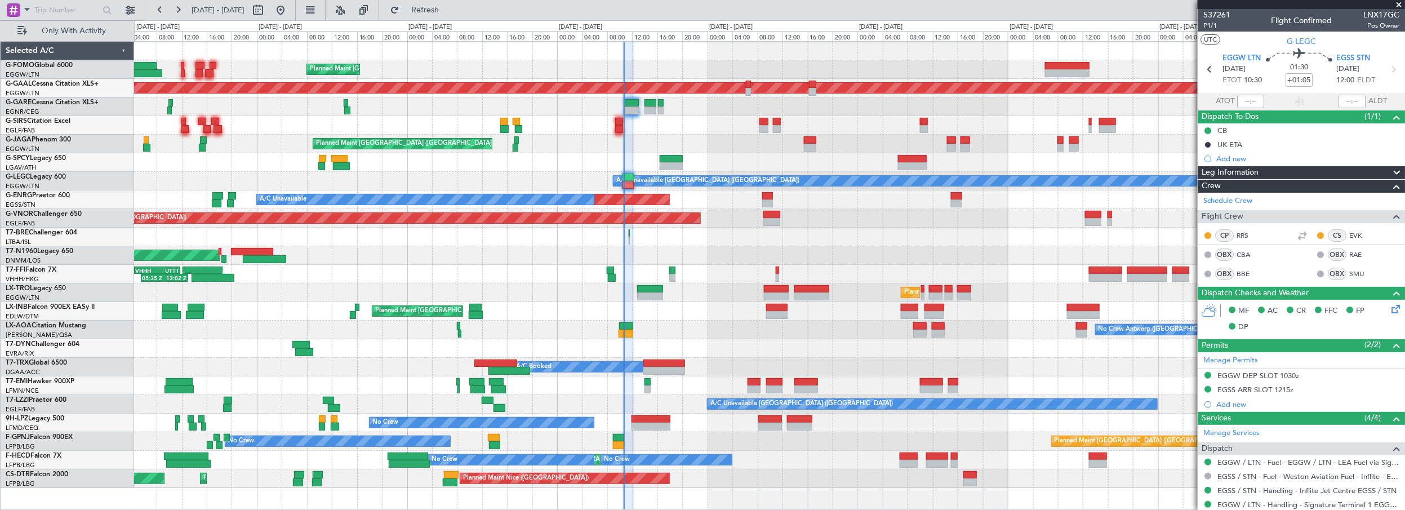
click at [659, 127] on div "Planned Maint [GEOGRAPHIC_DATA] ([GEOGRAPHIC_DATA])" at bounding box center [769, 125] width 1271 height 19
click at [846, 227] on div "Planned Maint [GEOGRAPHIC_DATA] ([GEOGRAPHIC_DATA])" at bounding box center [769, 218] width 1271 height 19
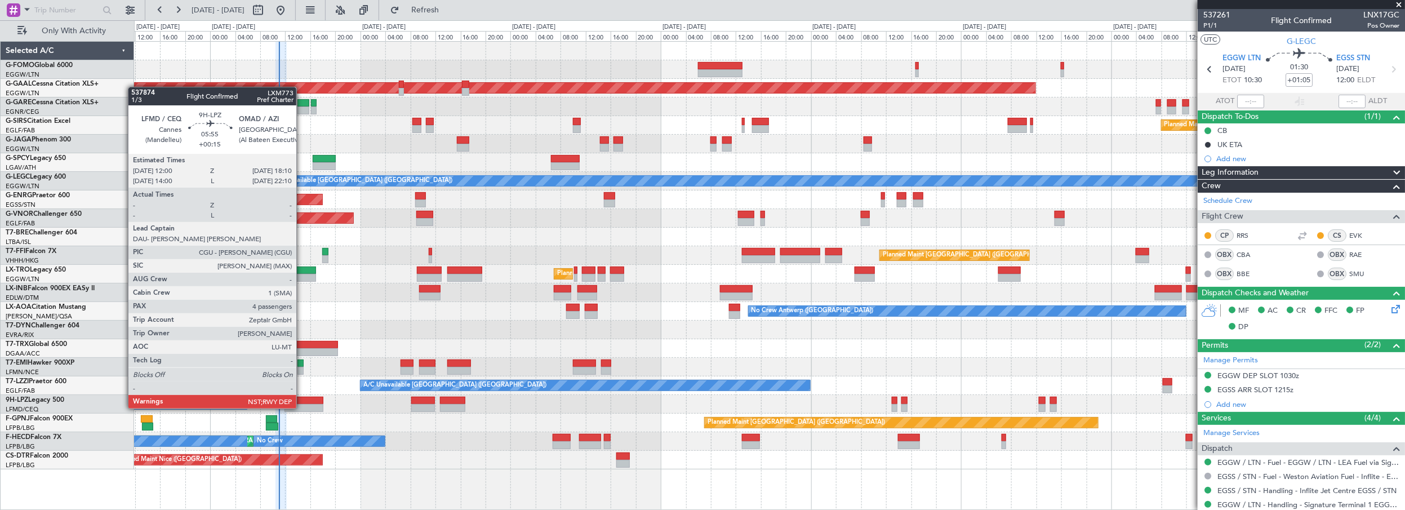
click at [308, 398] on div at bounding box center [304, 401] width 39 height 8
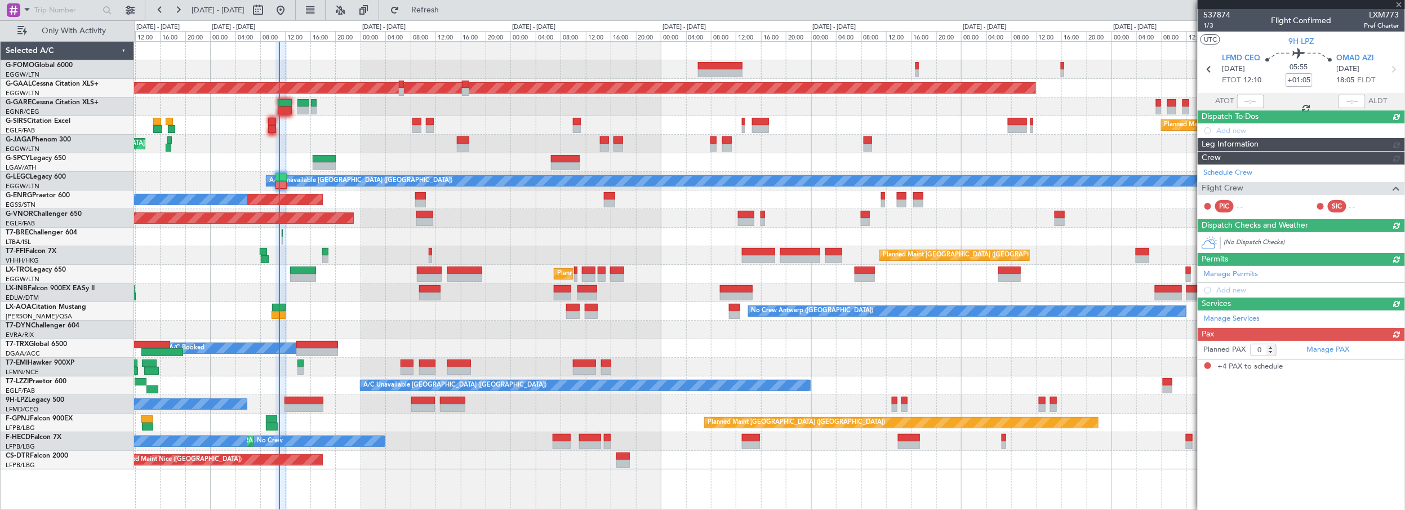
type input "+00:15"
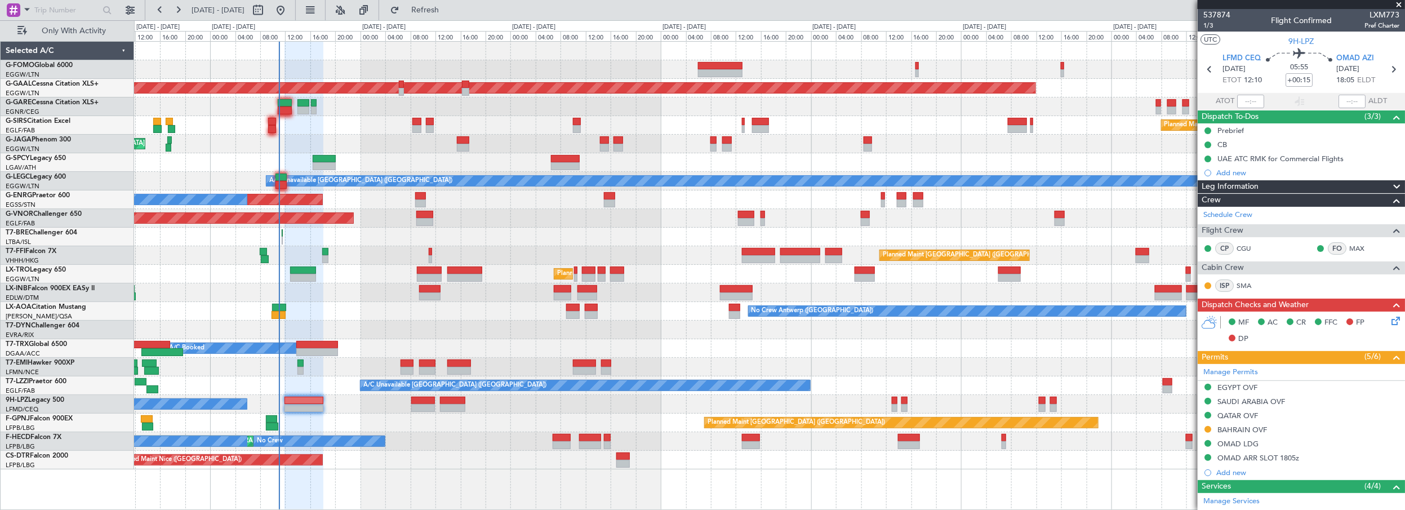
click at [641, 372] on div at bounding box center [769, 367] width 1271 height 19
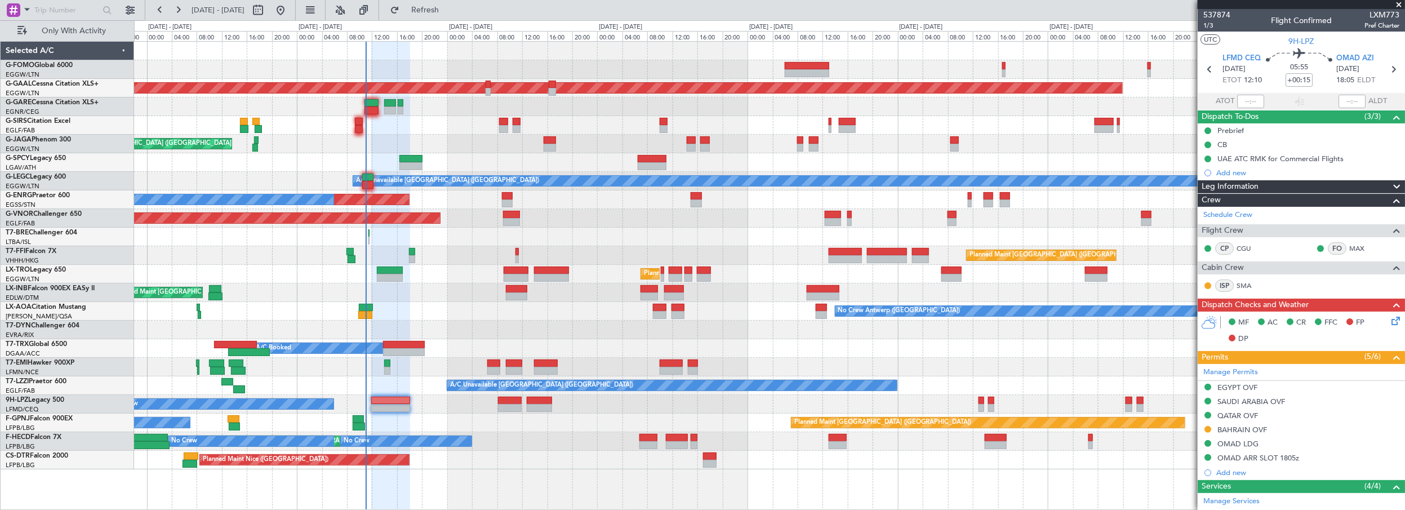
click at [441, 154] on div "Planned Maint London (Luton) Planned Maint Dusseldorf Owner Planned Maint Londo…" at bounding box center [769, 256] width 1271 height 428
click at [442, 7] on span "Refresh" at bounding box center [425, 10] width 47 height 8
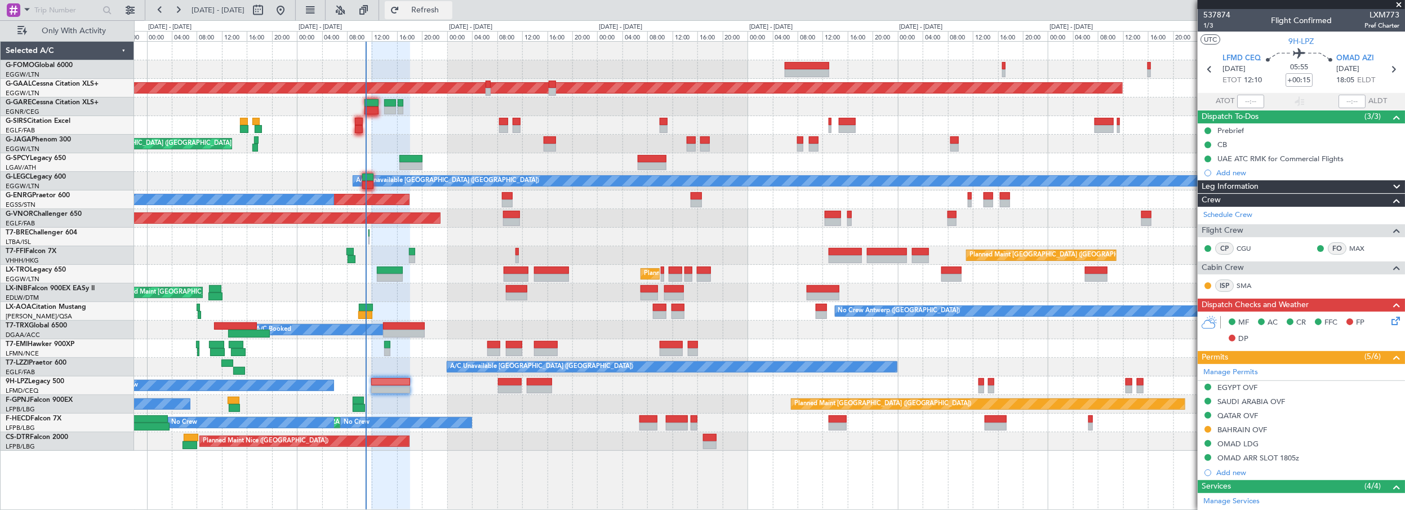
click at [449, 14] on span "Refresh" at bounding box center [425, 10] width 47 height 8
click at [547, 467] on div "Planned Maint London (Luton) Planned Maint Dusseldorf Owner Planned Maint Londo…" at bounding box center [770, 275] width 1272 height 469
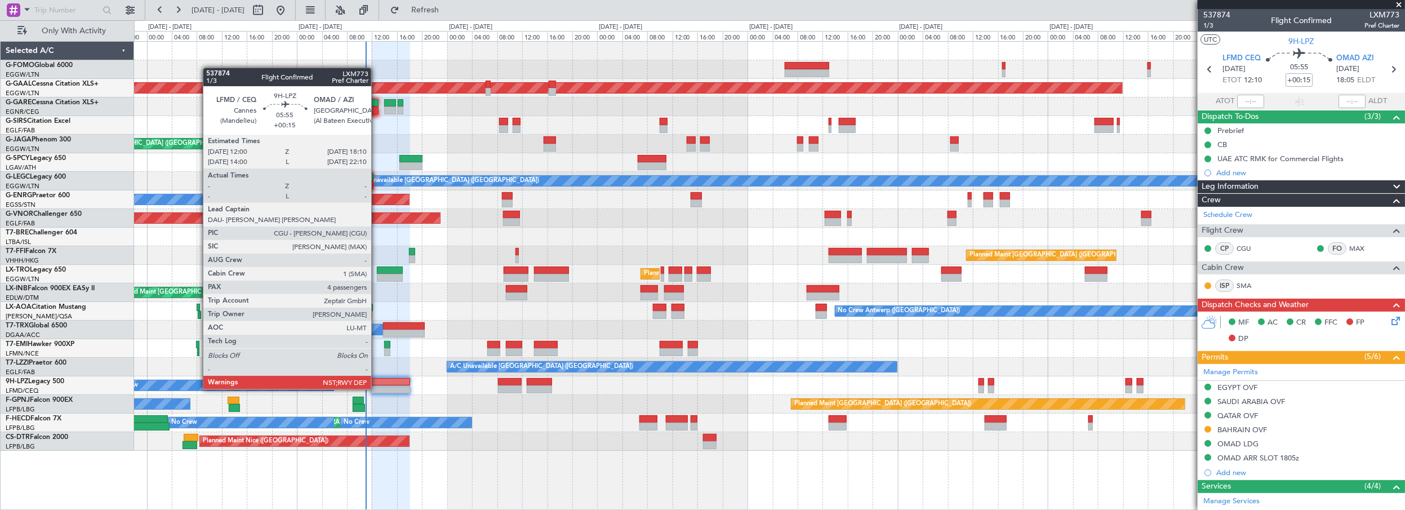
click at [377, 379] on div at bounding box center [390, 382] width 39 height 8
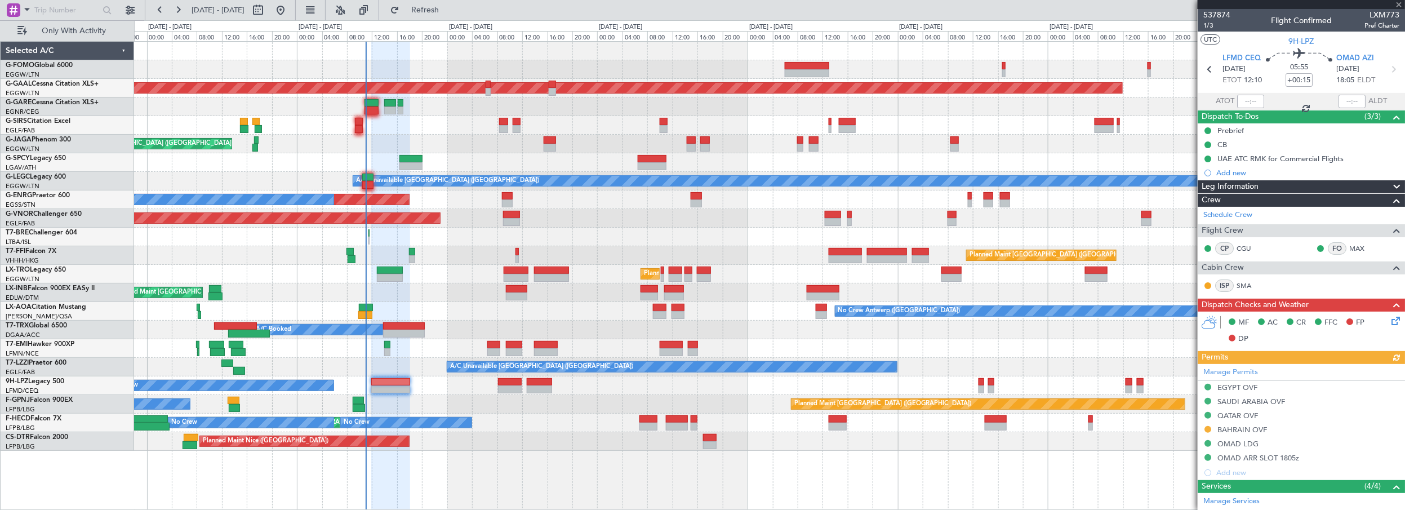
click at [1244, 185] on span "Leg Information" at bounding box center [1230, 186] width 57 height 13
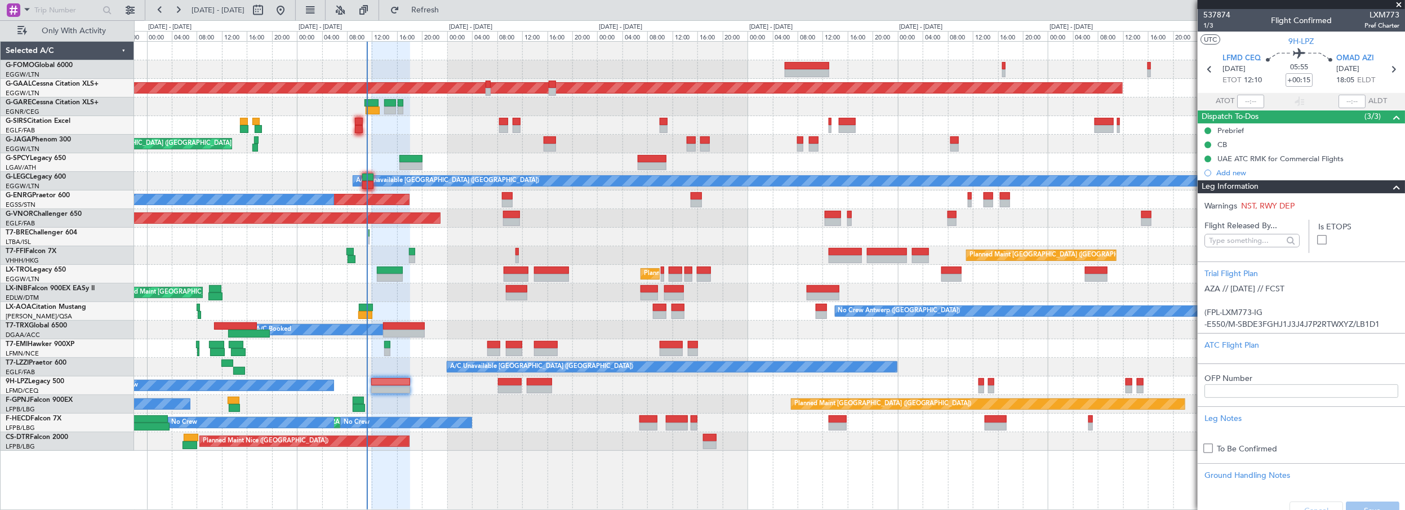
click at [539, 155] on div "Planned Maint London (Luton) Planned Maint Dusseldorf Owner Planned Maint Londo…" at bounding box center [769, 246] width 1271 height 409
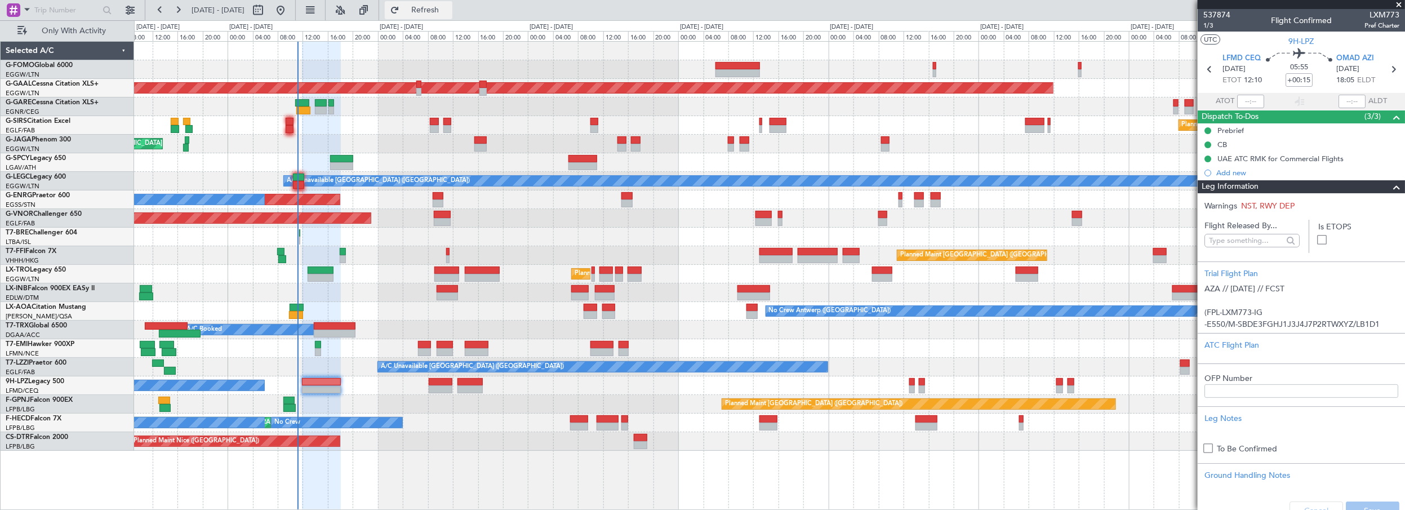
click at [449, 10] on span "Refresh" at bounding box center [425, 10] width 47 height 8
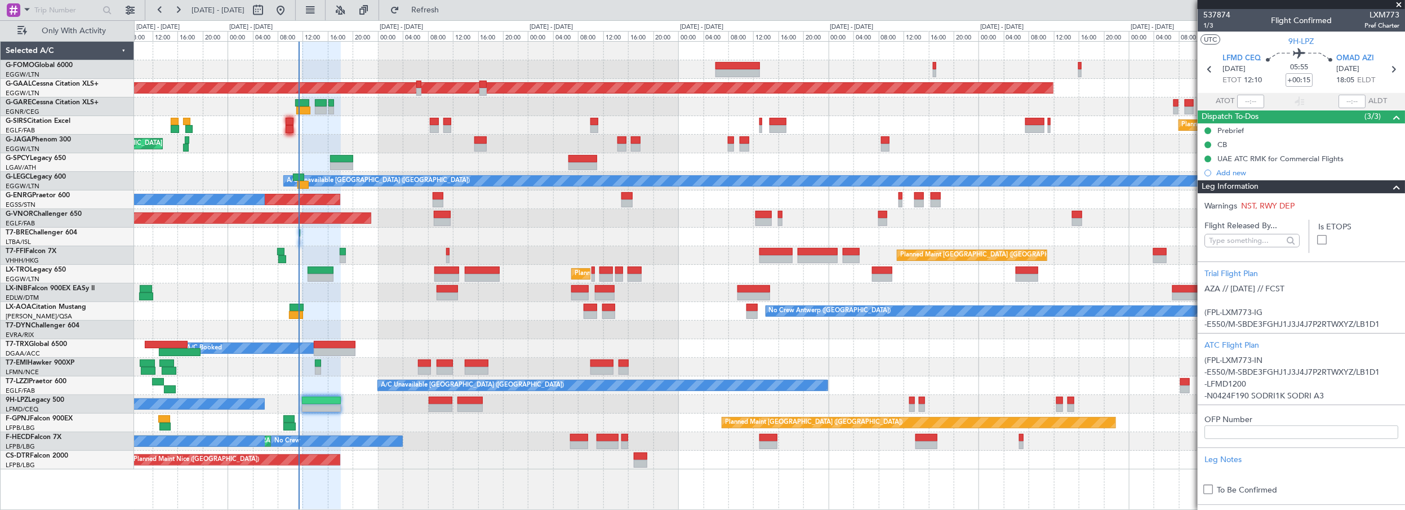
click at [1399, 6] on span at bounding box center [1399, 5] width 11 height 10
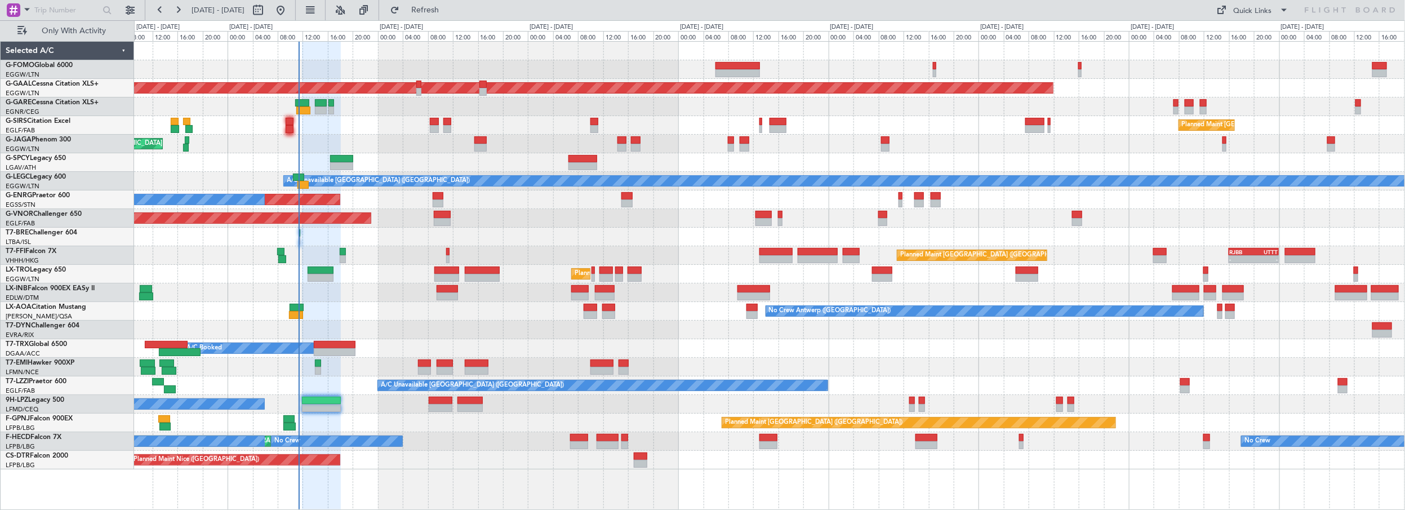
type input "0"
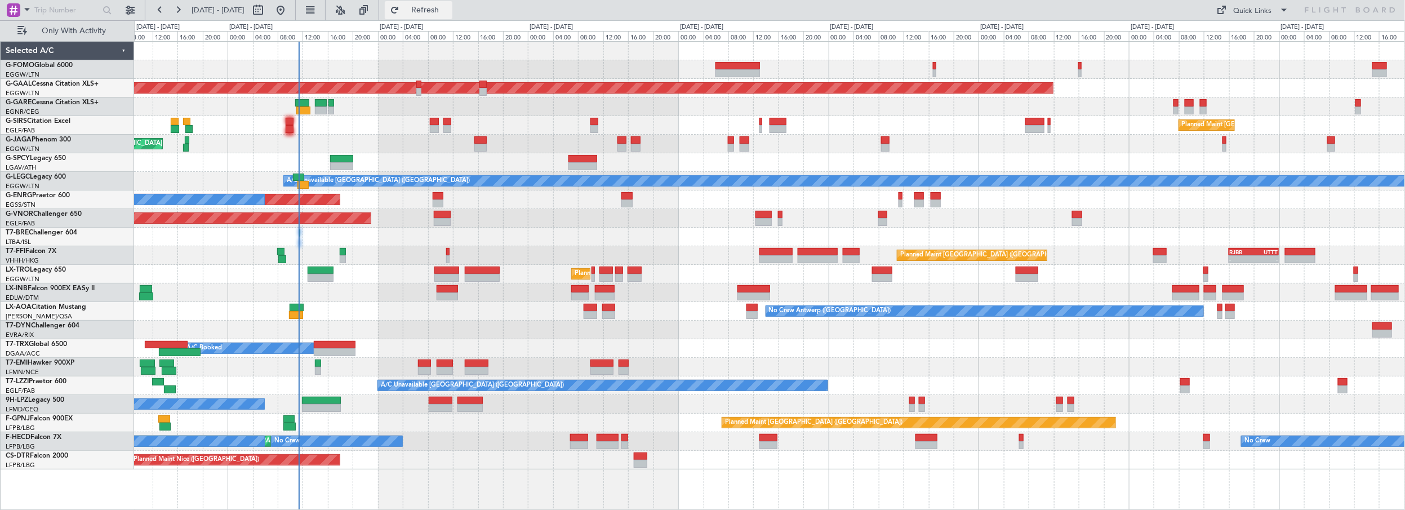
click at [449, 6] on span "Refresh" at bounding box center [425, 10] width 47 height 8
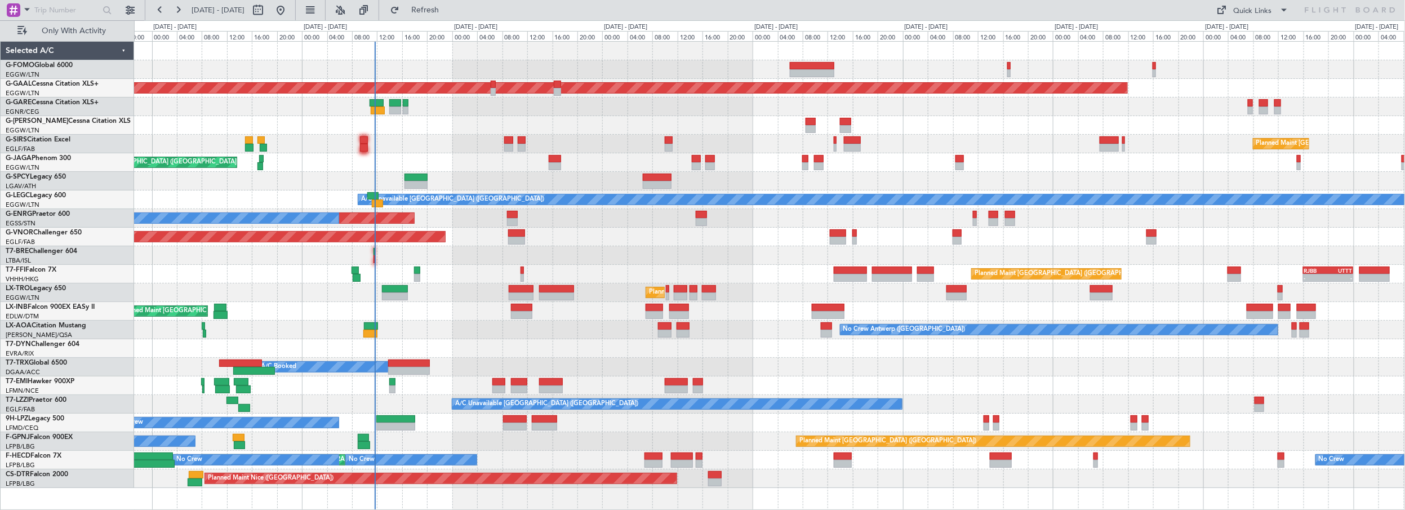
click at [492, 61] on div "Planned Maint London (Luton) Planned Maint Dusseldorf Owner Planned Maint Londo…" at bounding box center [769, 265] width 1271 height 446
click at [449, 8] on span "Refresh" at bounding box center [425, 10] width 47 height 8
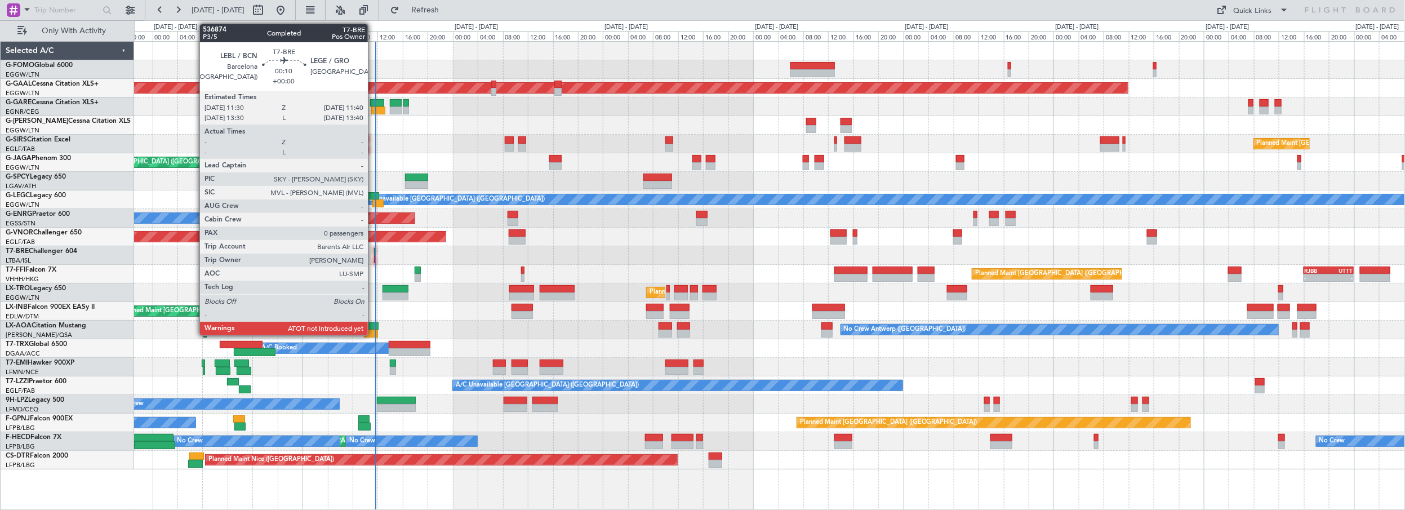
click at [374, 258] on div at bounding box center [374, 259] width 1 height 8
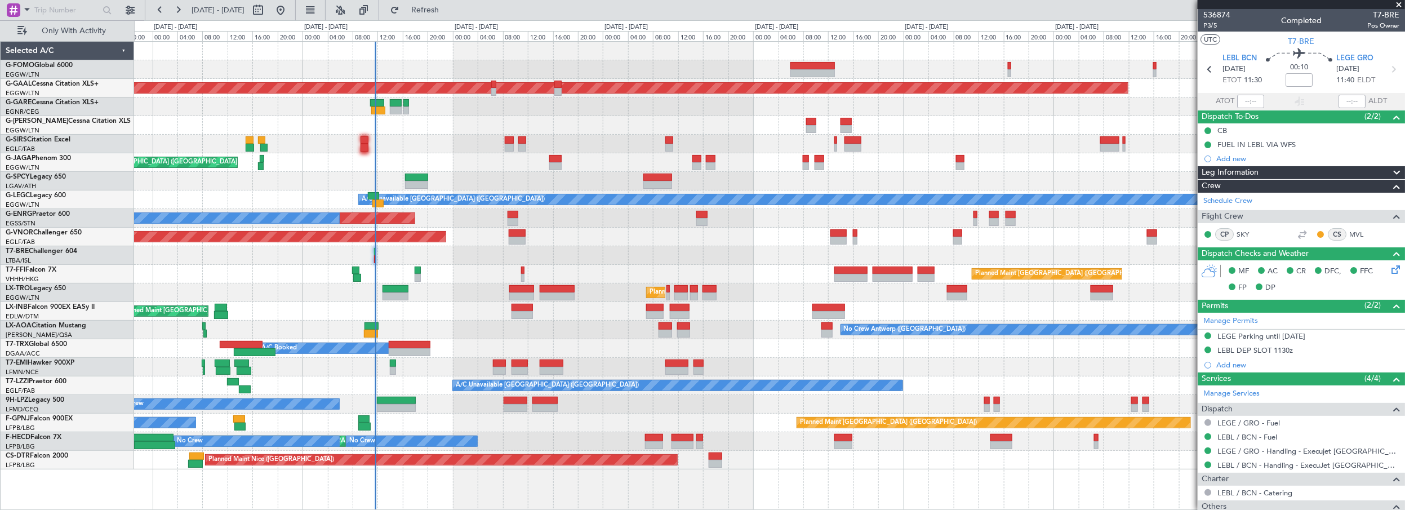
click at [467, 139] on div "Planned Maint [GEOGRAPHIC_DATA] ([GEOGRAPHIC_DATA])" at bounding box center [769, 144] width 1271 height 19
click at [449, 10] on span "Refresh" at bounding box center [425, 10] width 47 height 8
drag, startPoint x: 492, startPoint y: 15, endPoint x: 483, endPoint y: 12, distance: 9.3
click at [492, 14] on div "24 Sep 2025 - 03 Oct 2025 Refresh Quick Links Only With Activity" at bounding box center [702, 10] width 1405 height 20
click at [449, 11] on span "Refresh" at bounding box center [425, 10] width 47 height 8
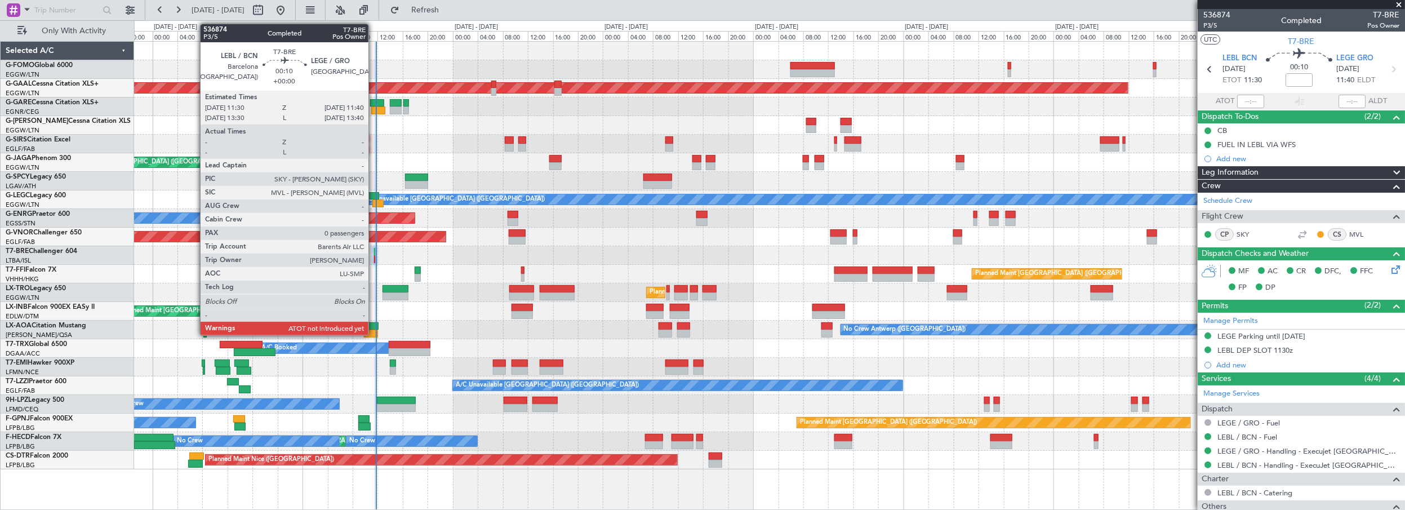
click at [374, 251] on div at bounding box center [374, 252] width 1 height 8
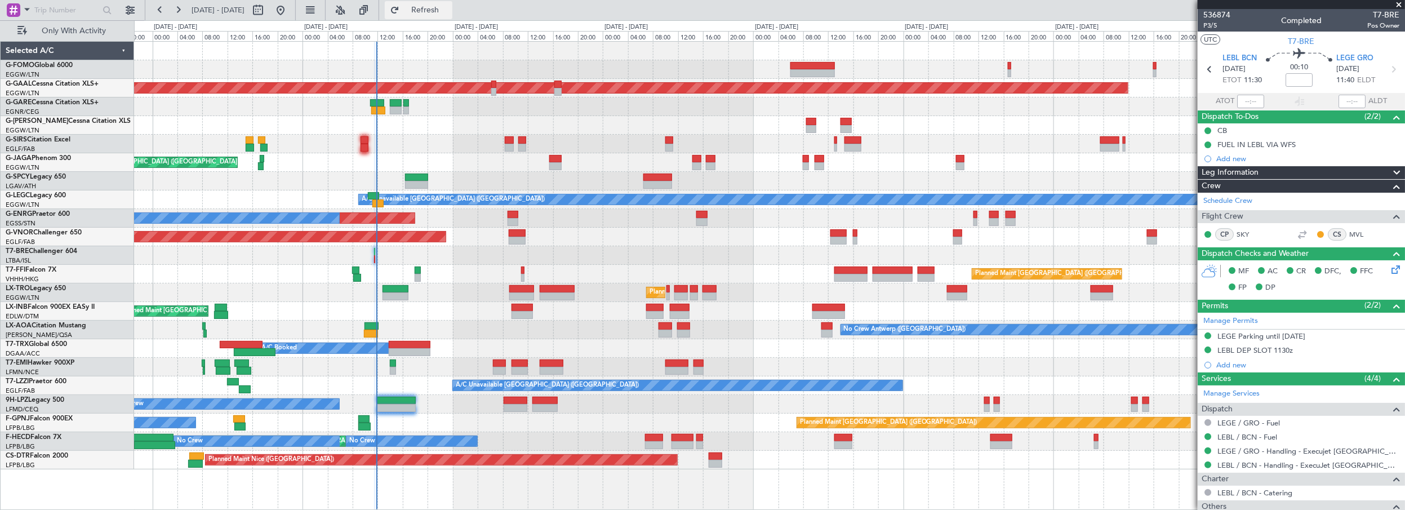
click at [449, 12] on span "Refresh" at bounding box center [425, 10] width 47 height 8
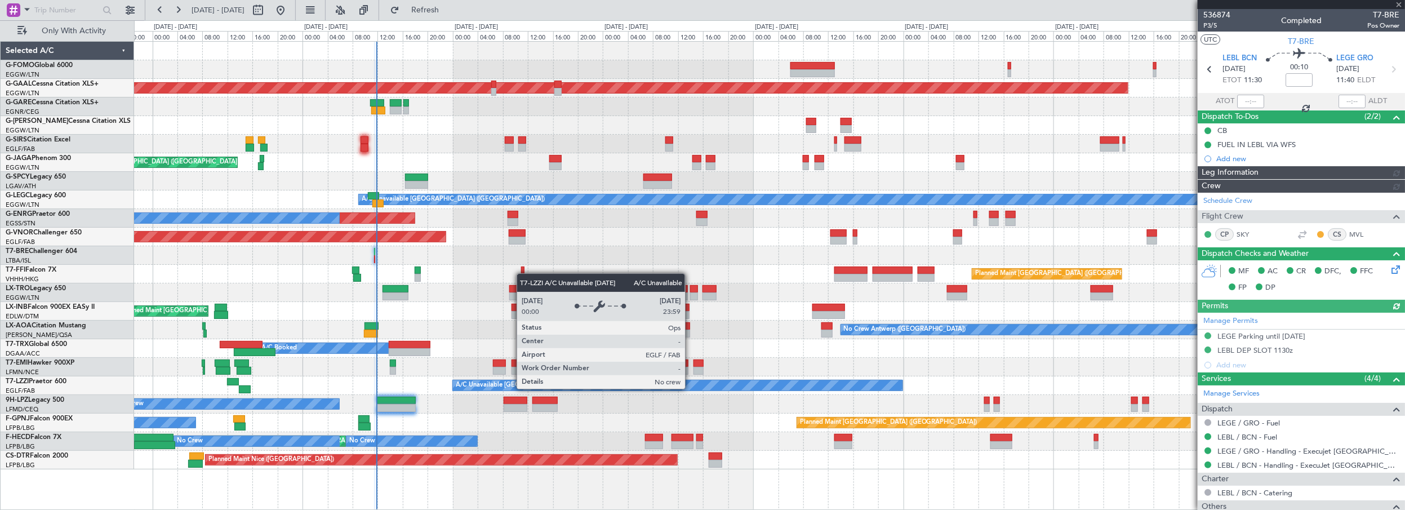
click at [759, 282] on div "Planned Maint Beijing (Beijing Capital) - - RJBB 16:00 Z UTTT 00:00 Z 05:35 Z 1…" at bounding box center [769, 274] width 1271 height 19
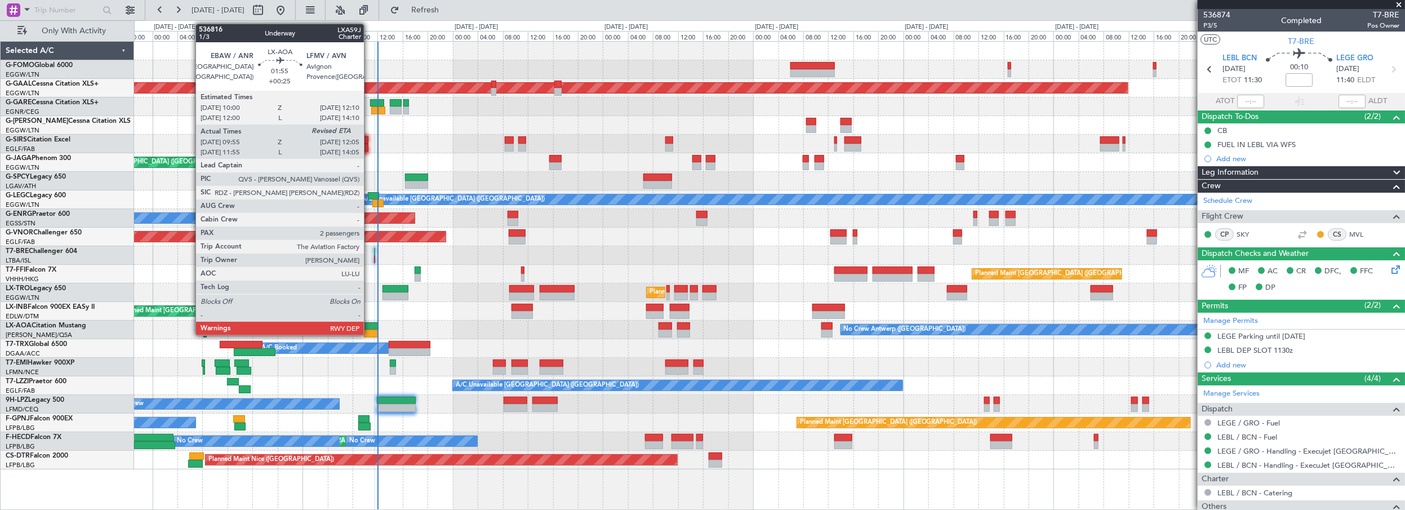
click at [370, 333] on div at bounding box center [371, 334] width 14 height 8
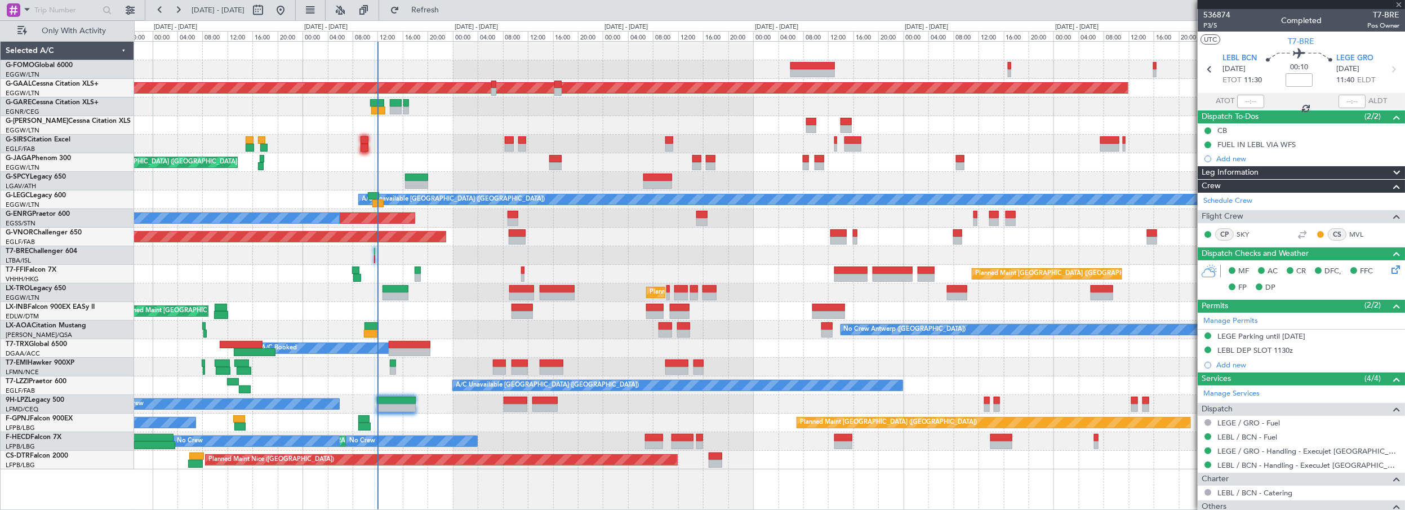
type input "+00:25"
type input "10:05"
type input "2"
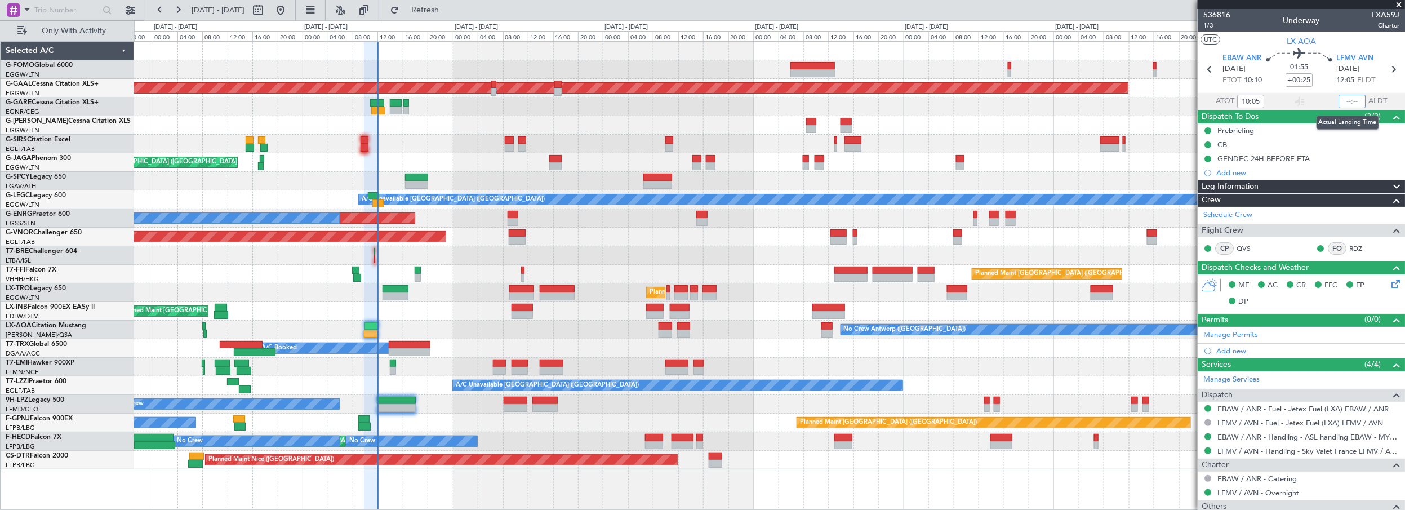
click at [1351, 99] on input "text" at bounding box center [1352, 102] width 27 height 14
type input "11:50"
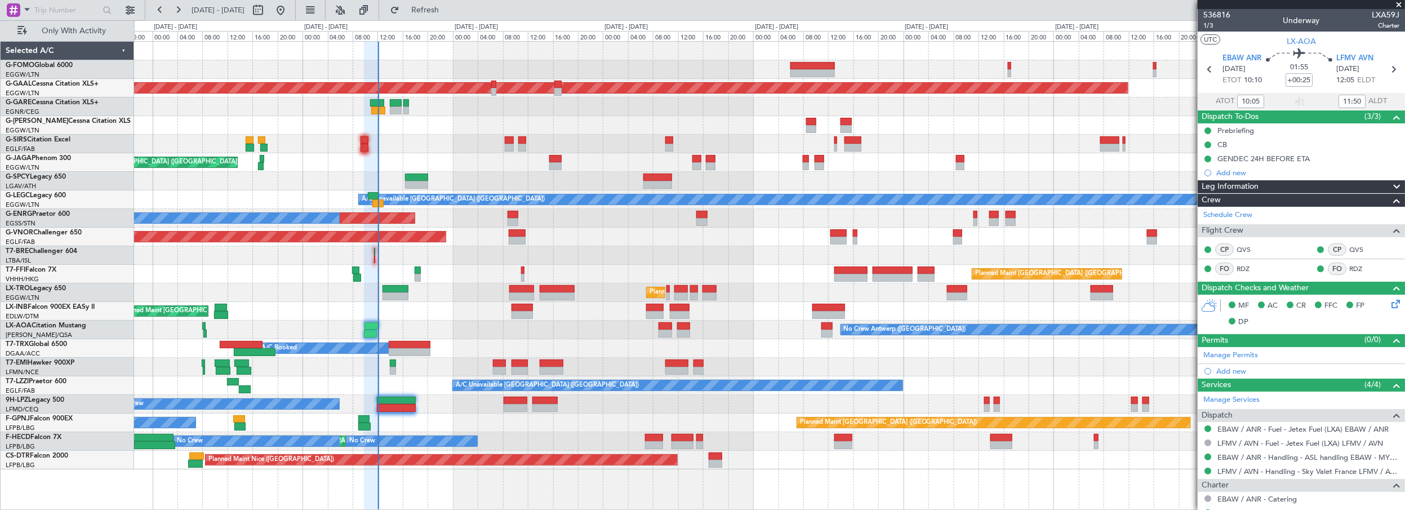
click at [526, 189] on div "Planned Maint London (Luton) Planned Maint Dusseldorf Owner Planned Maint Londo…" at bounding box center [769, 256] width 1271 height 428
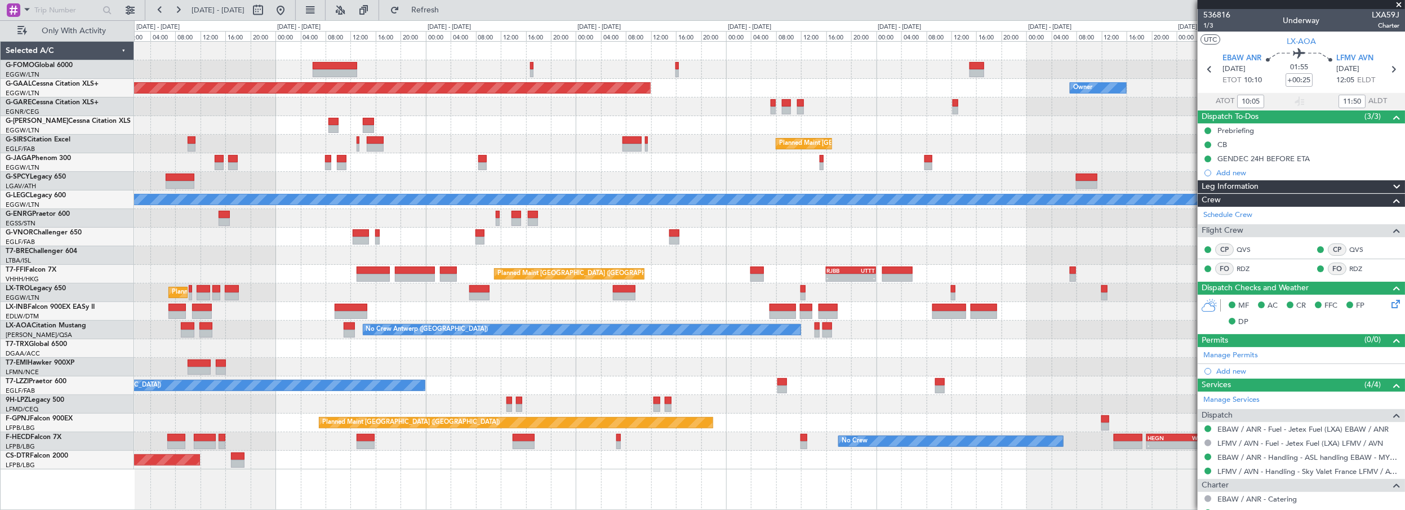
click at [602, 214] on div "Planned Maint Dusseldorf Owner Planned Maint London (Luton) - - GVAC 16:00 Z HE…" at bounding box center [769, 256] width 1271 height 428
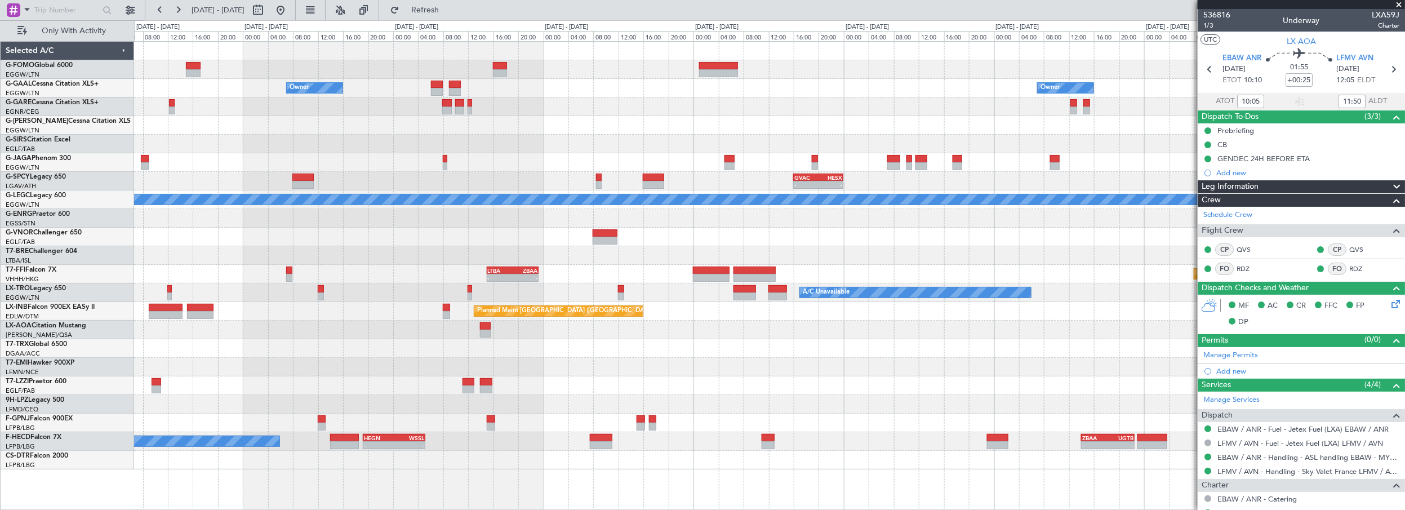
click at [583, 234] on div "Owner Owner Owner Planned Maint Dusseldorf Planned Maint London (Luton) - - GVA…" at bounding box center [769, 256] width 1271 height 428
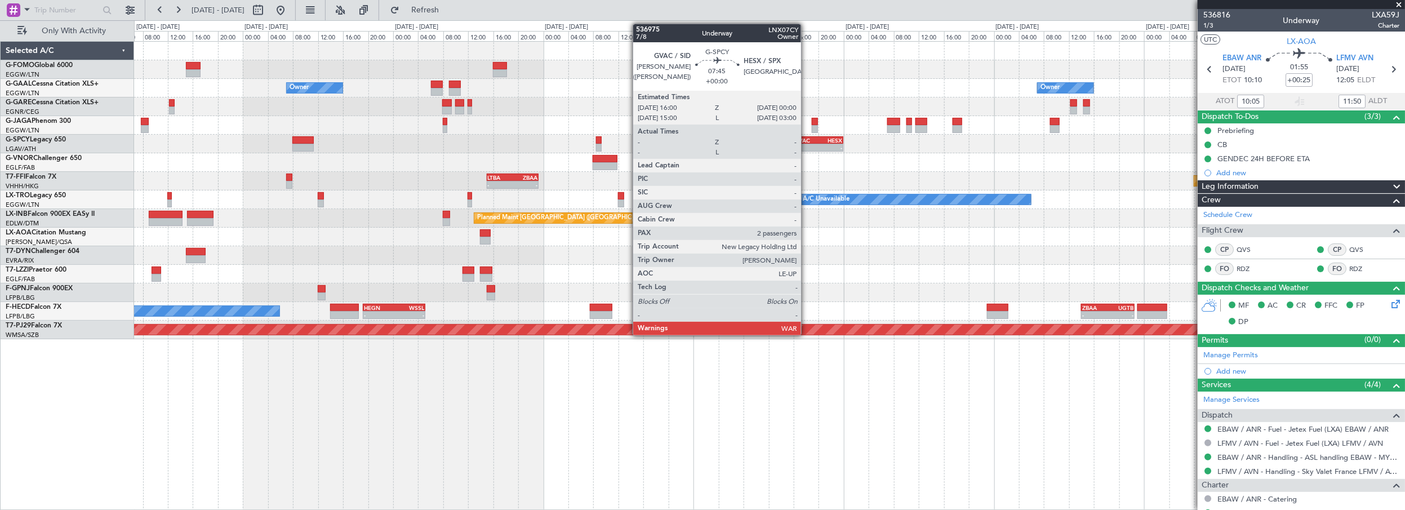
click at [807, 140] on div "GVAC" at bounding box center [806, 140] width 24 height 7
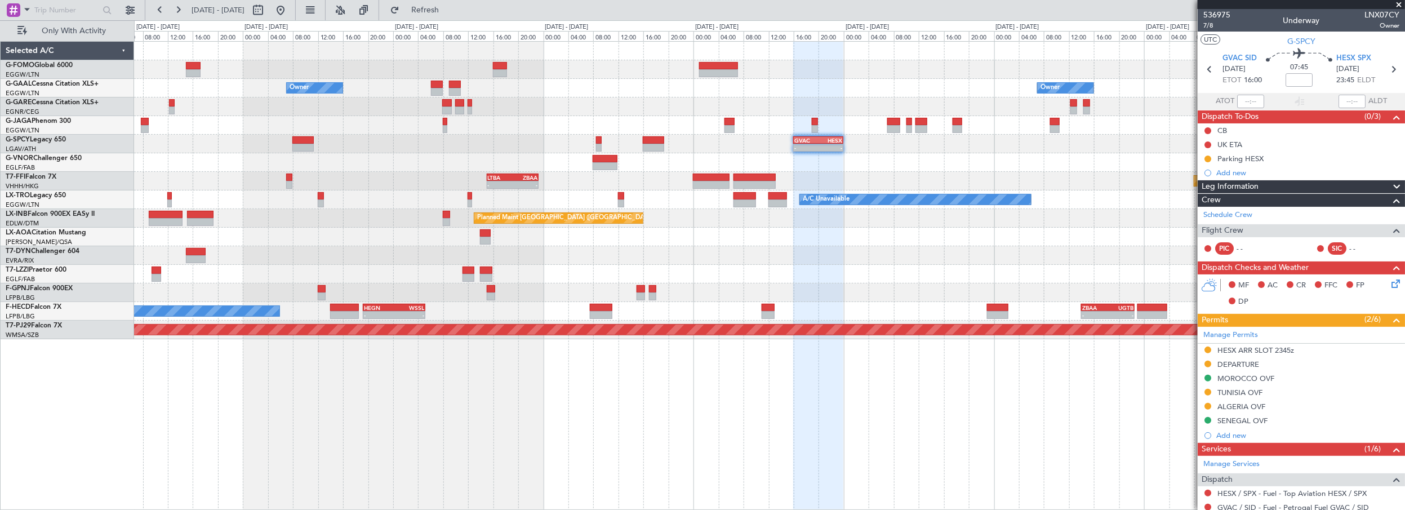
click at [1241, 406] on div "ALGERIA OVF" at bounding box center [1242, 407] width 48 height 10
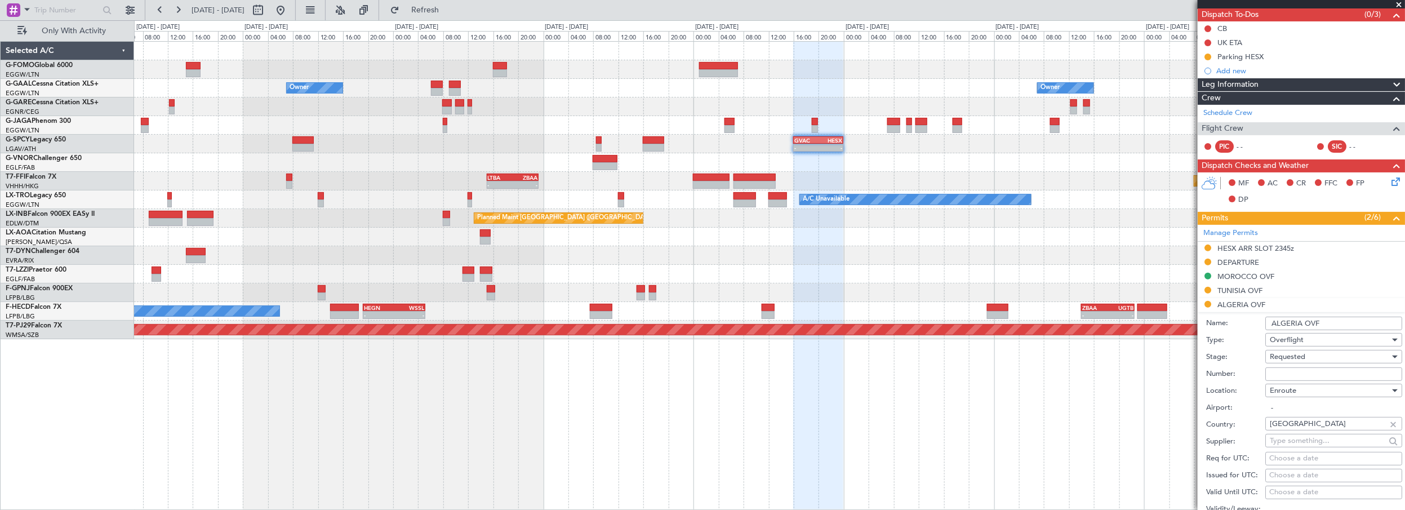
scroll to position [153, 0]
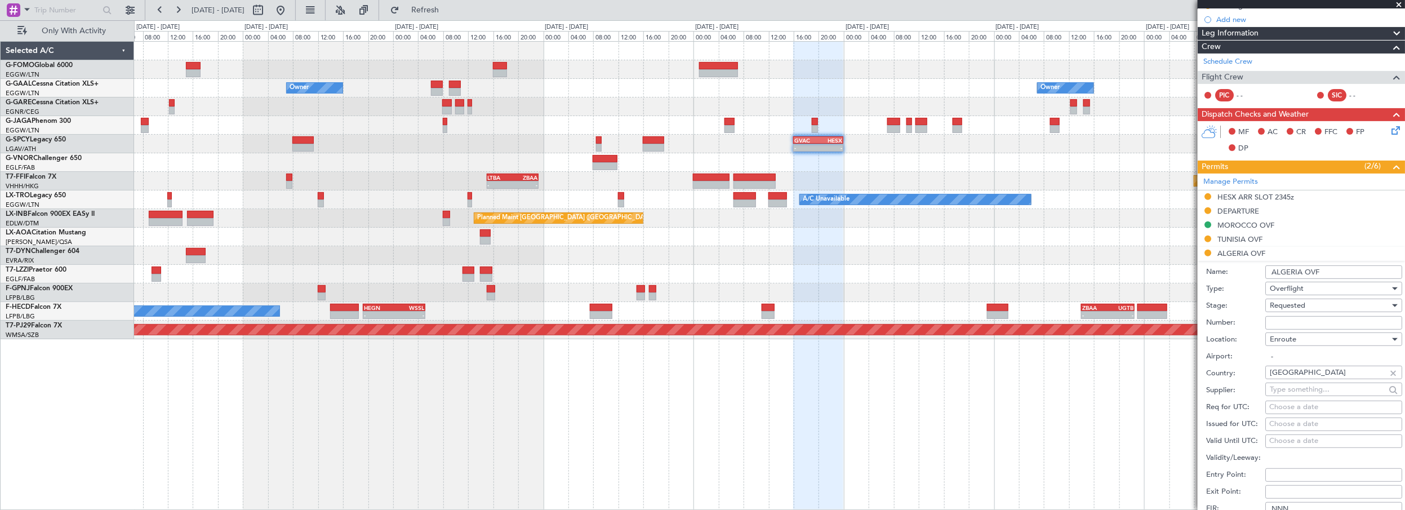
click at [1285, 294] on div "Overflight" at bounding box center [1330, 288] width 120 height 17
click at [1303, 290] on div at bounding box center [702, 255] width 1405 height 510
click at [1300, 304] on span "Requested" at bounding box center [1287, 305] width 35 height 10
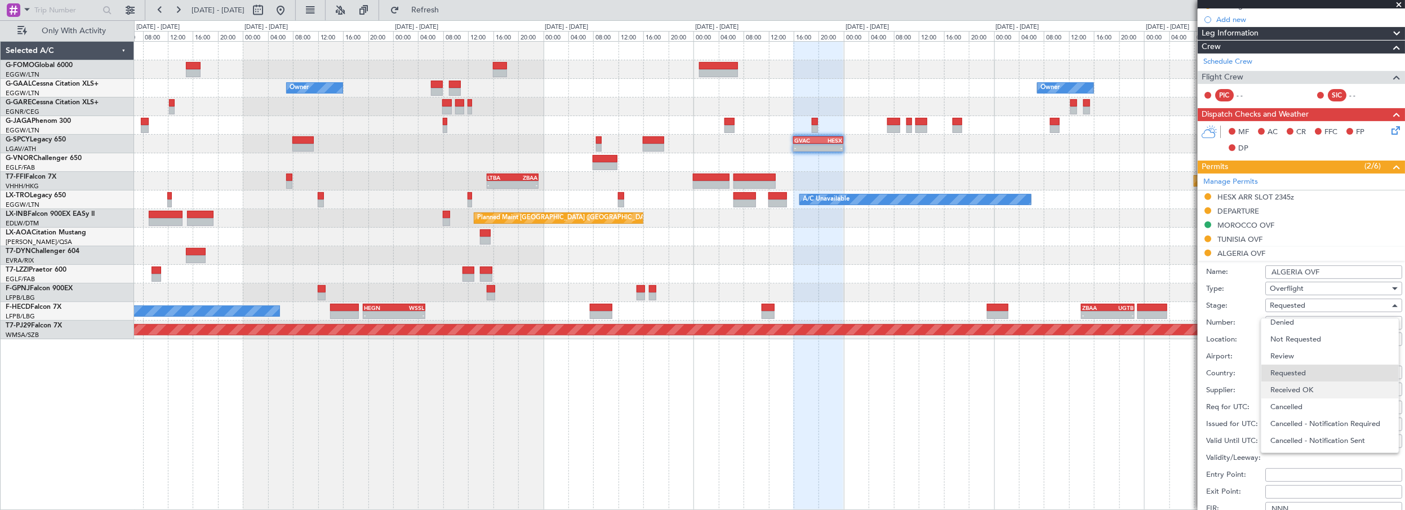
click at [1302, 388] on span "Received OK" at bounding box center [1330, 389] width 119 height 17
click at [1297, 320] on input "Number:" at bounding box center [1334, 323] width 137 height 14
paste input "NR 8392/ANAC/BS/2025"
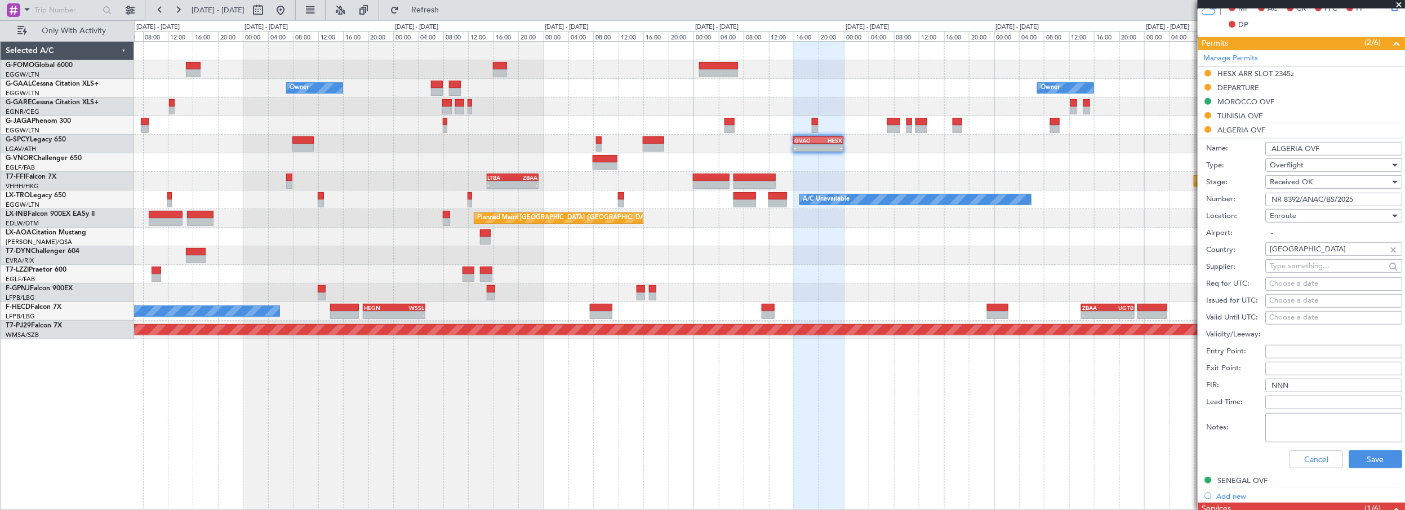
scroll to position [307, 0]
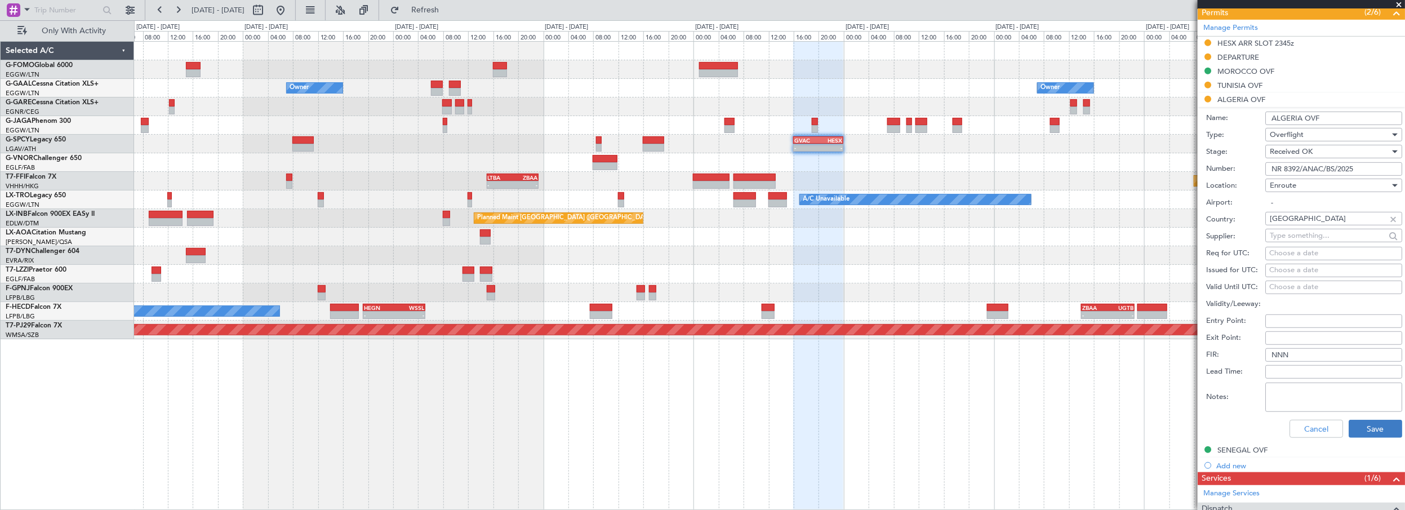
type input "NR 8392/ANAC/BS/2025"
click at [1356, 430] on button "Save" at bounding box center [1376, 429] width 54 height 18
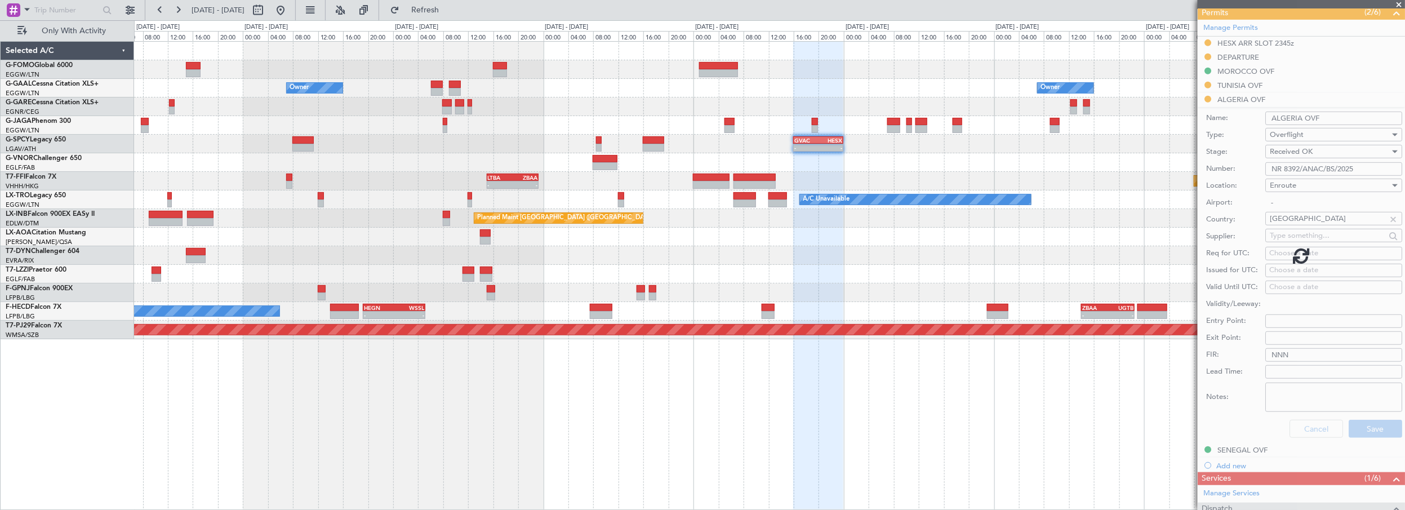
scroll to position [210, 0]
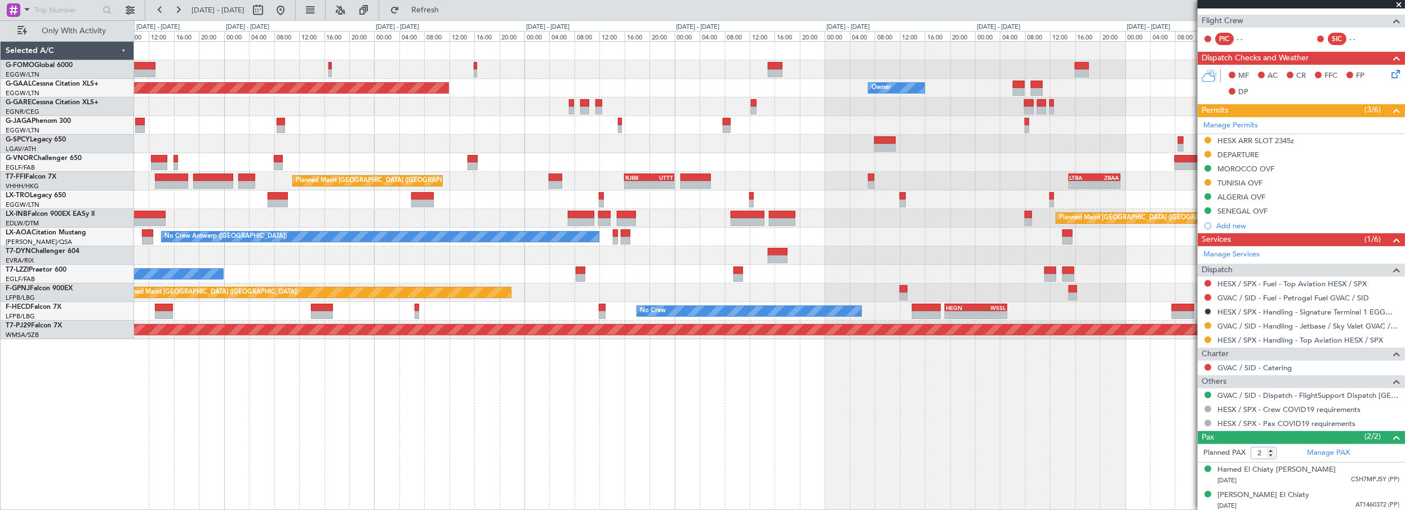
click at [902, 263] on div "Owner Planned Maint Dusseldorf Owner - - GVAC 16:00 Z HESX 00:00 Z - - LTBA 15:…" at bounding box center [769, 191] width 1271 height 298
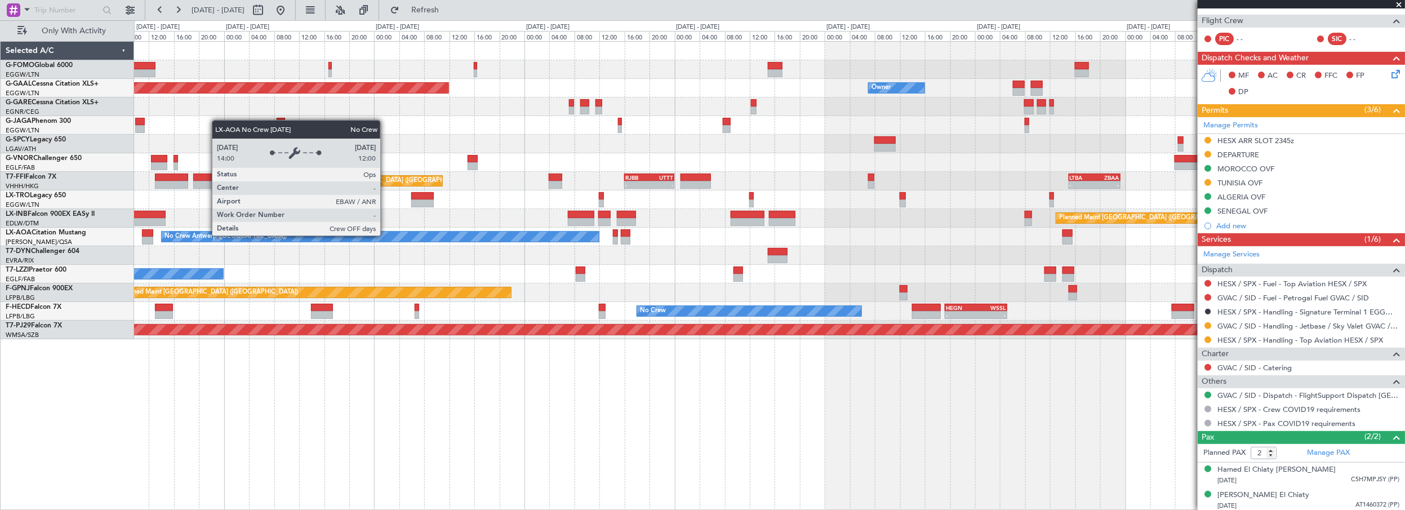
click at [773, 252] on div "Owner Planned Maint Dusseldorf Owner - - GVAC 16:00 Z HESX 00:00 Z - - LTBA 15:…" at bounding box center [769, 191] width 1271 height 298
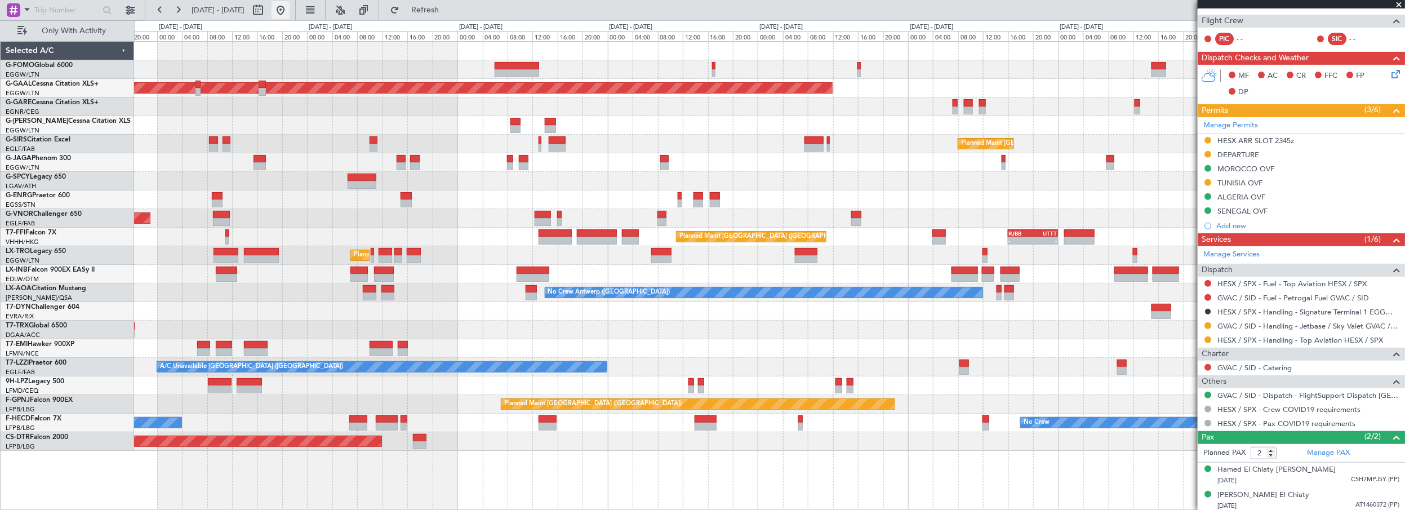
click at [290, 8] on button at bounding box center [281, 10] width 18 height 18
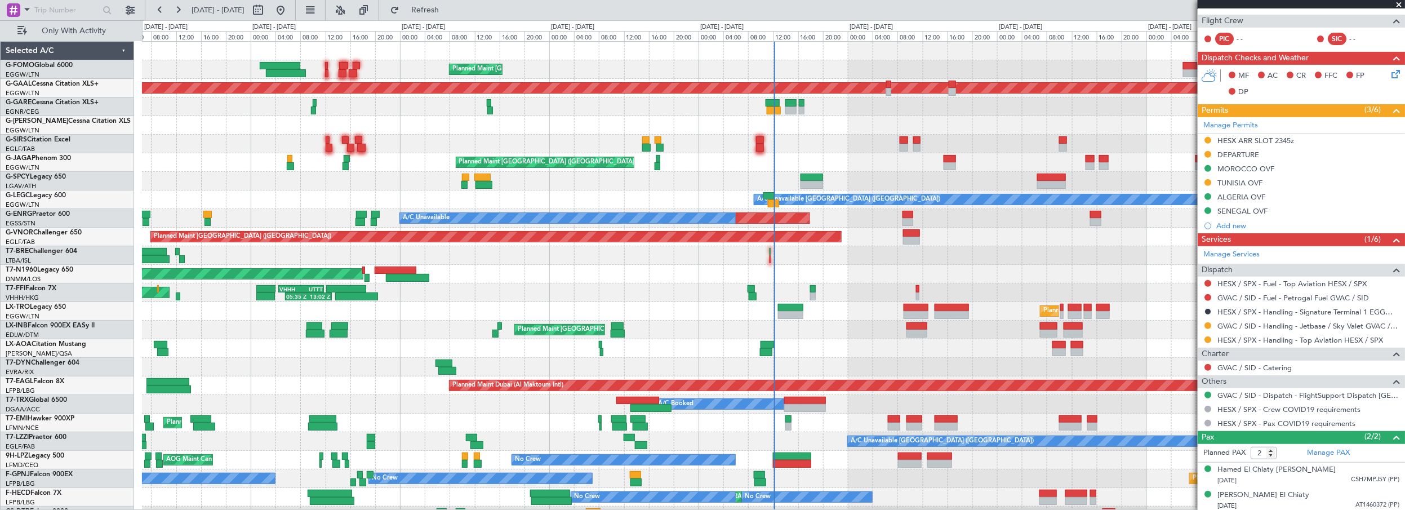
click at [837, 242] on div "Planned Maint [GEOGRAPHIC_DATA] ([GEOGRAPHIC_DATA])" at bounding box center [773, 237] width 1263 height 19
click at [449, 8] on span "Refresh" at bounding box center [425, 10] width 47 height 8
click at [449, 12] on span "Refresh" at bounding box center [425, 10] width 47 height 8
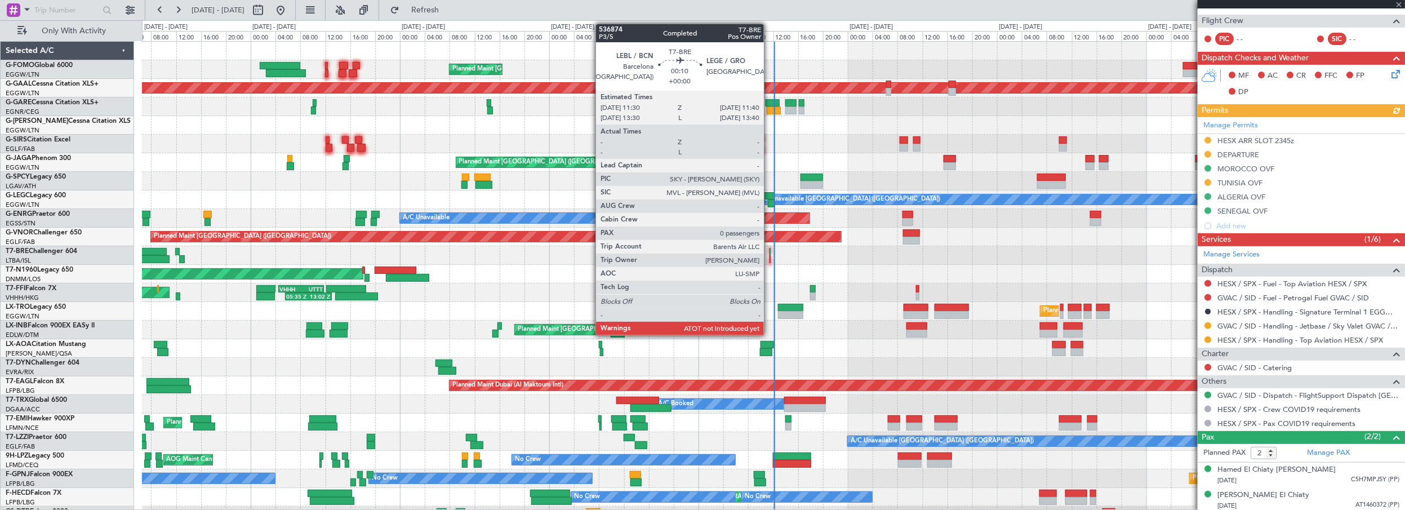
click at [770, 250] on div at bounding box center [770, 252] width 1 height 8
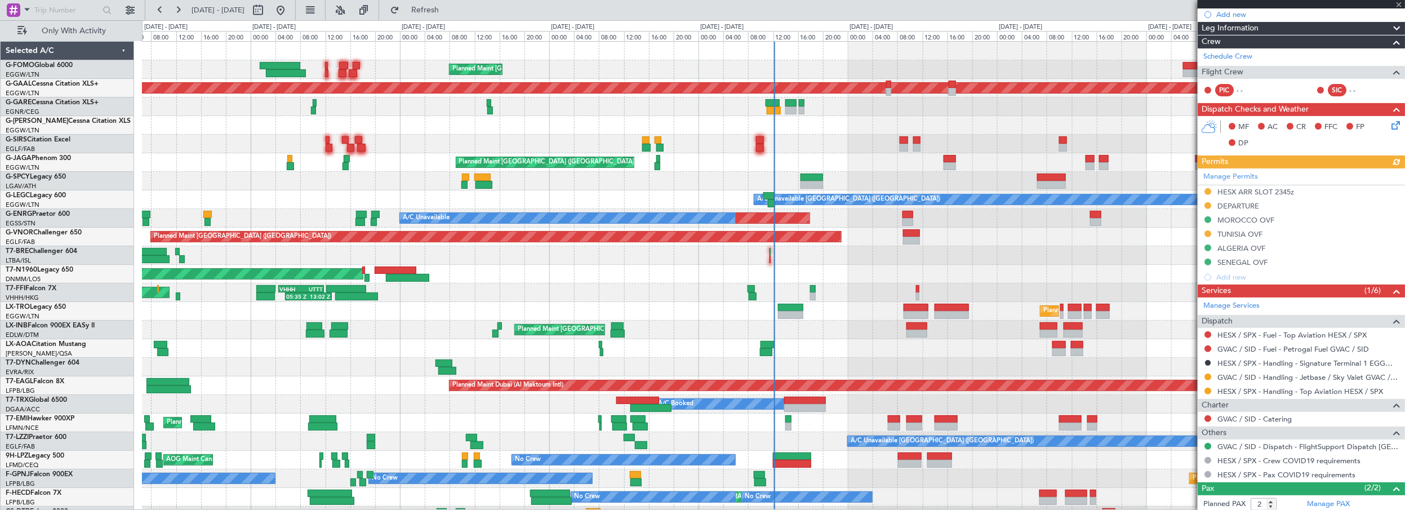
scroll to position [0, 0]
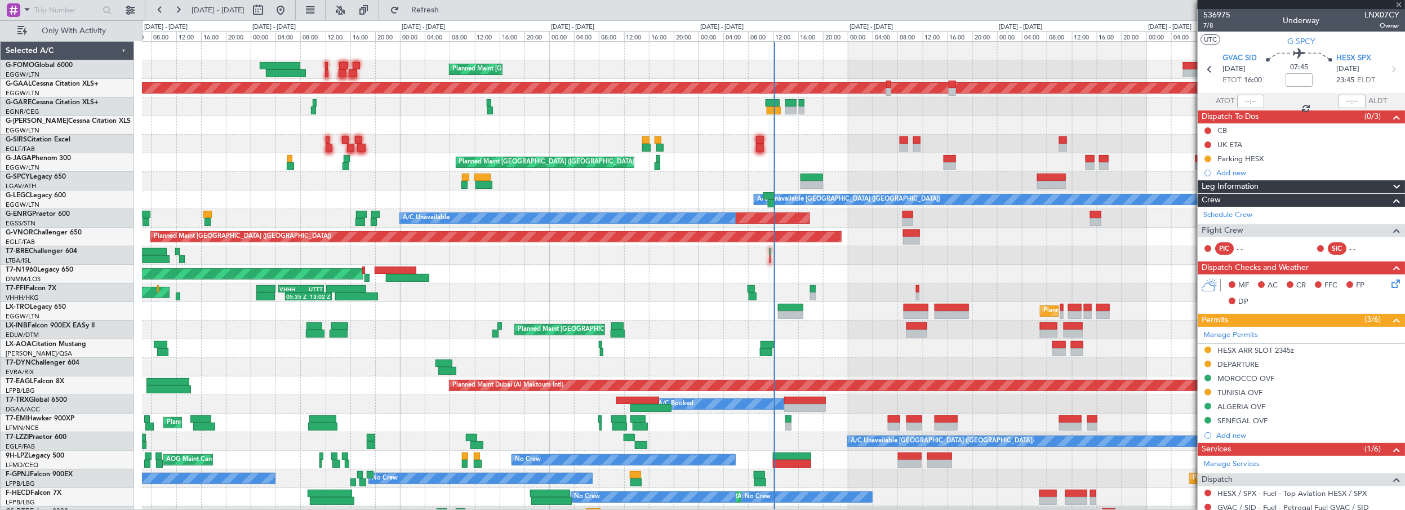
type input "0"
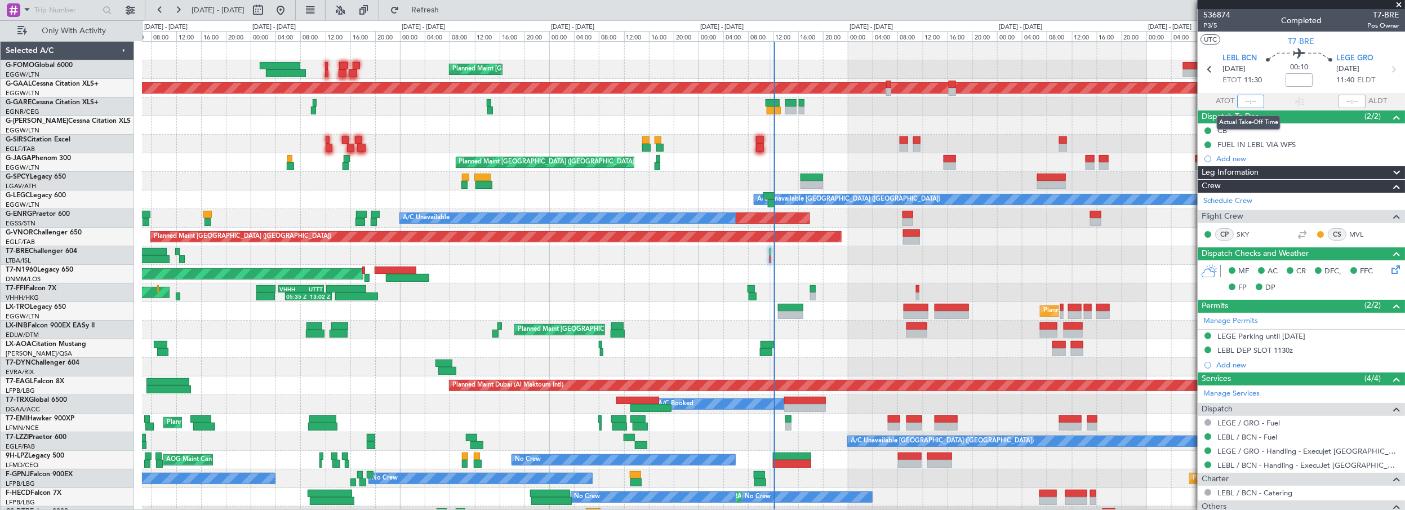
drag, startPoint x: 1246, startPoint y: 103, endPoint x: 1280, endPoint y: 102, distance: 33.8
click at [1248, 102] on input "text" at bounding box center [1250, 102] width 27 height 14
type input "11:49"
drag, startPoint x: 1346, startPoint y: 104, endPoint x: 1382, endPoint y: 105, distance: 36.6
click at [1346, 104] on input "text" at bounding box center [1352, 102] width 27 height 14
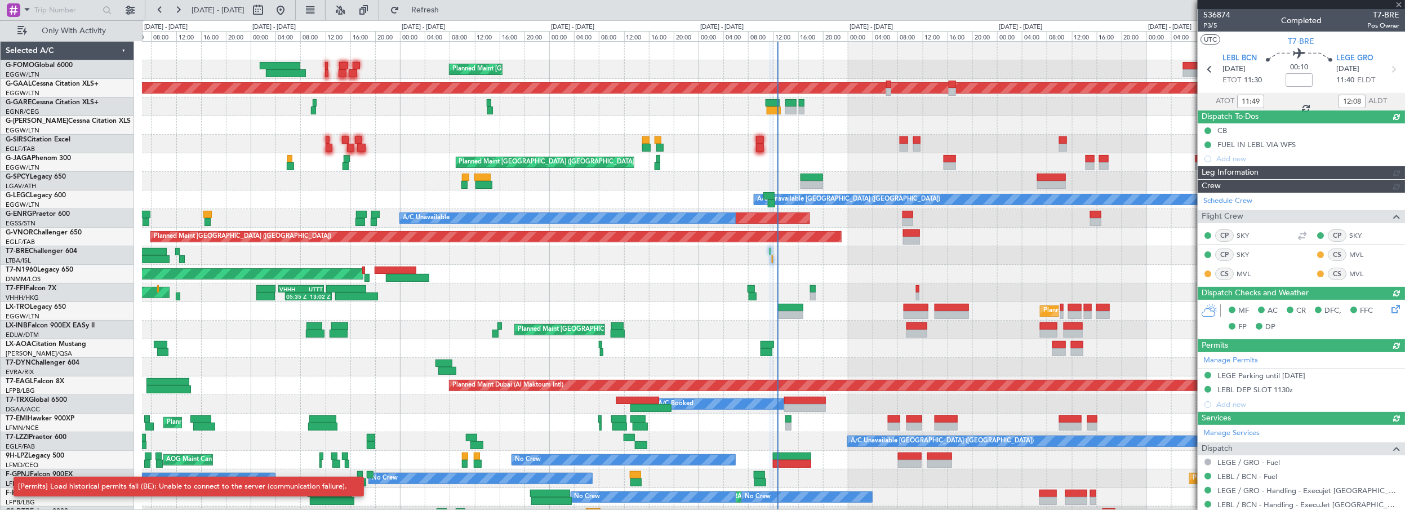
type input "12:15"
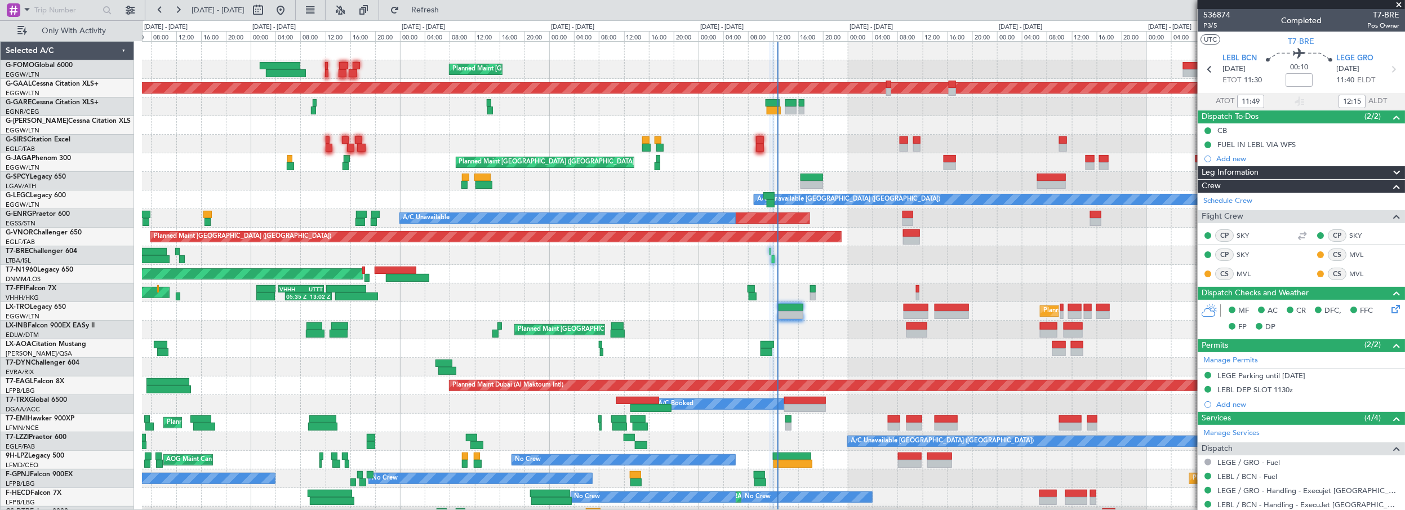
drag, startPoint x: 1402, startPoint y: 3, endPoint x: 1405, endPoint y: 13, distance: 10.0
click at [1402, 3] on span at bounding box center [1399, 5] width 11 height 10
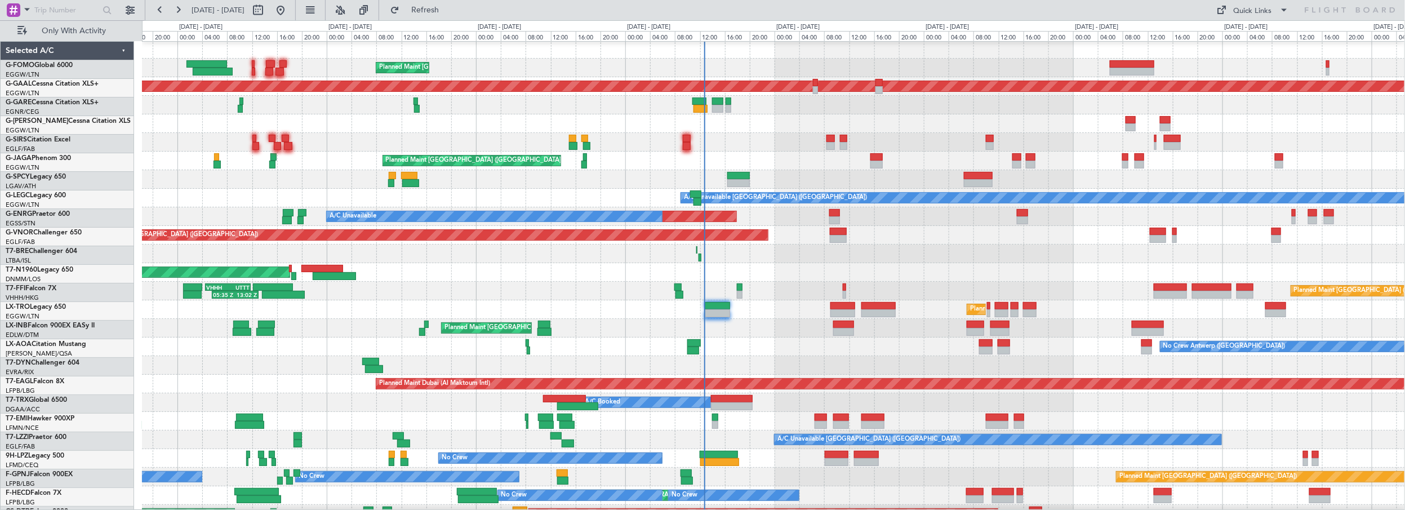
click at [794, 254] on div at bounding box center [773, 254] width 1263 height 19
click at [449, 7] on span "Refresh" at bounding box center [425, 10] width 47 height 8
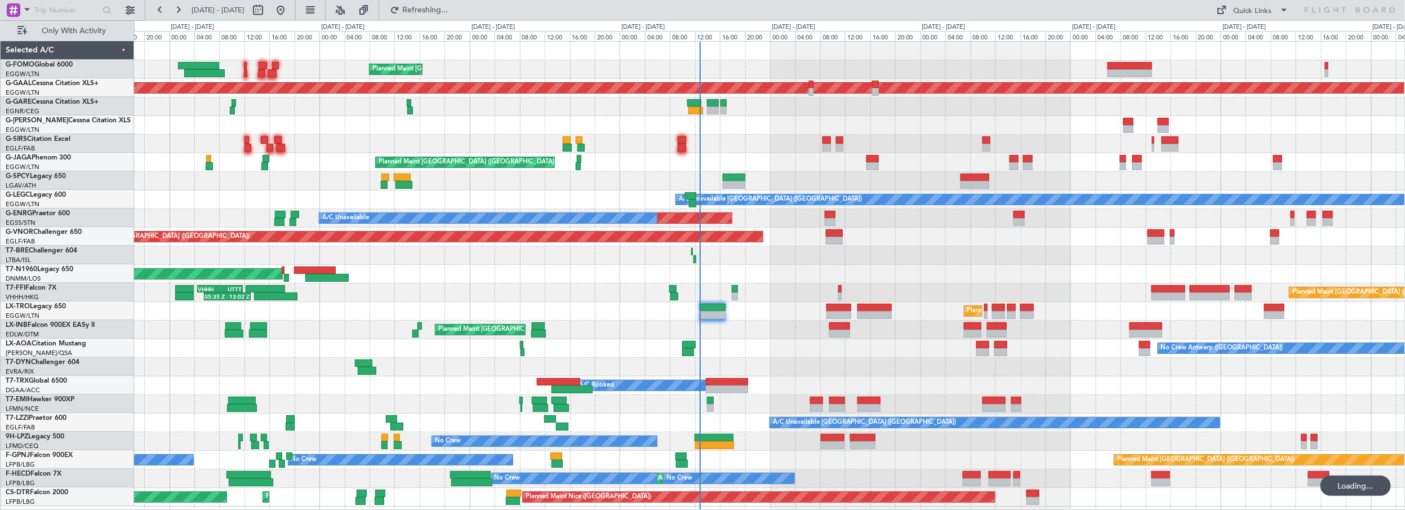
scroll to position [0, 0]
click at [449, 6] on span "Refresh" at bounding box center [425, 10] width 47 height 8
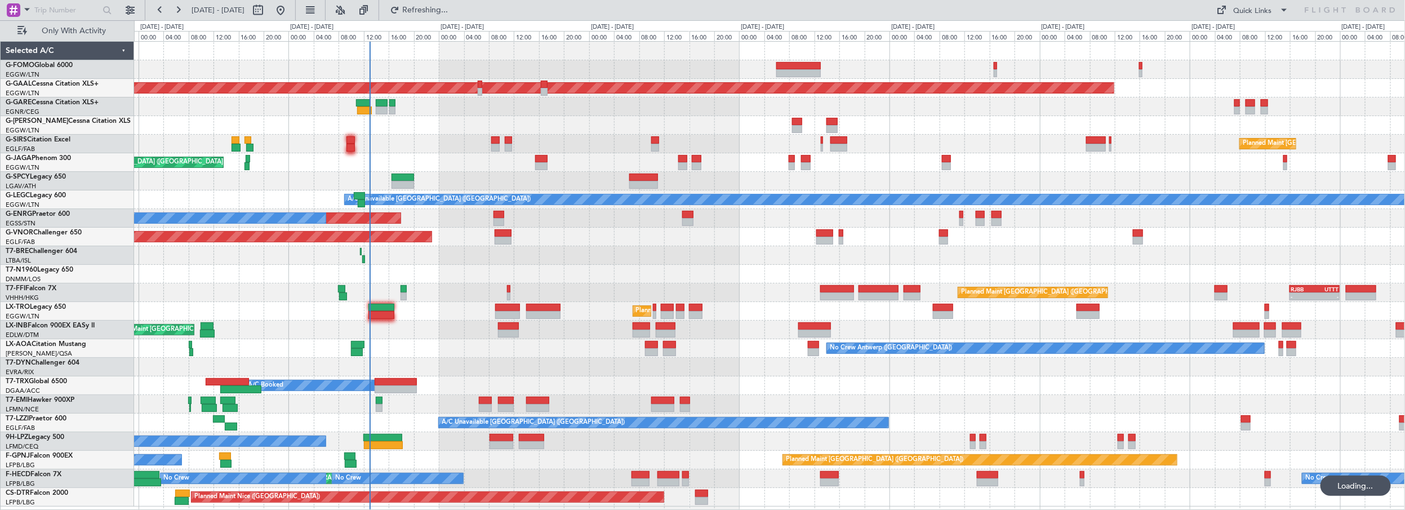
click at [509, 152] on div "Planned Maint London (Luton) Planned Maint Dusseldorf Owner Planned Maint Londo…" at bounding box center [769, 274] width 1271 height 465
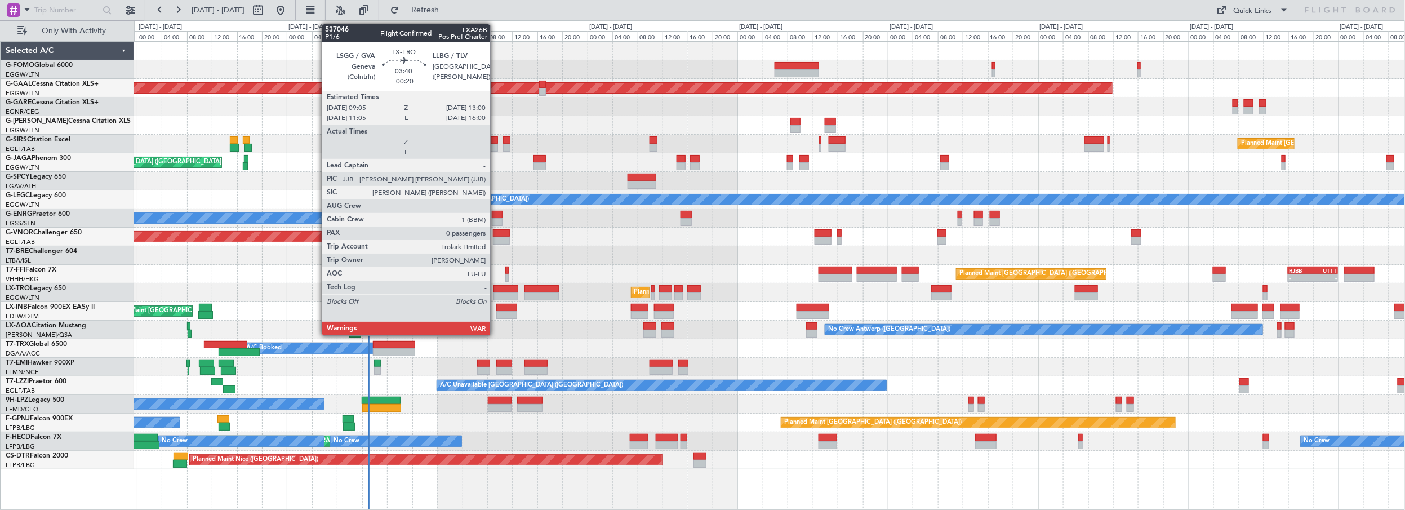
click at [496, 287] on div at bounding box center [506, 289] width 25 height 8
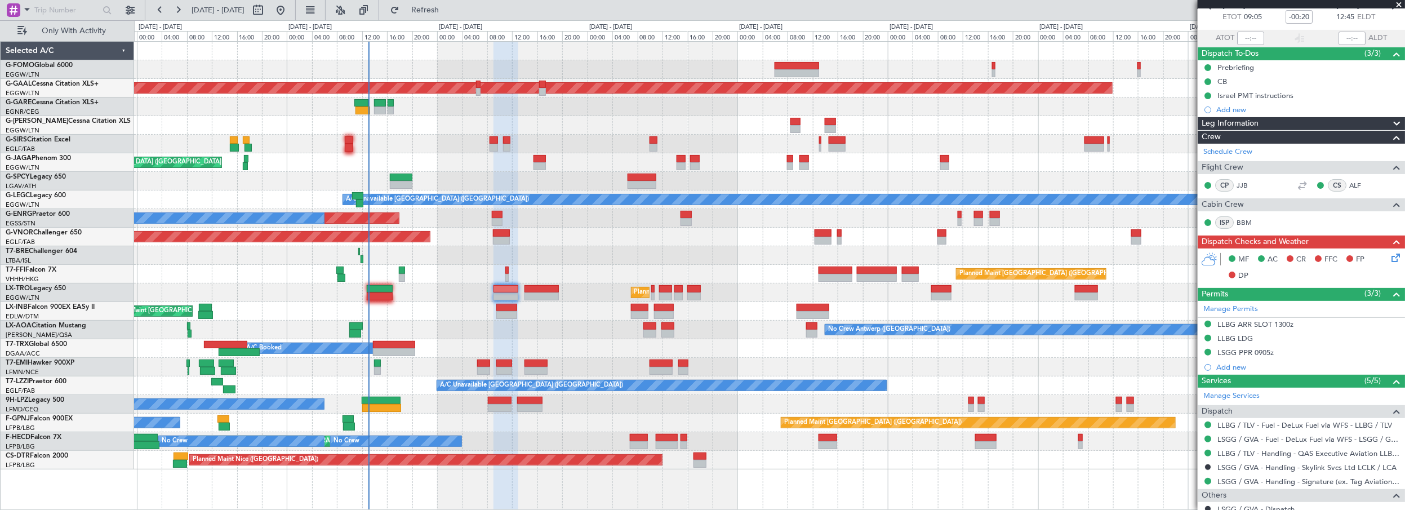
scroll to position [140, 0]
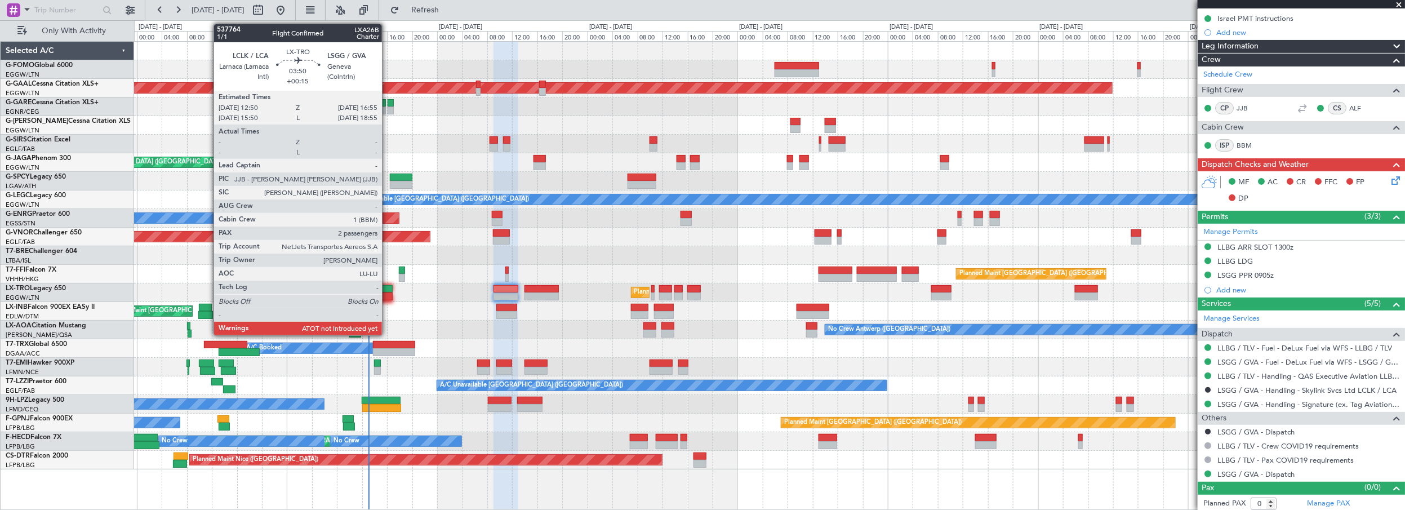
click at [388, 288] on div at bounding box center [380, 289] width 26 height 8
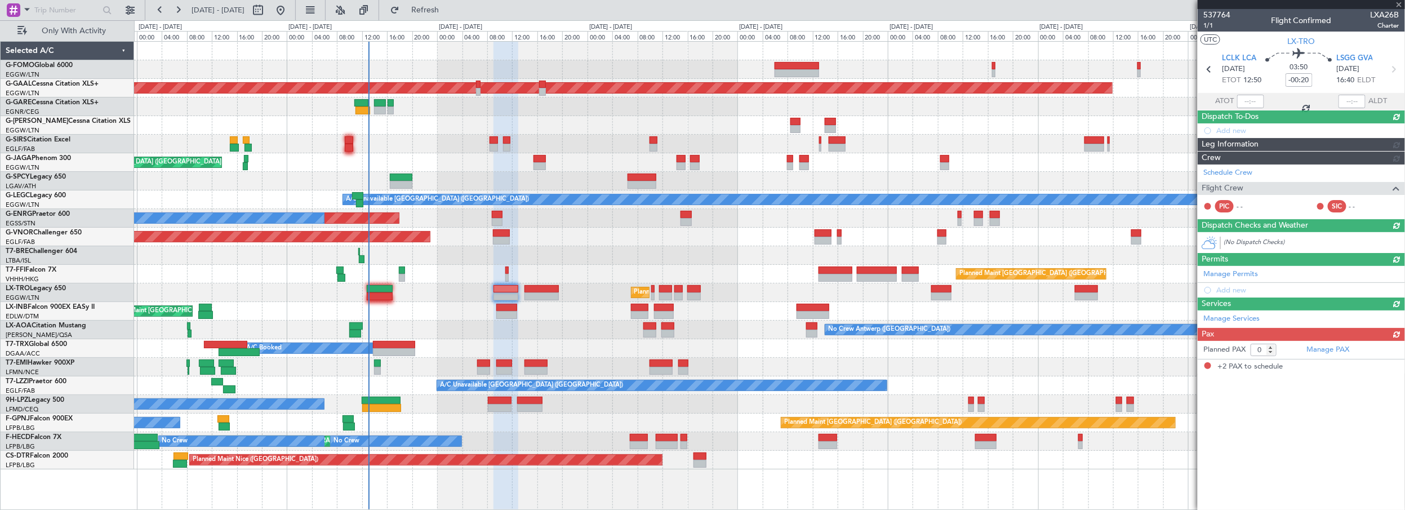
type input "+00:15"
type input "2"
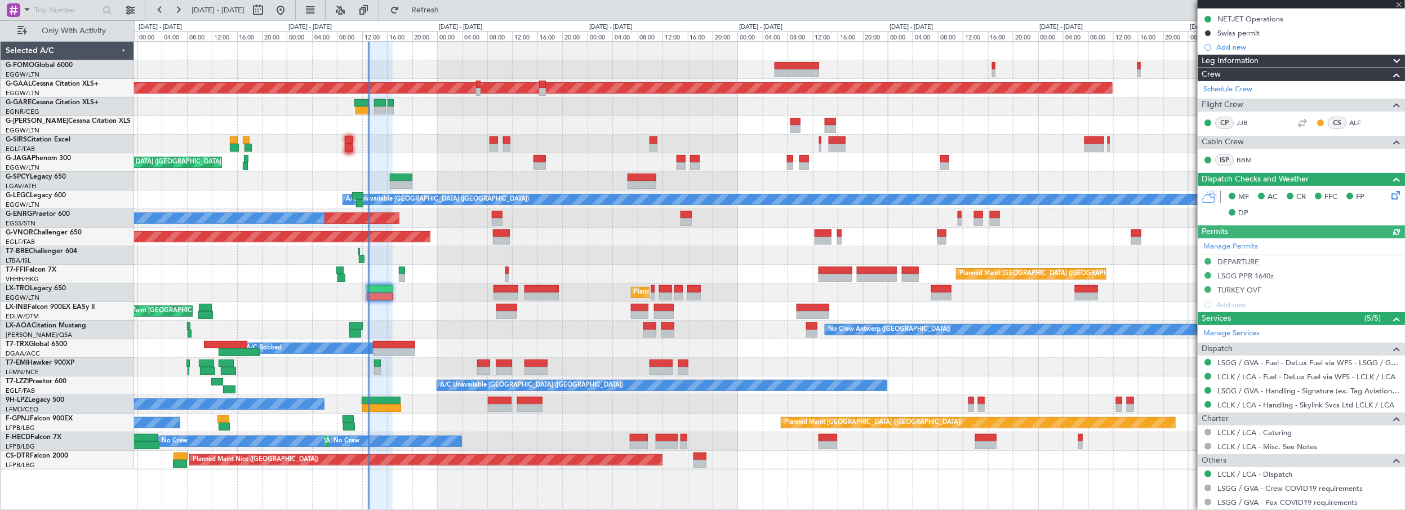
scroll to position [219, 0]
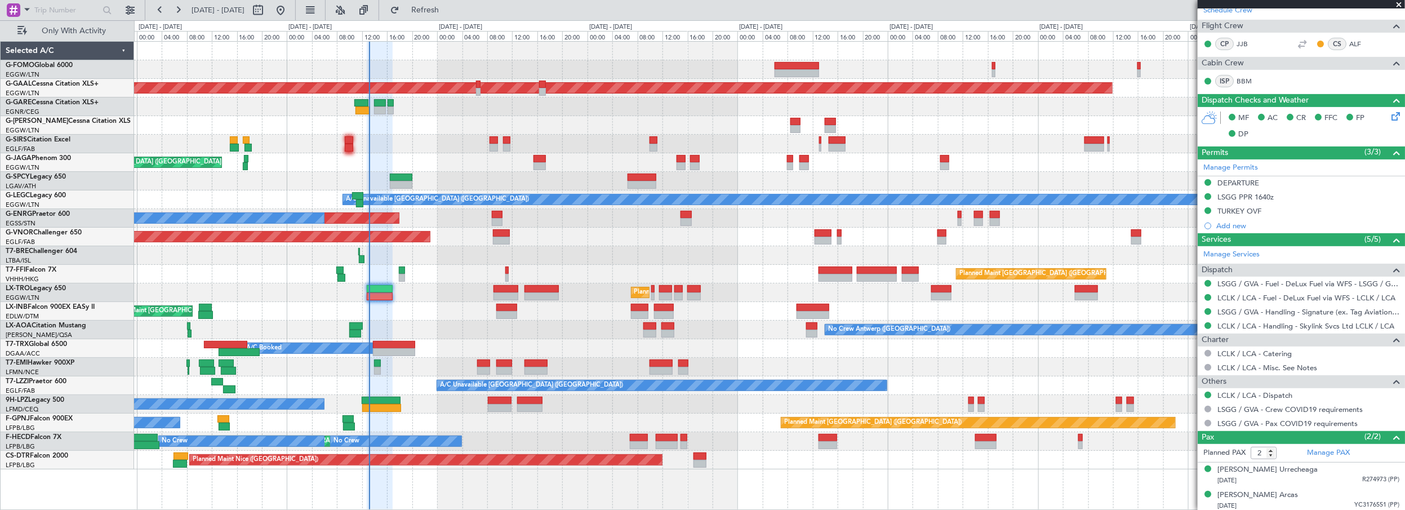
drag, startPoint x: 459, startPoint y: 6, endPoint x: 447, endPoint y: 84, distance: 78.7
click at [449, 6] on span "Refresh" at bounding box center [425, 10] width 47 height 8
type input "13:09"
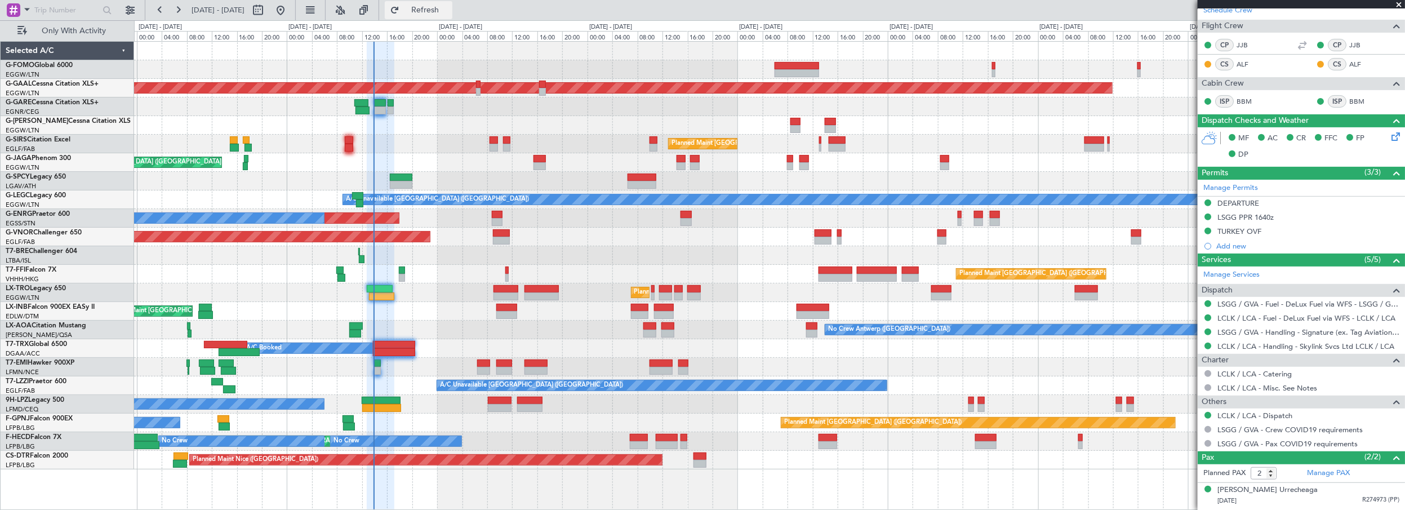
click at [449, 15] on button "Refresh" at bounding box center [419, 10] width 68 height 18
click at [449, 7] on span "Refresh" at bounding box center [425, 10] width 47 height 8
